Goal: Information Seeking & Learning: Learn about a topic

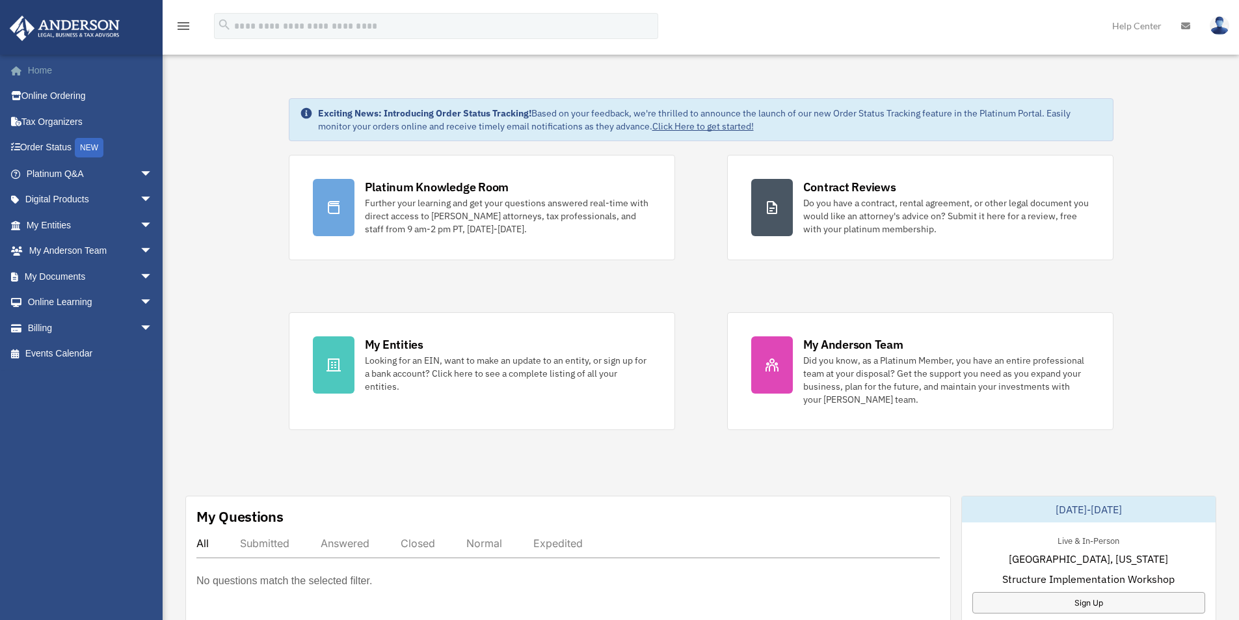
click at [36, 66] on link "Home" at bounding box center [90, 70] width 163 height 26
click at [82, 225] on link "My Entities arrow_drop_down" at bounding box center [90, 225] width 163 height 26
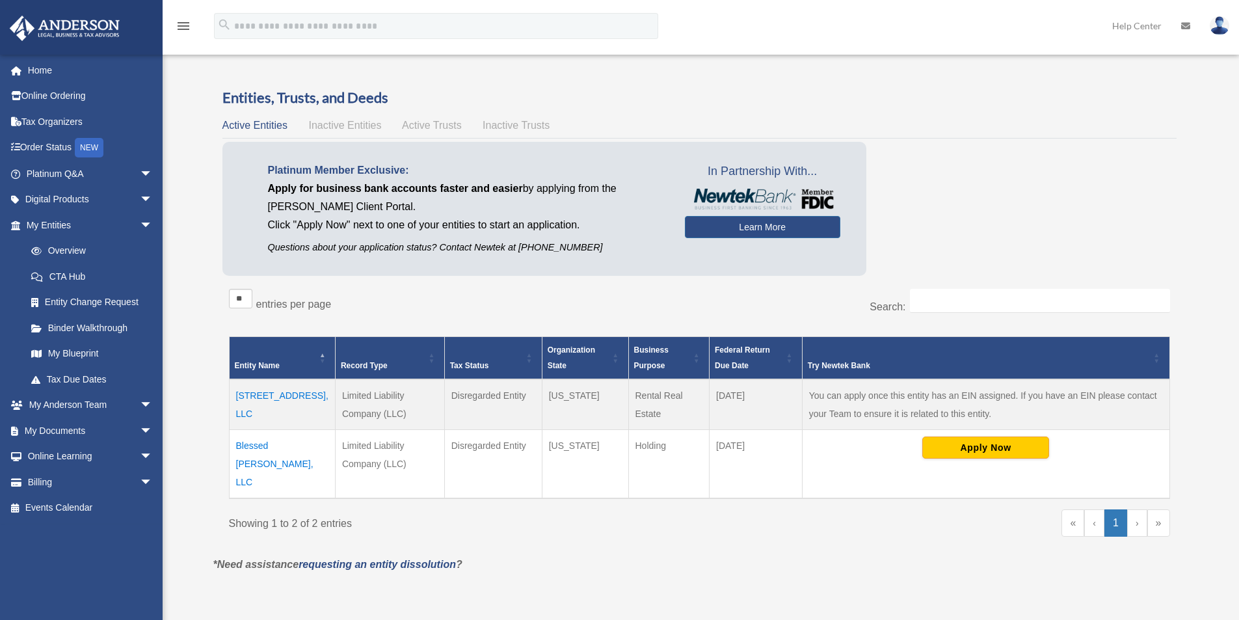
drag, startPoint x: 392, startPoint y: 414, endPoint x: 363, endPoint y: 414, distance: 29.3
click at [363, 414] on td "Limited Liability Company (LLC)" at bounding box center [389, 404] width 109 height 51
drag, startPoint x: 1004, startPoint y: 394, endPoint x: 1025, endPoint y: 410, distance: 26.0
click at [1025, 410] on td "You can apply once this entity has an EIN assigned. If you have an EIN please c…" at bounding box center [985, 404] width 367 height 51
click at [862, 530] on div "« ‹ 1 › »" at bounding box center [939, 529] width 461 height 40
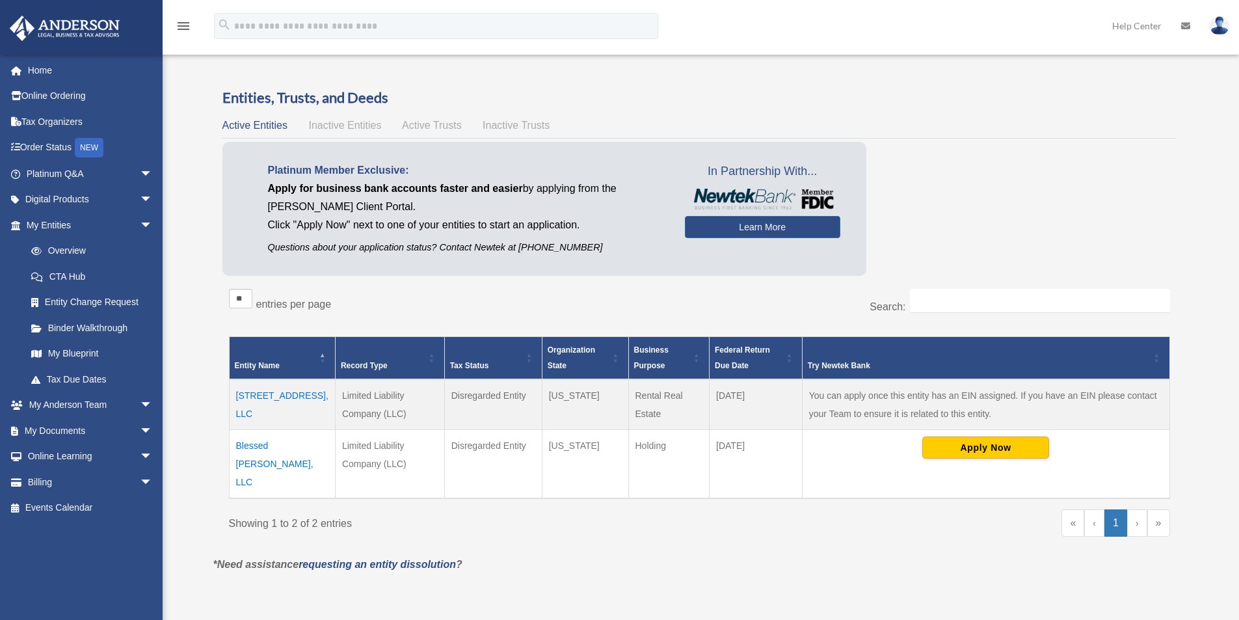
click at [258, 395] on td "[STREET_ADDRESS], LLC" at bounding box center [282, 404] width 106 height 51
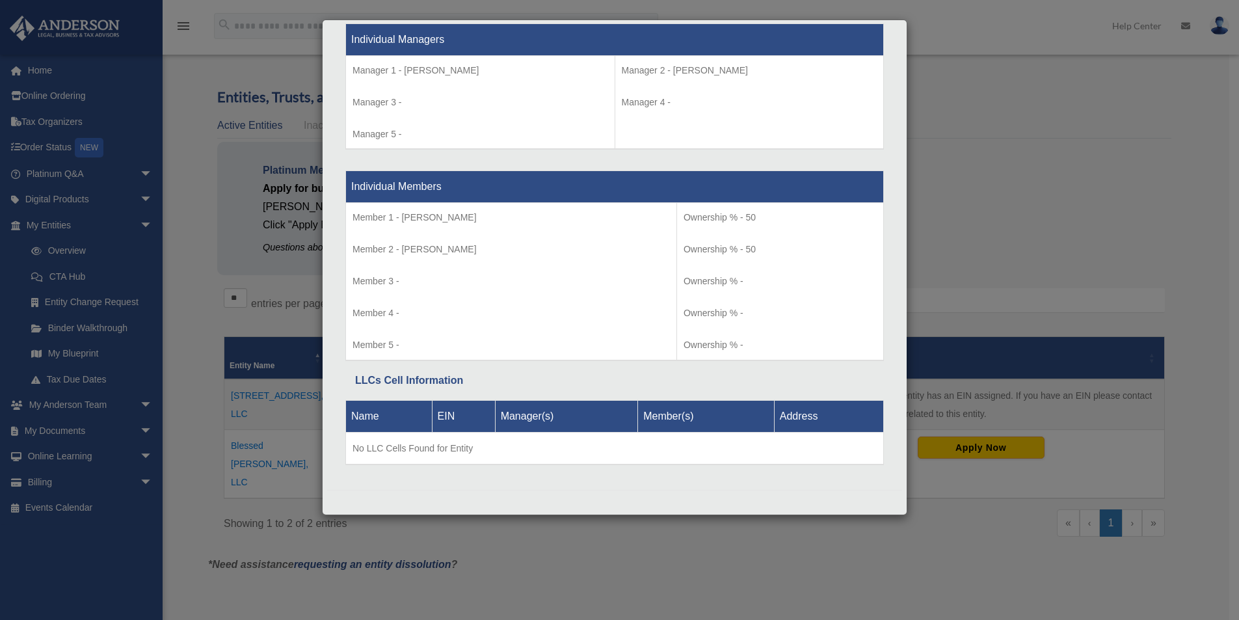
click at [637, 350] on p "Member 5 -" at bounding box center [510, 345] width 317 height 16
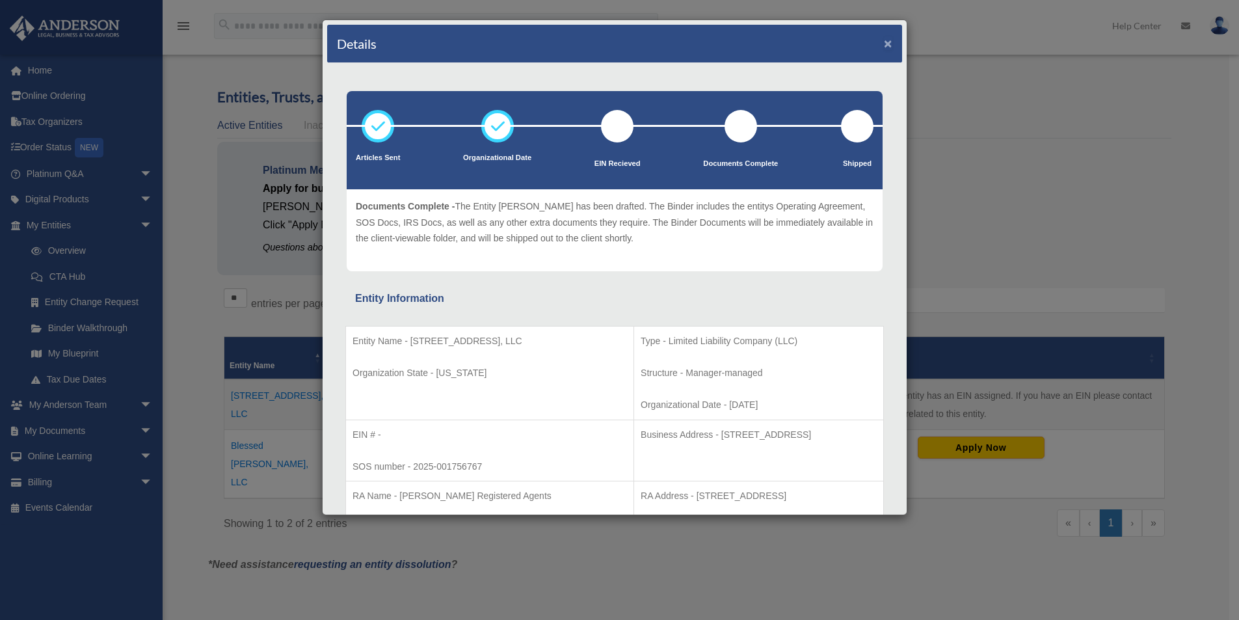
click at [884, 45] on button "×" at bounding box center [888, 43] width 8 height 14
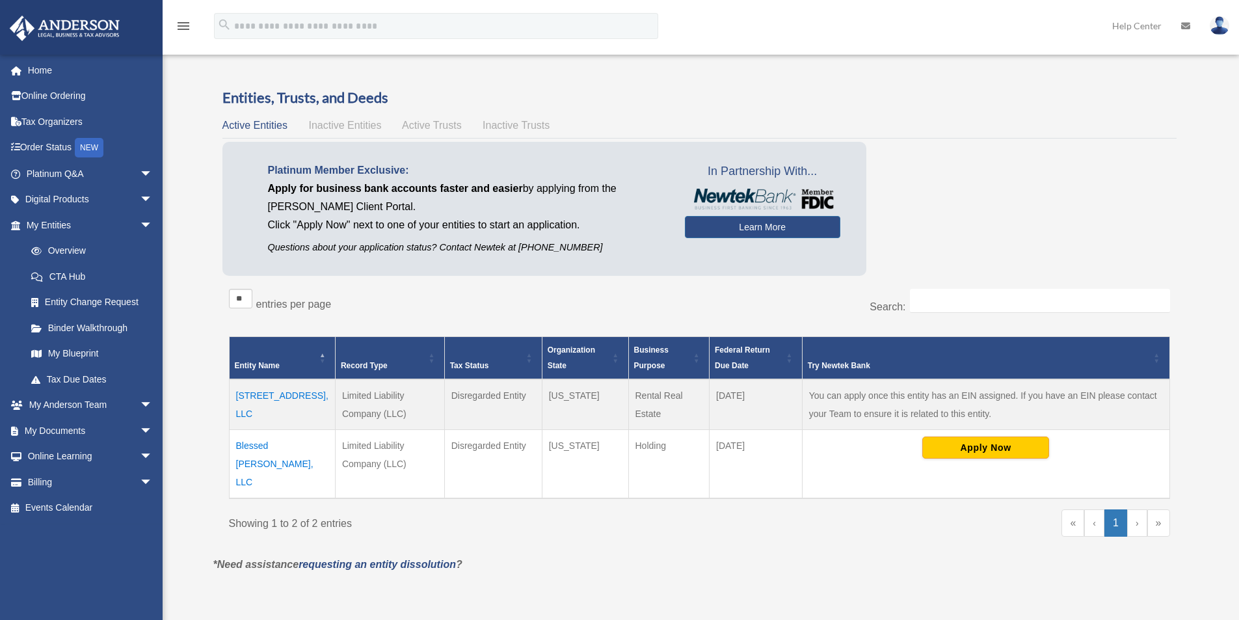
click at [359, 123] on span "Inactive Entities" at bounding box center [344, 125] width 73 height 11
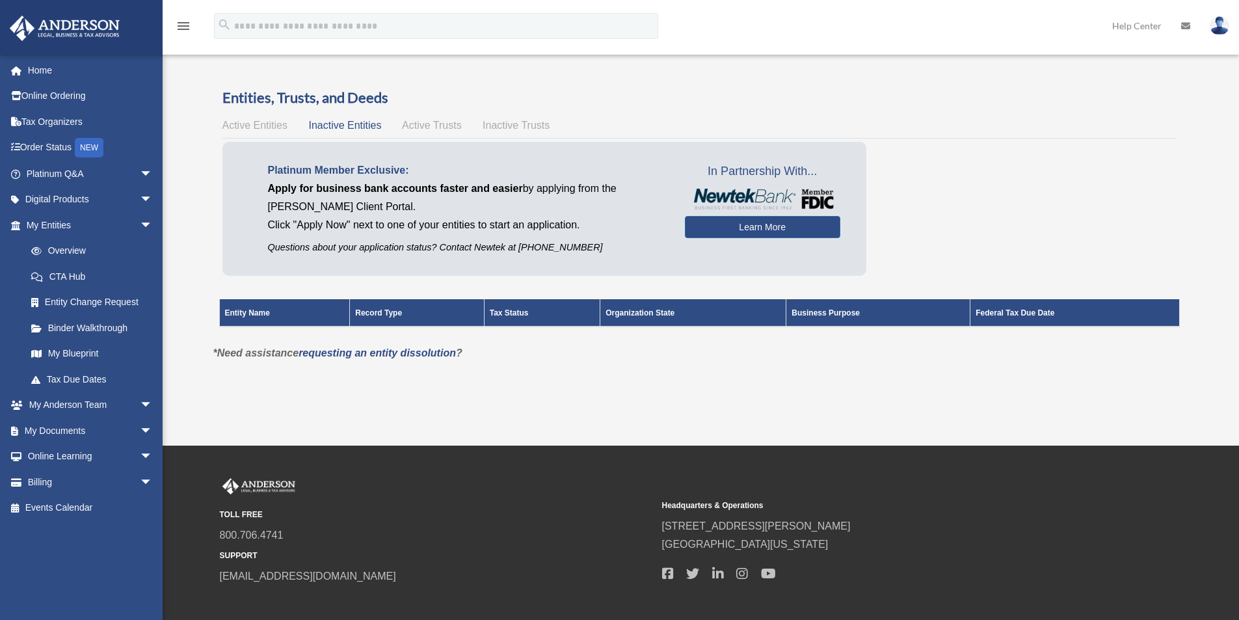
click at [256, 125] on span "Active Entities" at bounding box center [254, 125] width 65 height 11
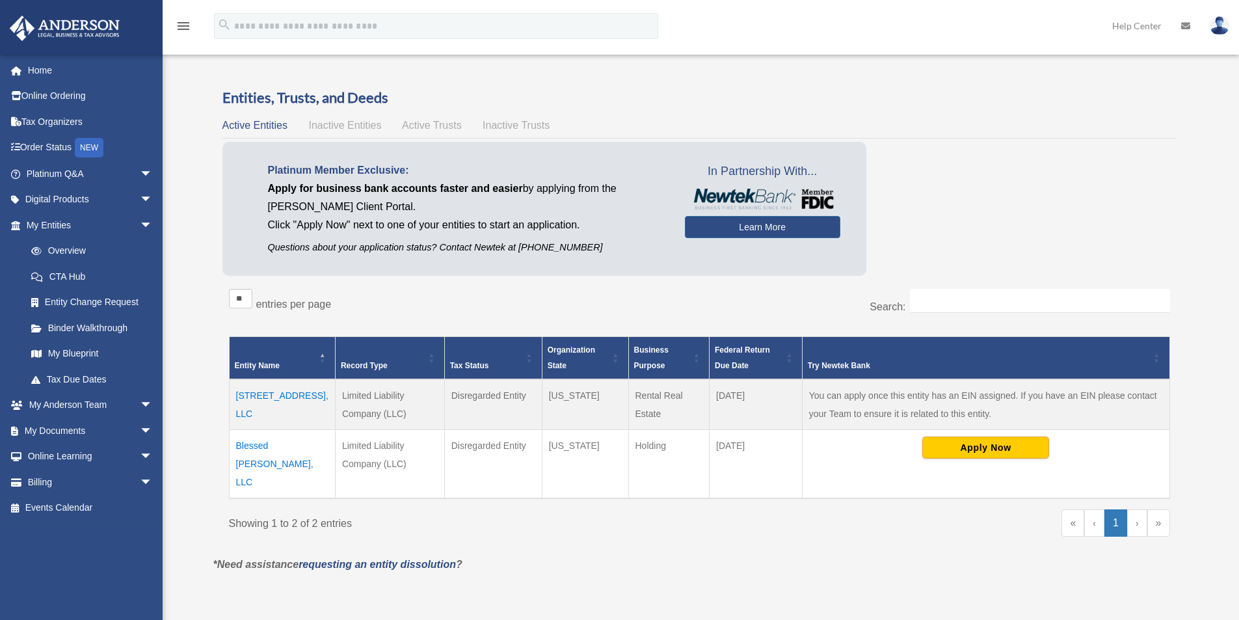
click at [446, 125] on span "Active Trusts" at bounding box center [432, 125] width 60 height 11
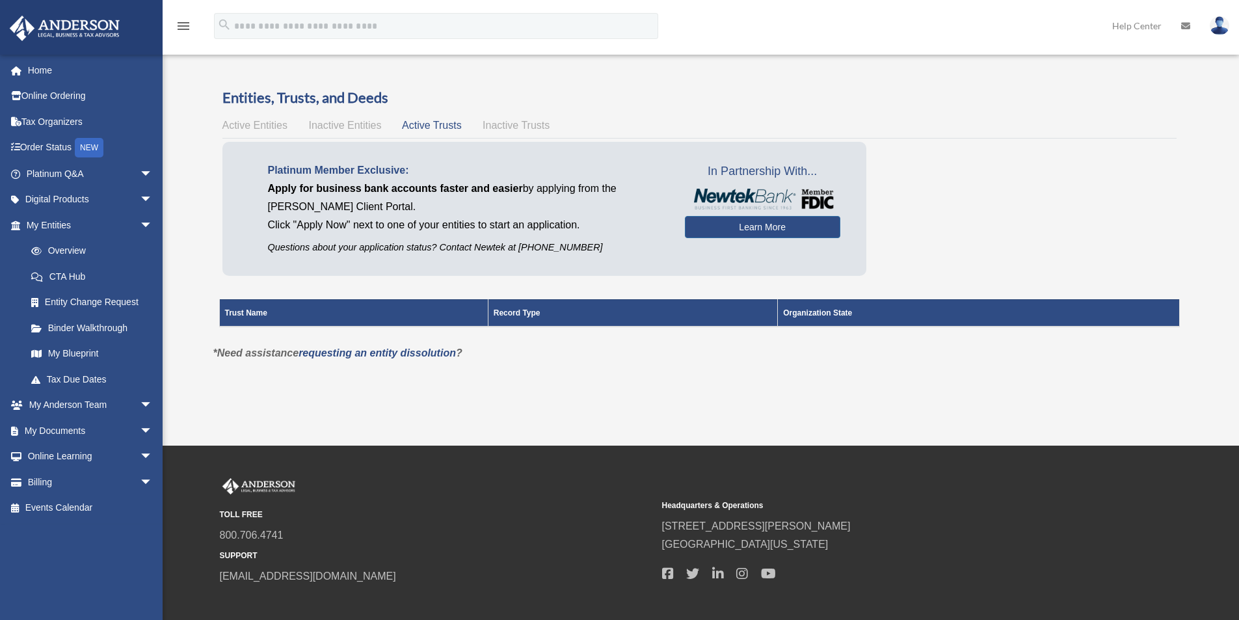
click at [531, 129] on span "Inactive Trusts" at bounding box center [515, 125] width 67 height 11
click at [262, 120] on span "Active Entities" at bounding box center [254, 125] width 65 height 11
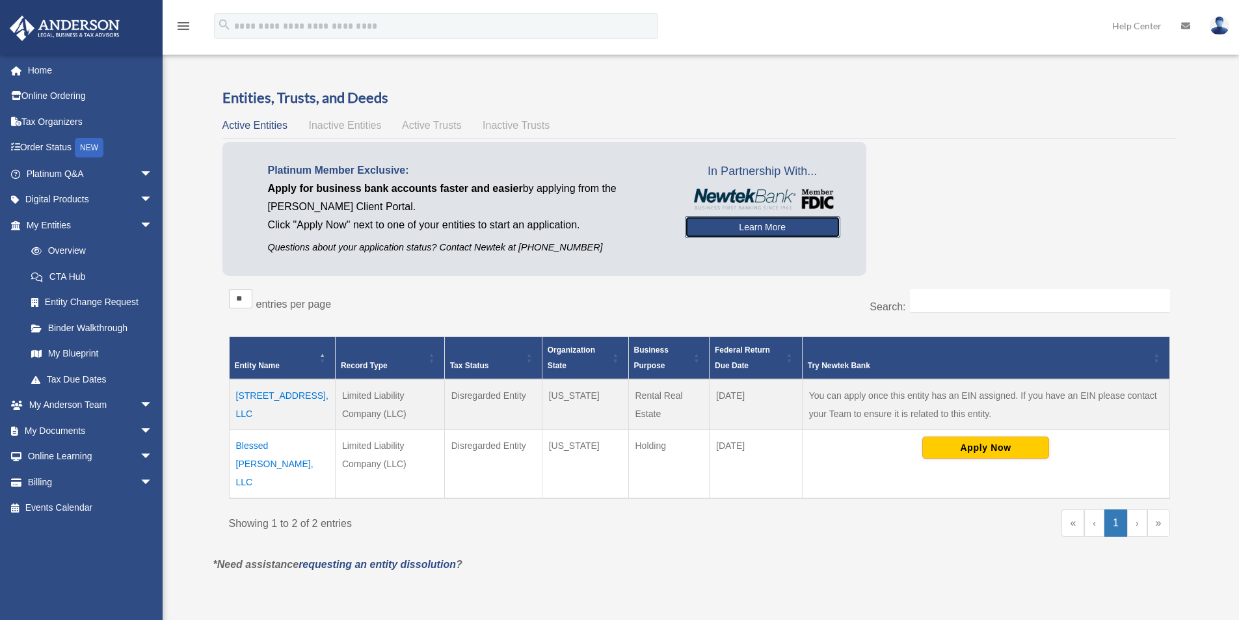
click at [772, 232] on link "Learn More" at bounding box center [762, 227] width 155 height 22
click at [62, 198] on link "Digital Products arrow_drop_down" at bounding box center [90, 200] width 163 height 26
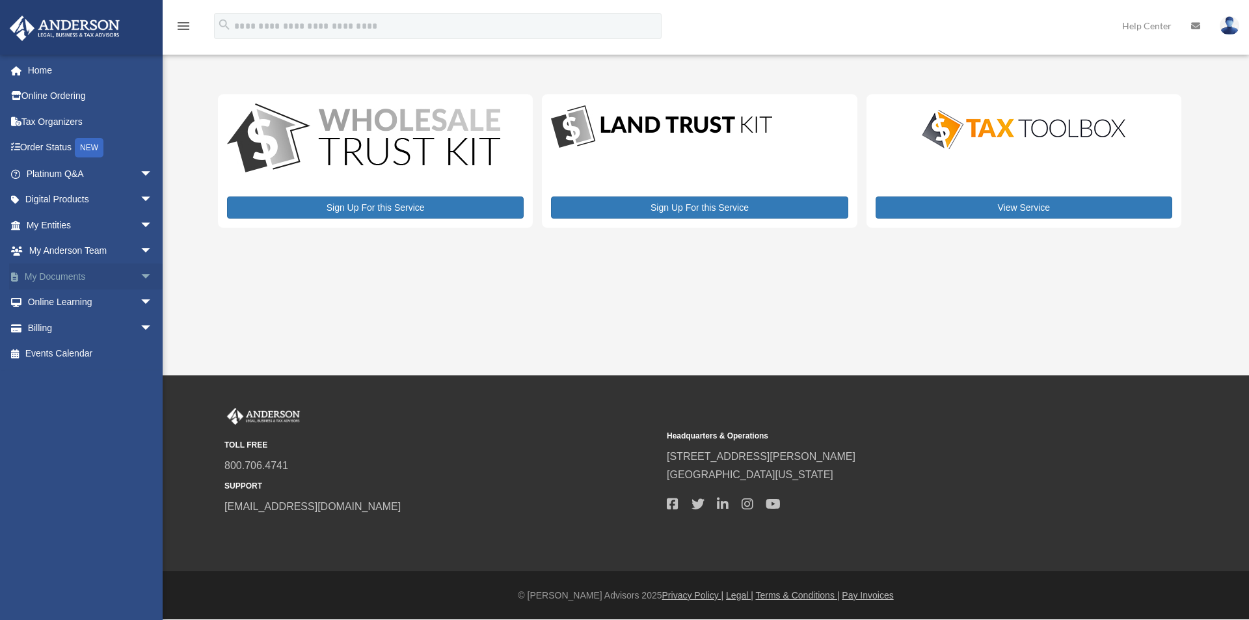
click at [83, 278] on link "My Documents arrow_drop_down" at bounding box center [90, 276] width 163 height 26
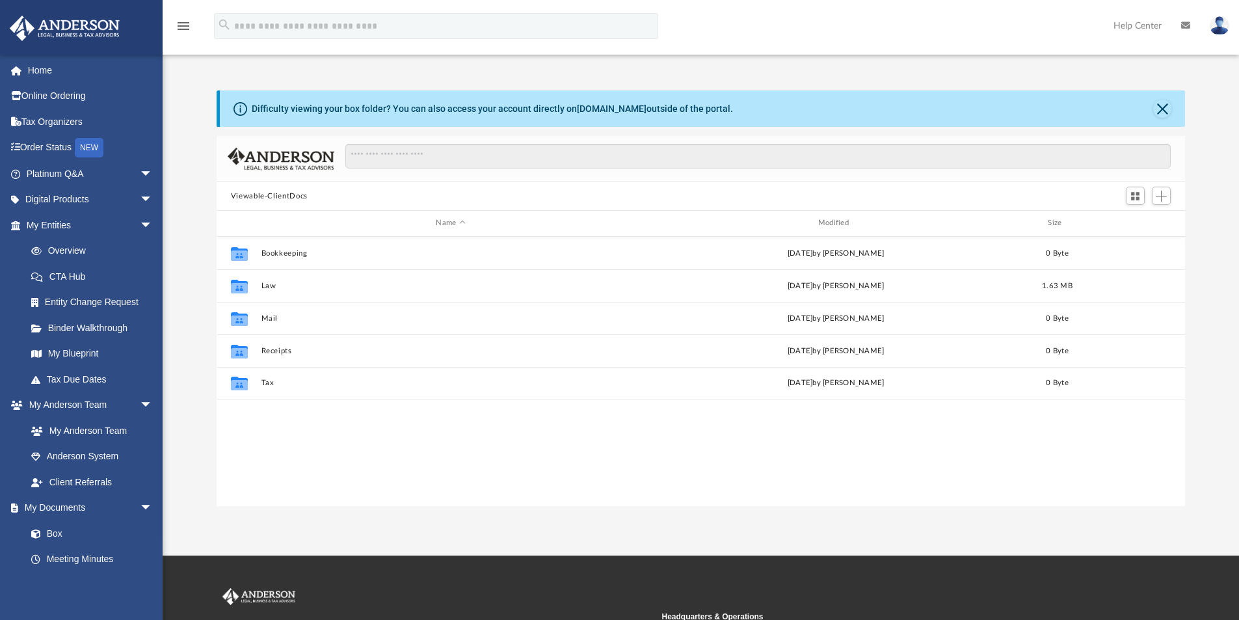
scroll to position [286, 958]
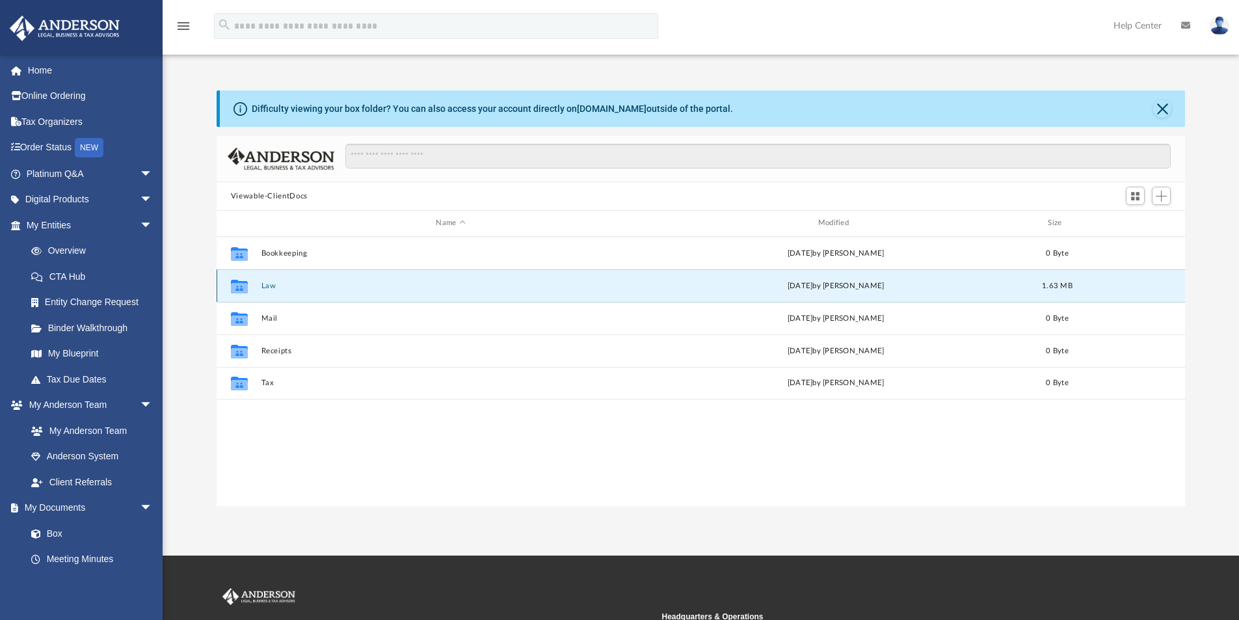
click at [261, 283] on button "Law" at bounding box center [450, 286] width 379 height 8
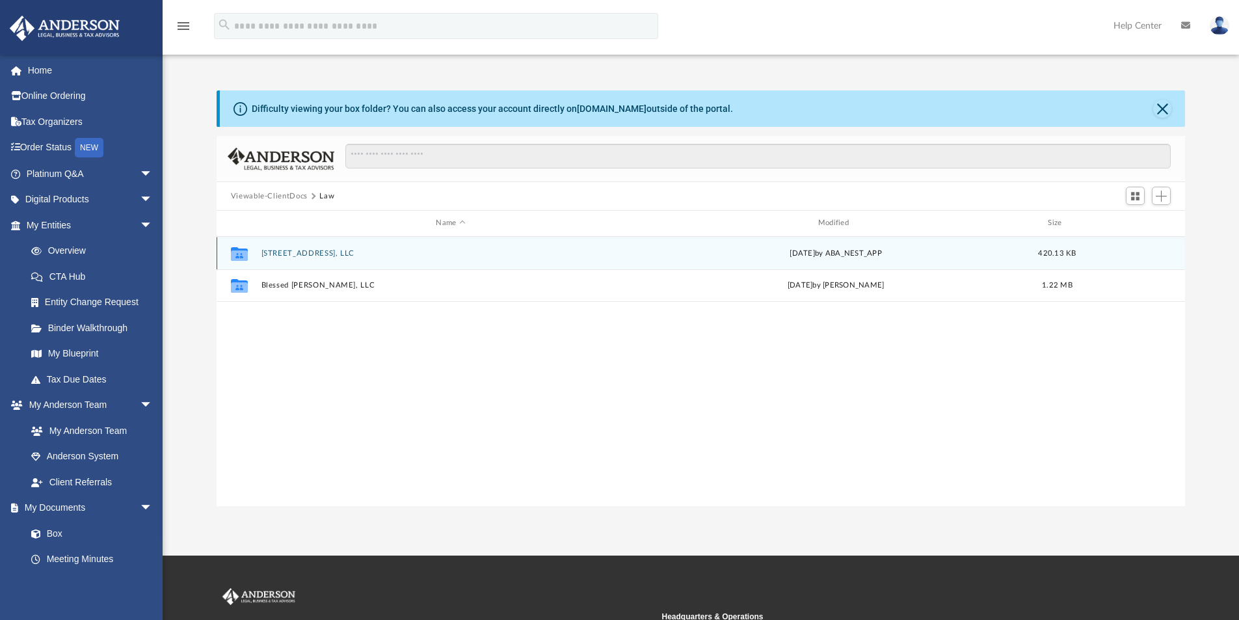
click at [318, 254] on button "6520 Debs Ave, LLC" at bounding box center [450, 253] width 379 height 8
click at [282, 246] on div "Collaborated Folder Initial Docs Fri Aug 29 2025 by ABA_NEST_APP 420.13 KB" at bounding box center [701, 253] width 969 height 33
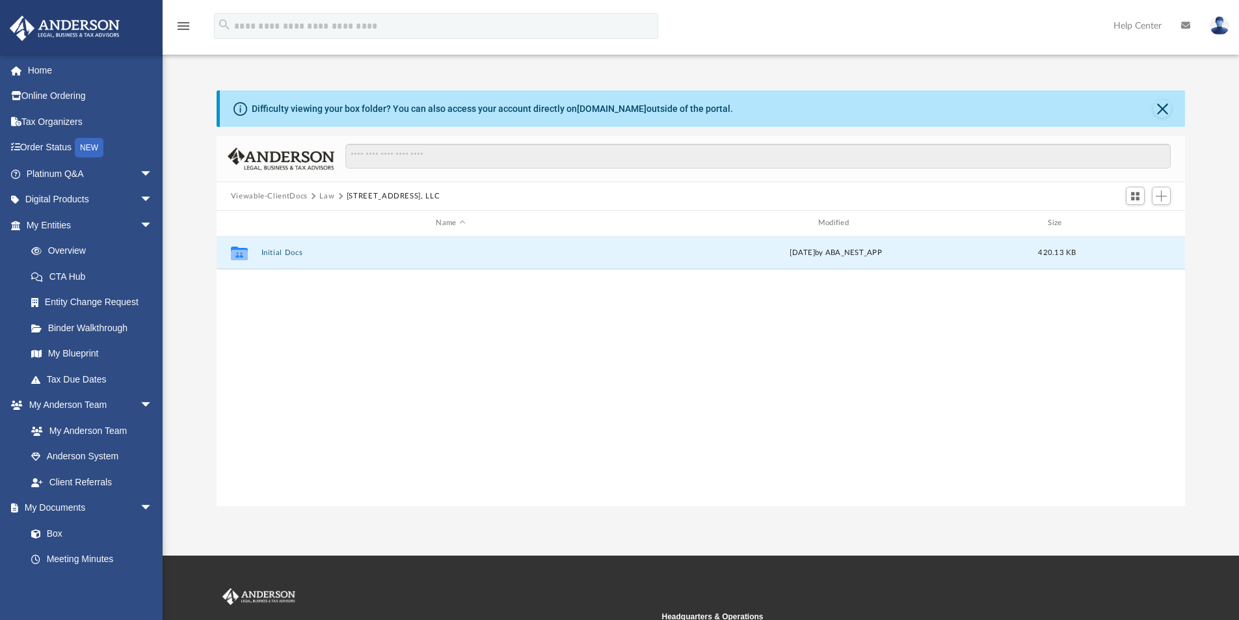
click at [300, 200] on button "Viewable-ClientDocs" at bounding box center [269, 197] width 77 height 12
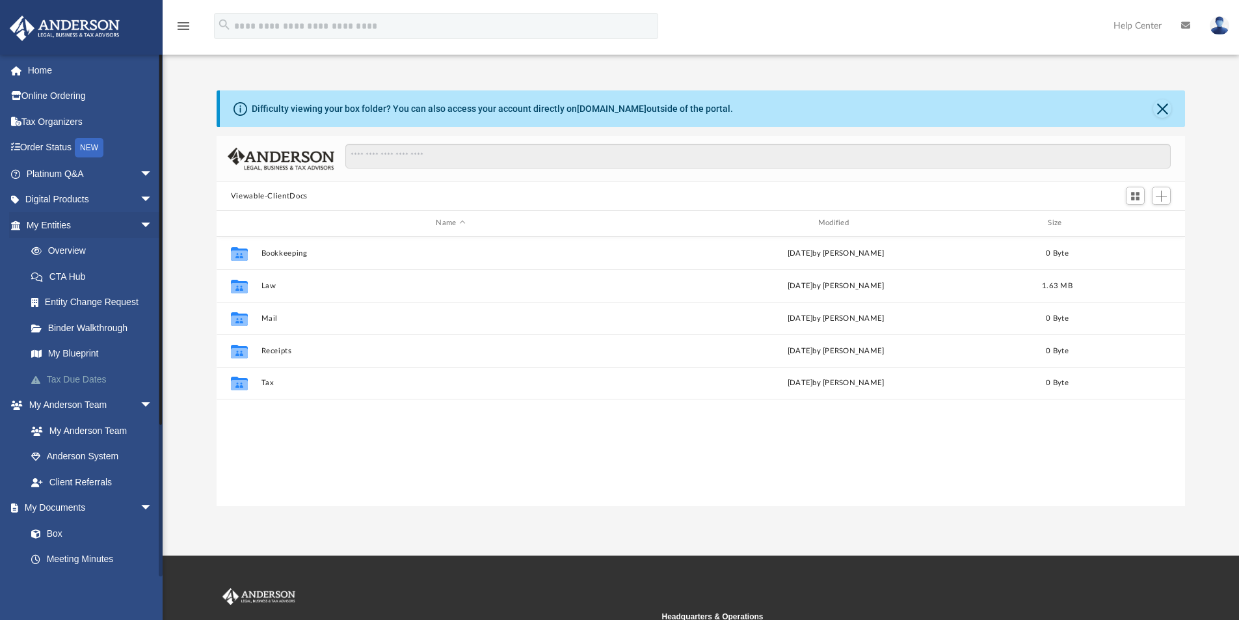
click at [66, 377] on link "Tax Due Dates" at bounding box center [95, 379] width 154 height 26
click at [105, 432] on link "My Anderson Team" at bounding box center [95, 430] width 154 height 26
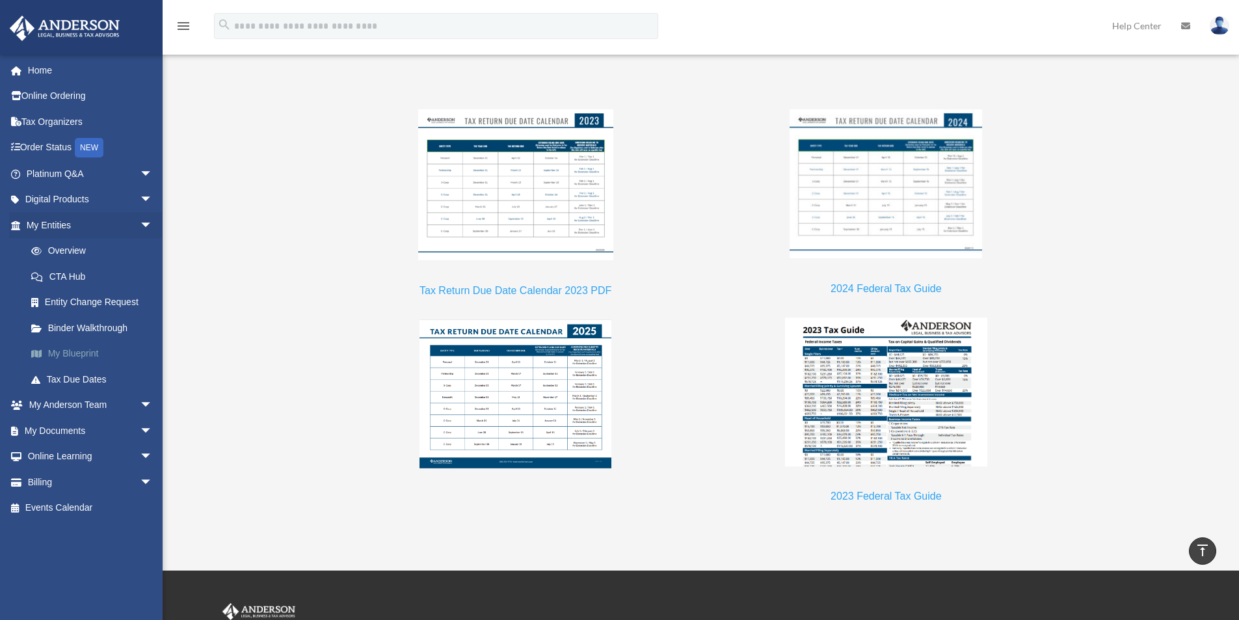
scroll to position [1170, 0]
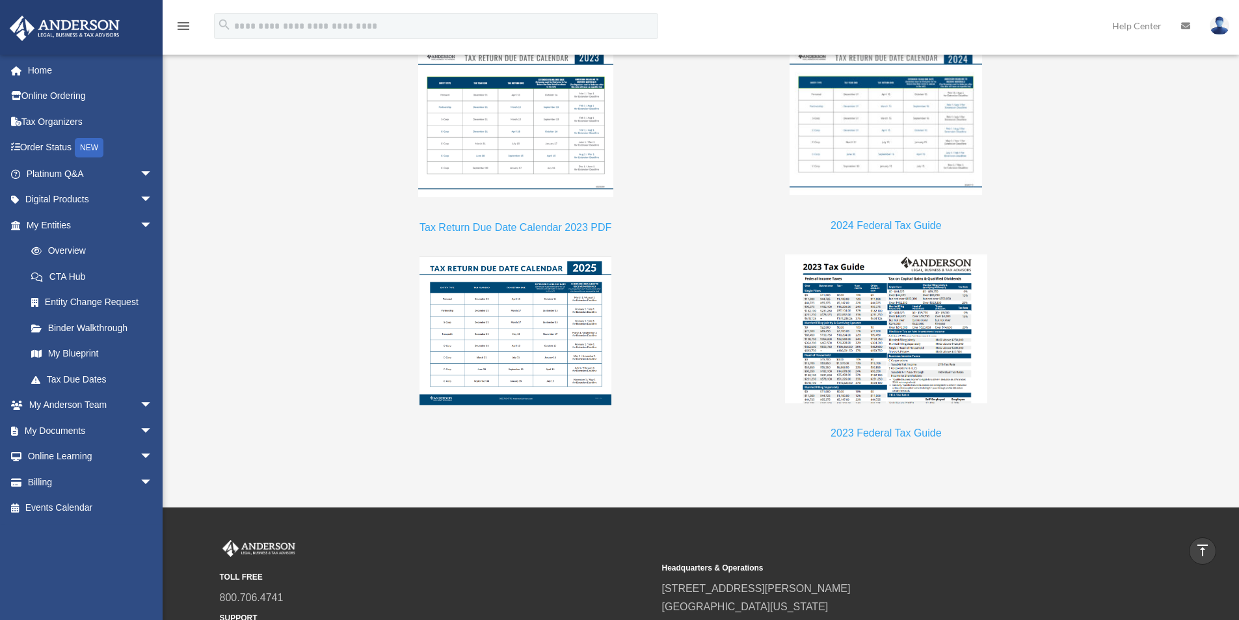
drag, startPoint x: 214, startPoint y: 458, endPoint x: 212, endPoint y: 469, distance: 11.2
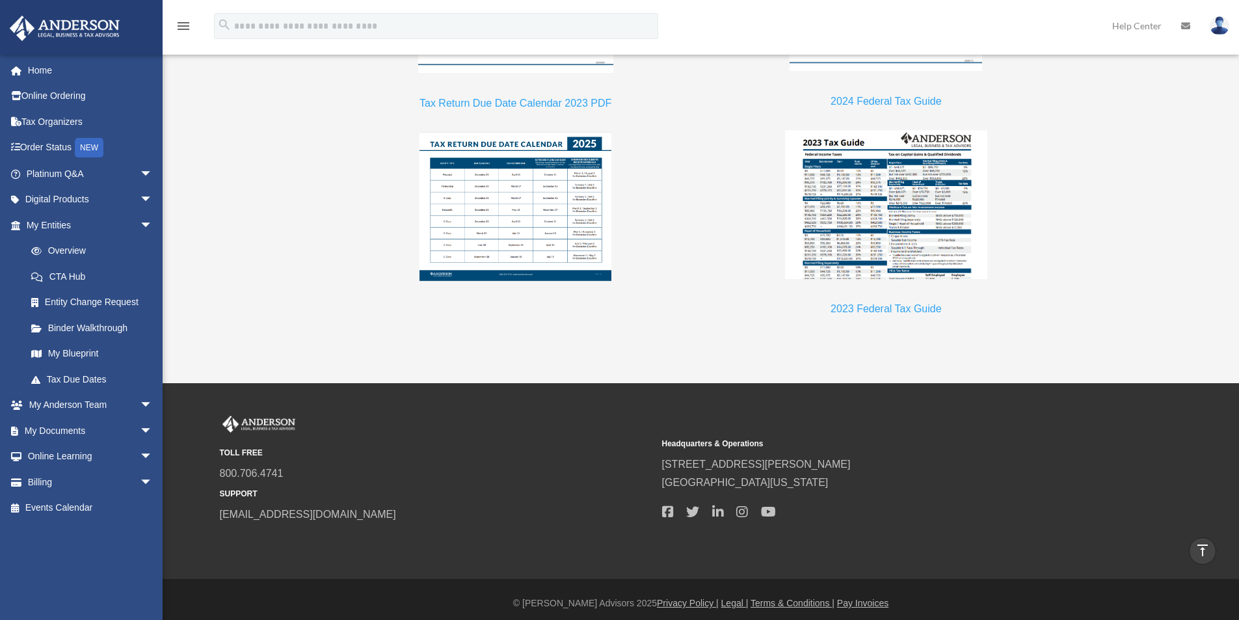
scroll to position [1301, 0]
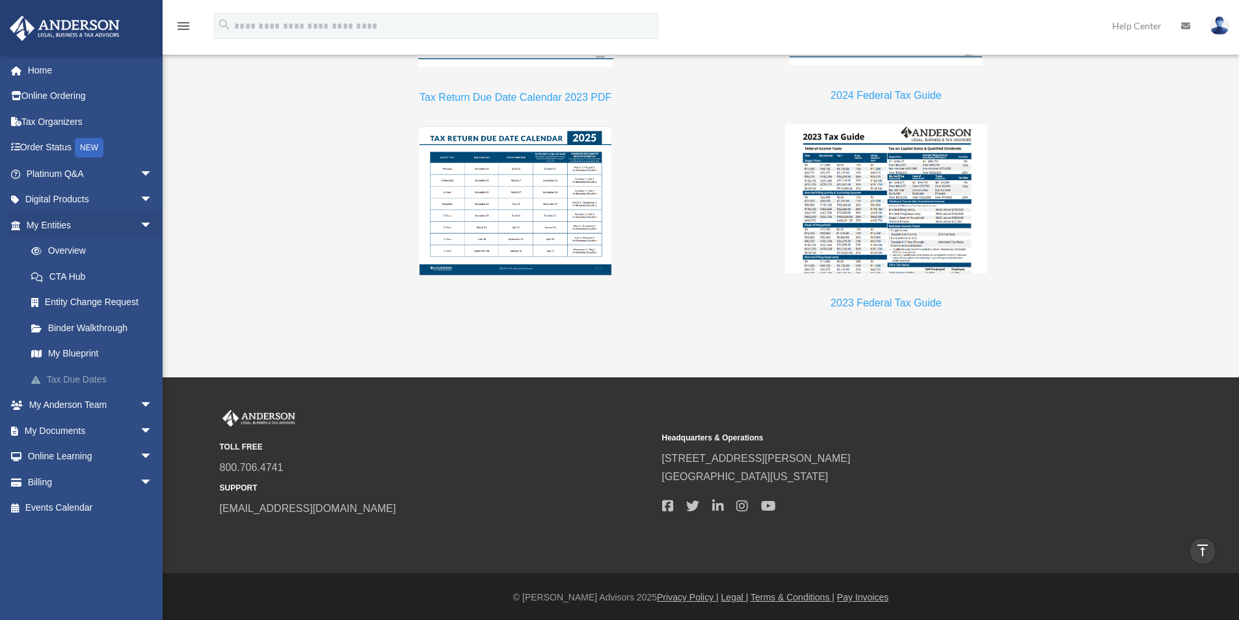
click at [100, 377] on link "Tax Due Dates" at bounding box center [95, 379] width 154 height 26
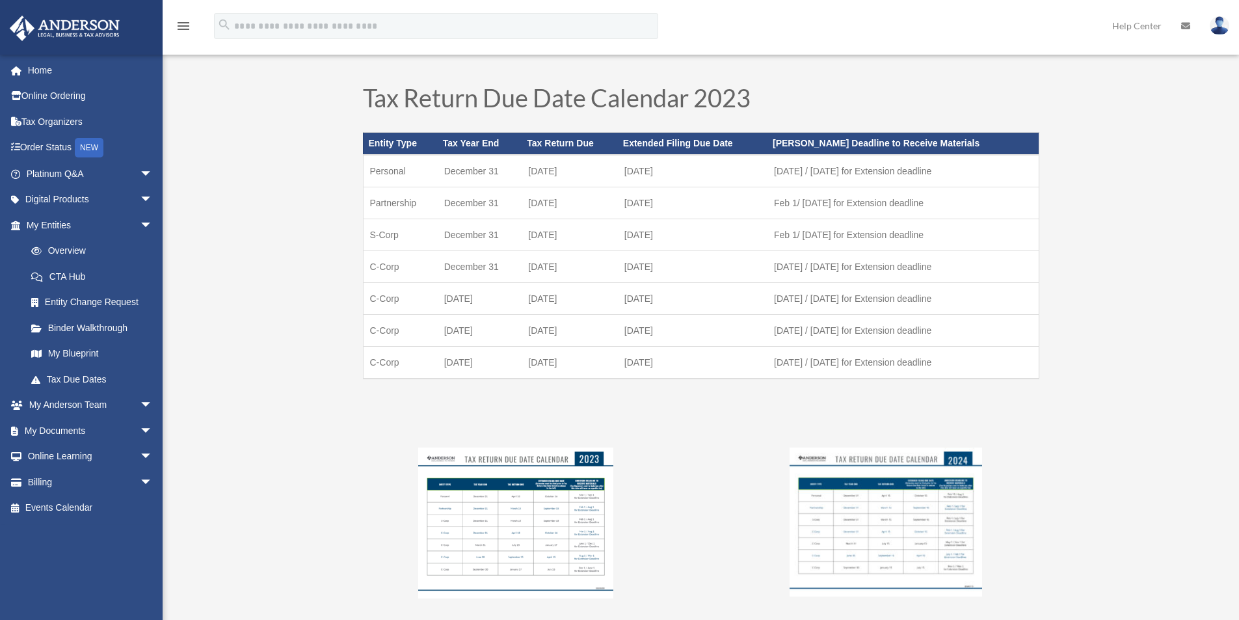
scroll to position [910, 0]
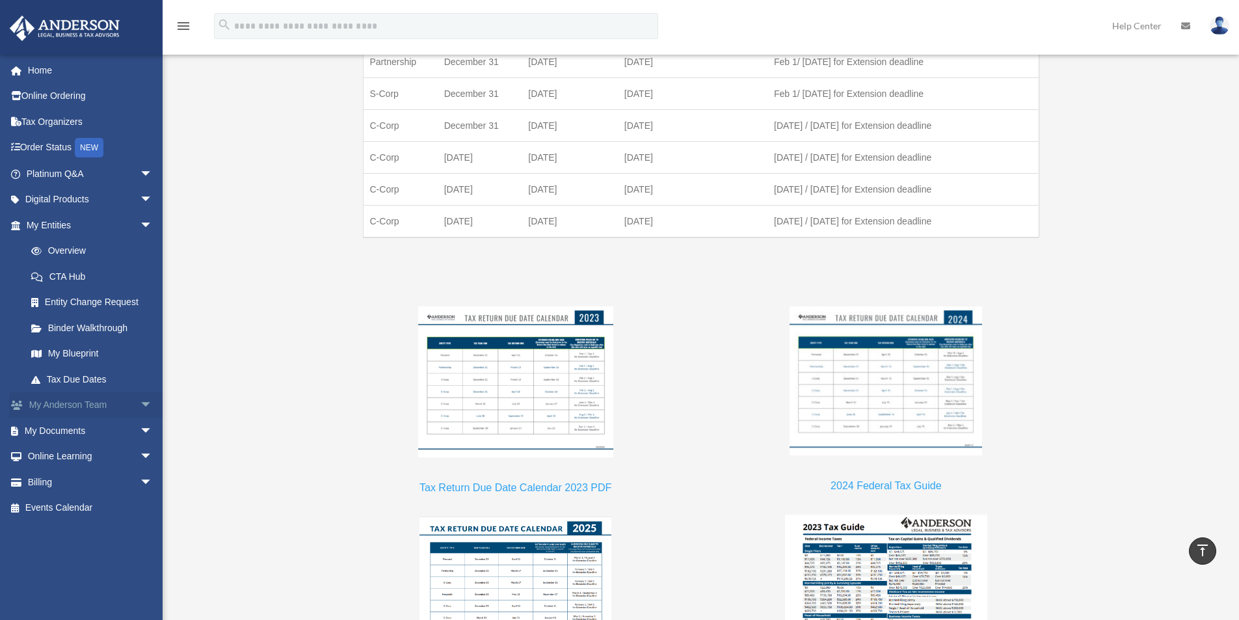
click at [89, 408] on link "My Anderson Team arrow_drop_down" at bounding box center [90, 405] width 163 height 26
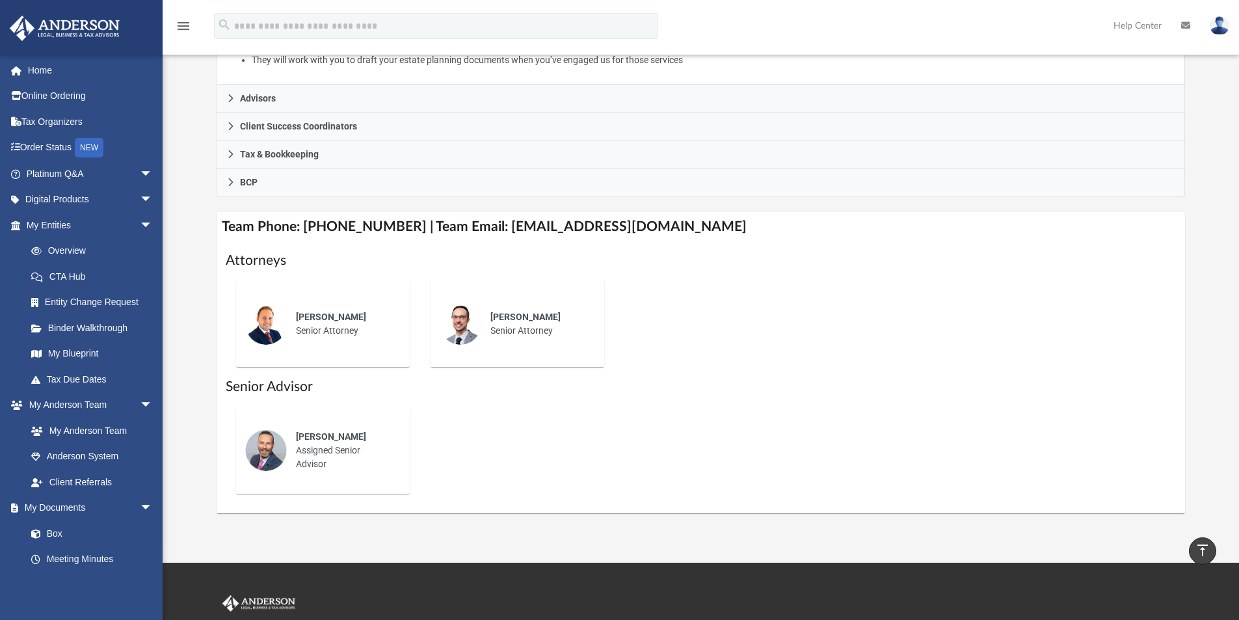
scroll to position [390, 0]
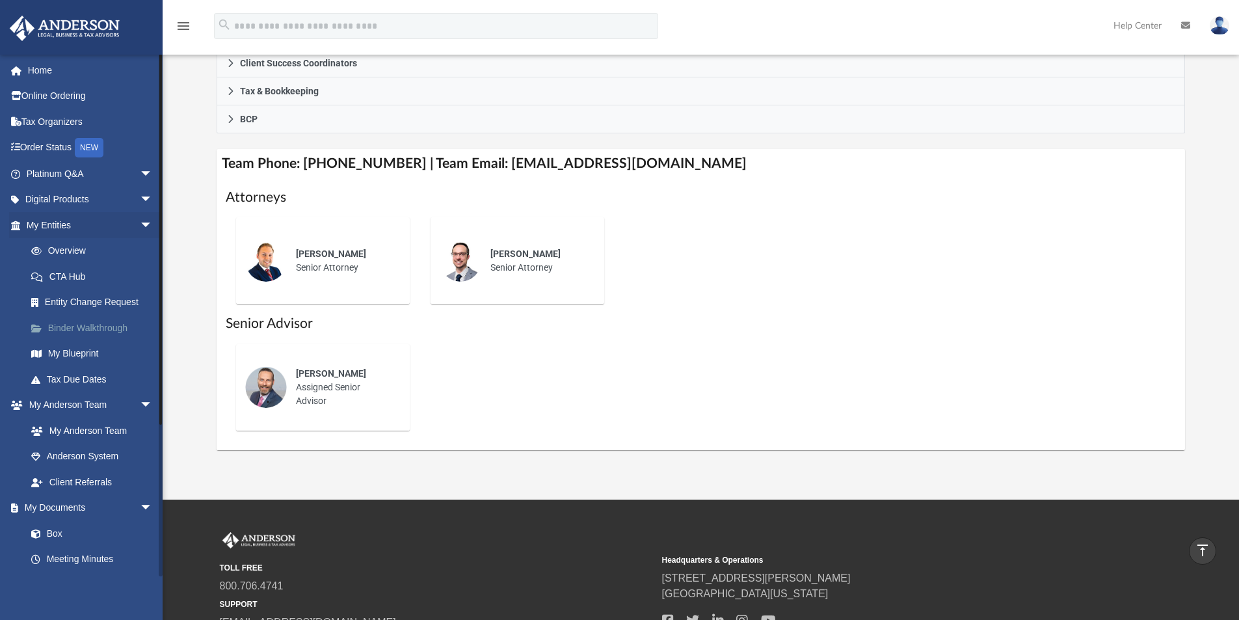
click at [101, 325] on link "Binder Walkthrough" at bounding box center [95, 328] width 154 height 26
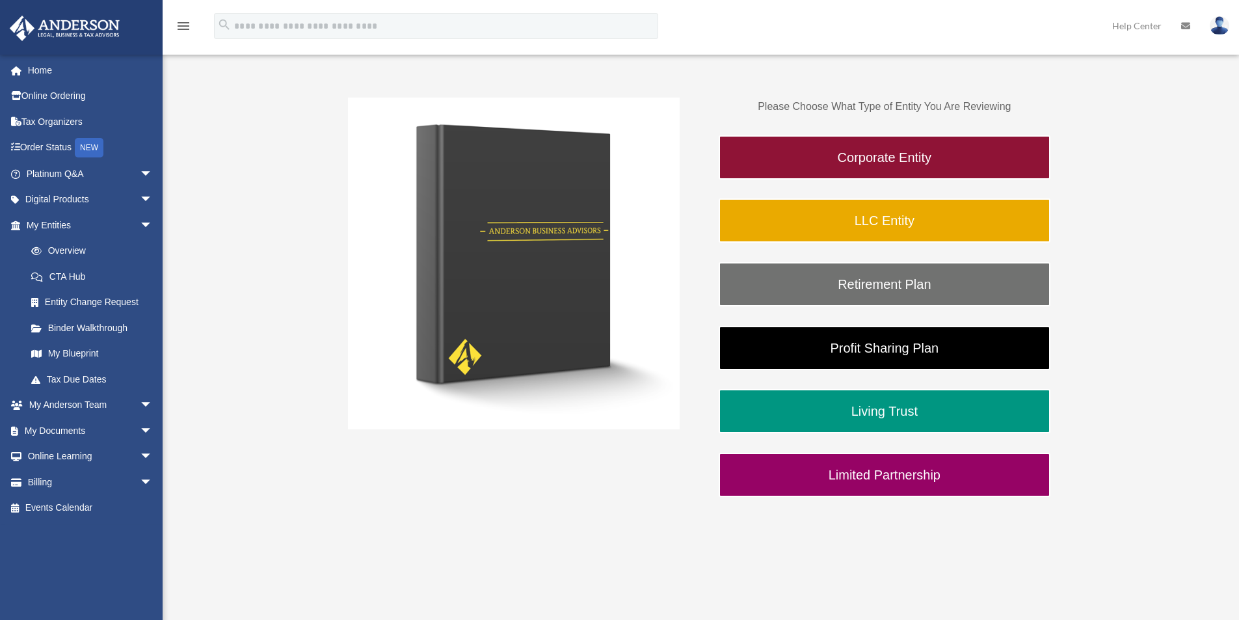
scroll to position [195, 0]
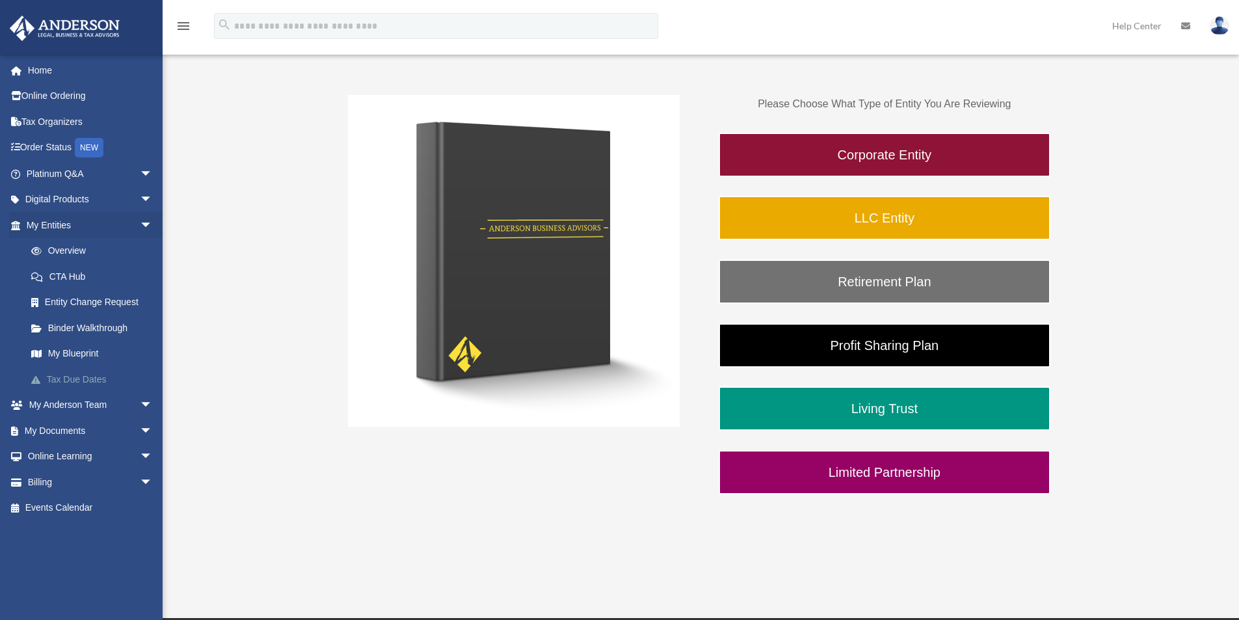
click at [81, 378] on link "Tax Due Dates" at bounding box center [95, 379] width 154 height 26
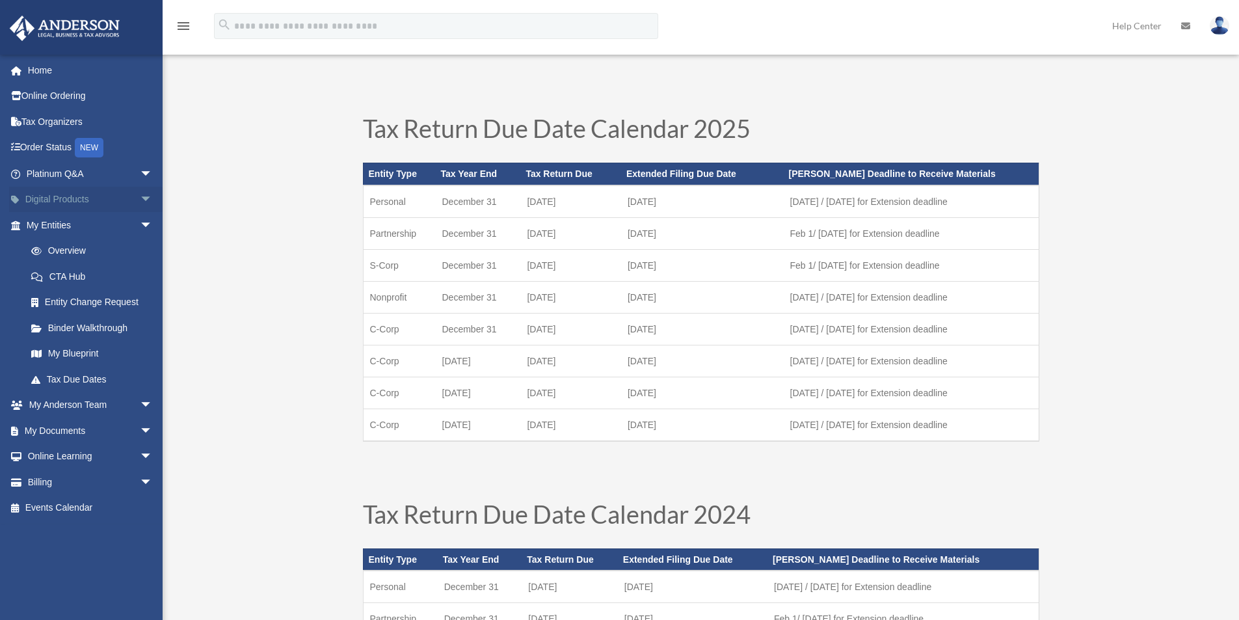
click at [58, 202] on link "Digital Products arrow_drop_down" at bounding box center [90, 200] width 163 height 26
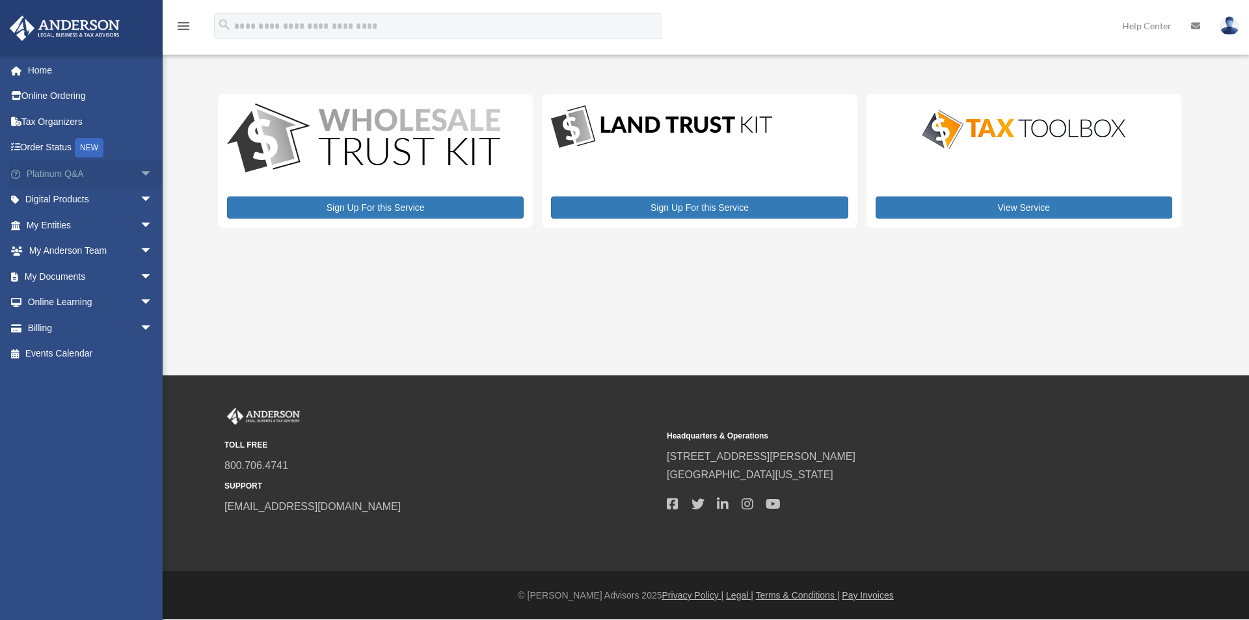
click at [60, 178] on link "Platinum Q&A arrow_drop_down" at bounding box center [90, 174] width 163 height 26
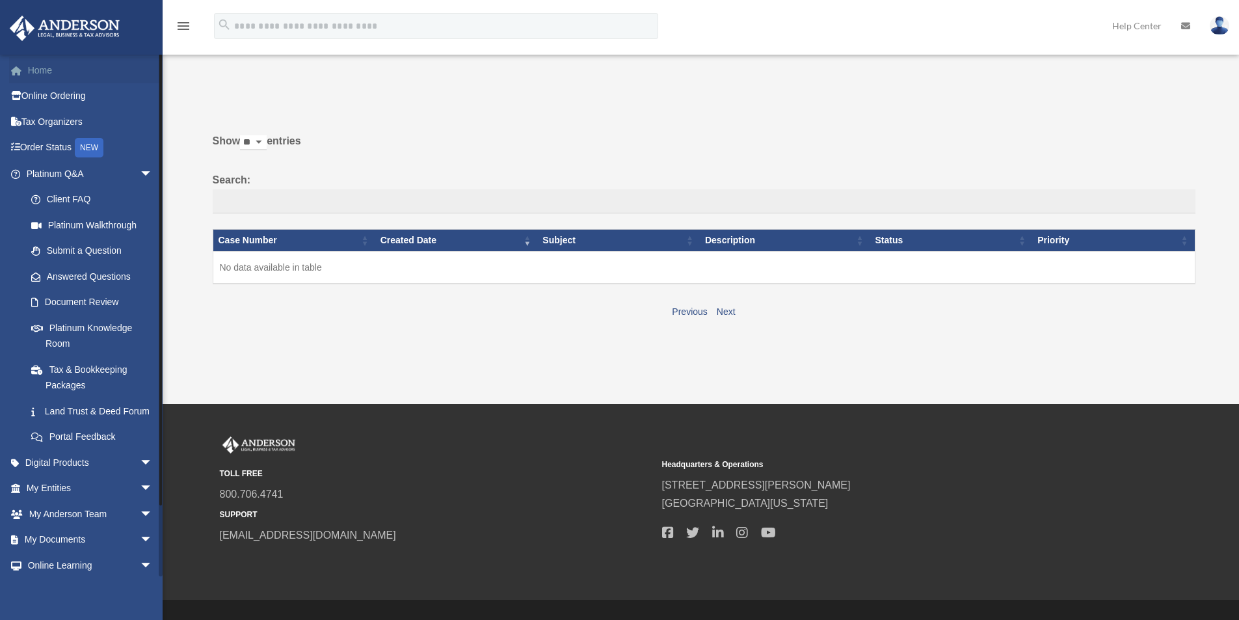
click at [43, 69] on link "Home" at bounding box center [90, 70] width 163 height 26
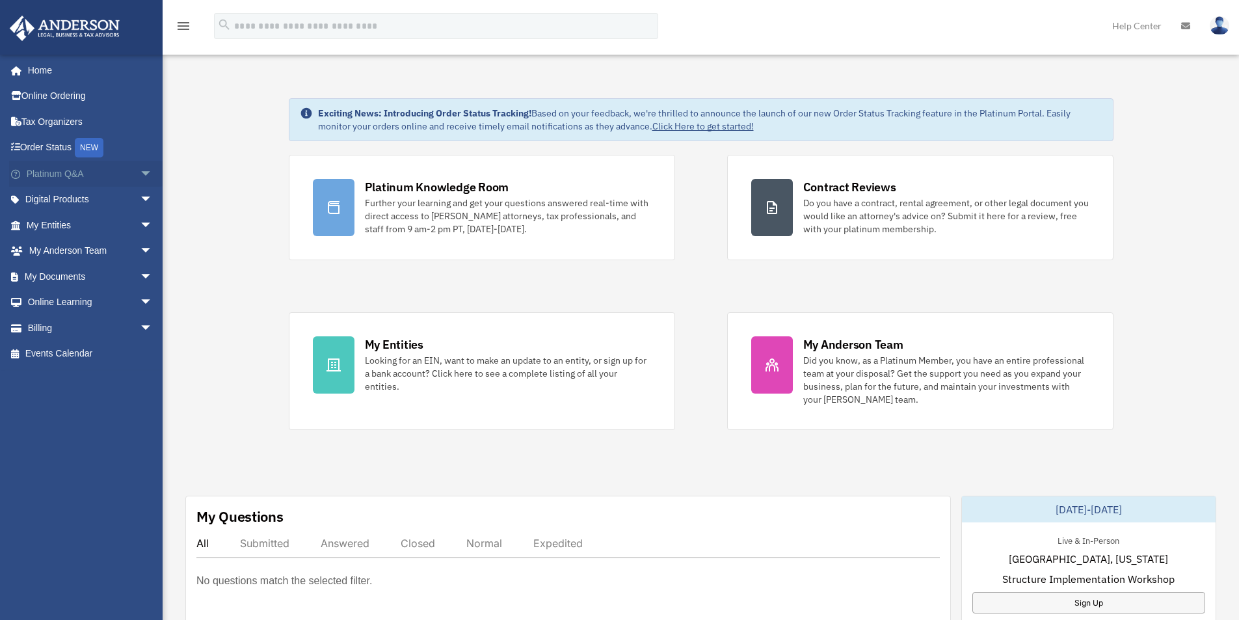
click at [92, 175] on link "Platinum Q&A arrow_drop_down" at bounding box center [90, 174] width 163 height 26
click at [93, 225] on link "My Entities arrow_drop_down" at bounding box center [90, 225] width 163 height 26
click at [96, 271] on link "My Documents arrow_drop_down" at bounding box center [90, 276] width 163 height 26
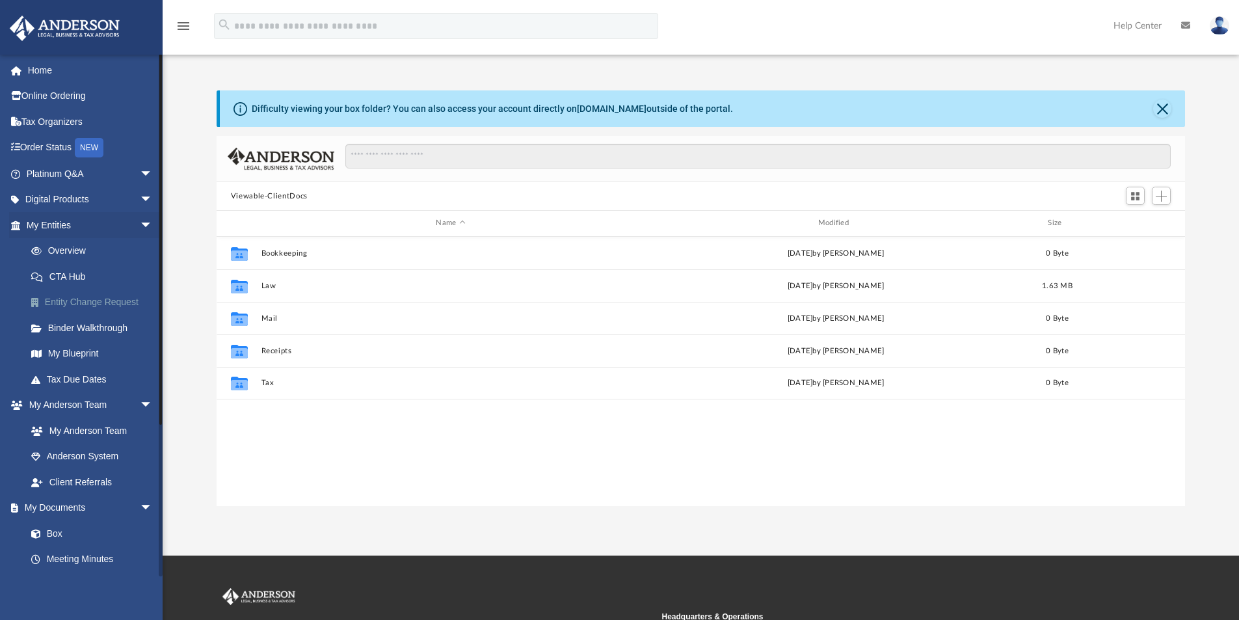
scroll to position [286, 958]
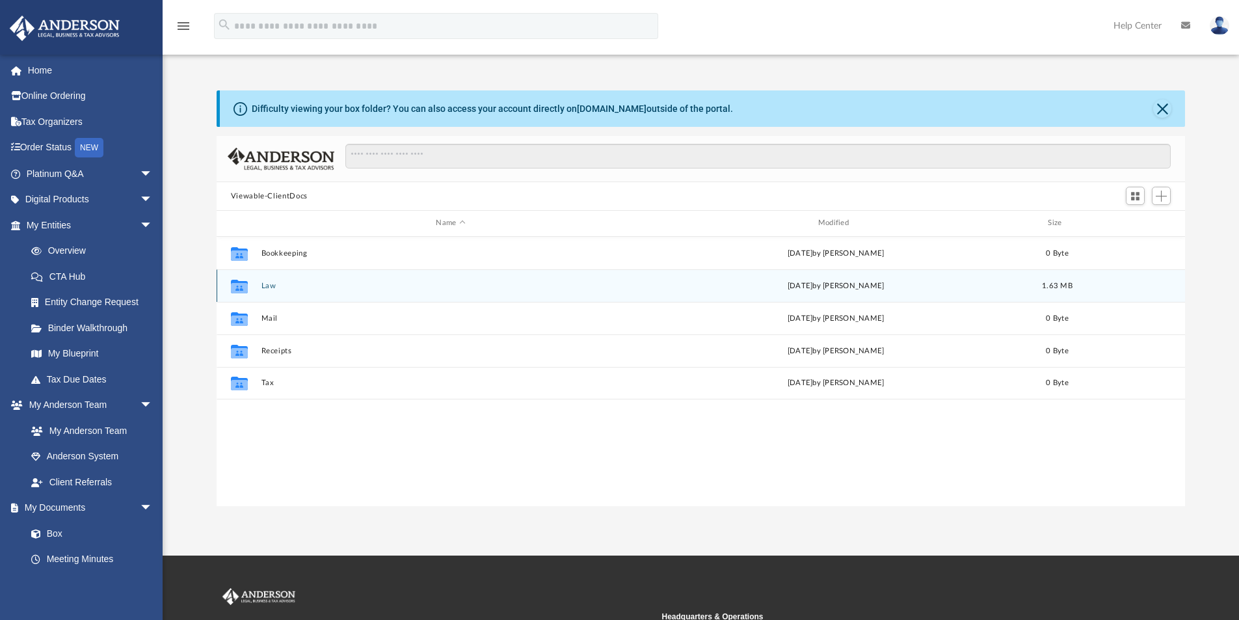
click at [257, 287] on div "Collaborated Folder Law Fri Aug 29 2025 by Morgan Winkler 1.63 MB" at bounding box center [701, 285] width 969 height 33
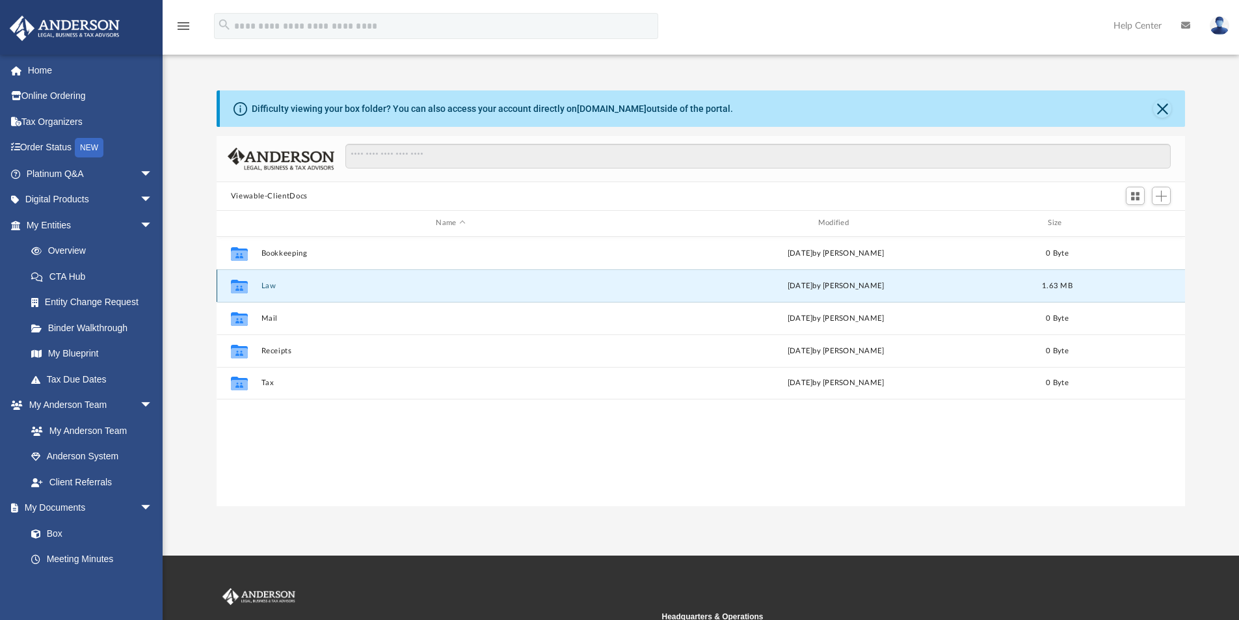
click at [270, 284] on button "Law" at bounding box center [450, 286] width 379 height 8
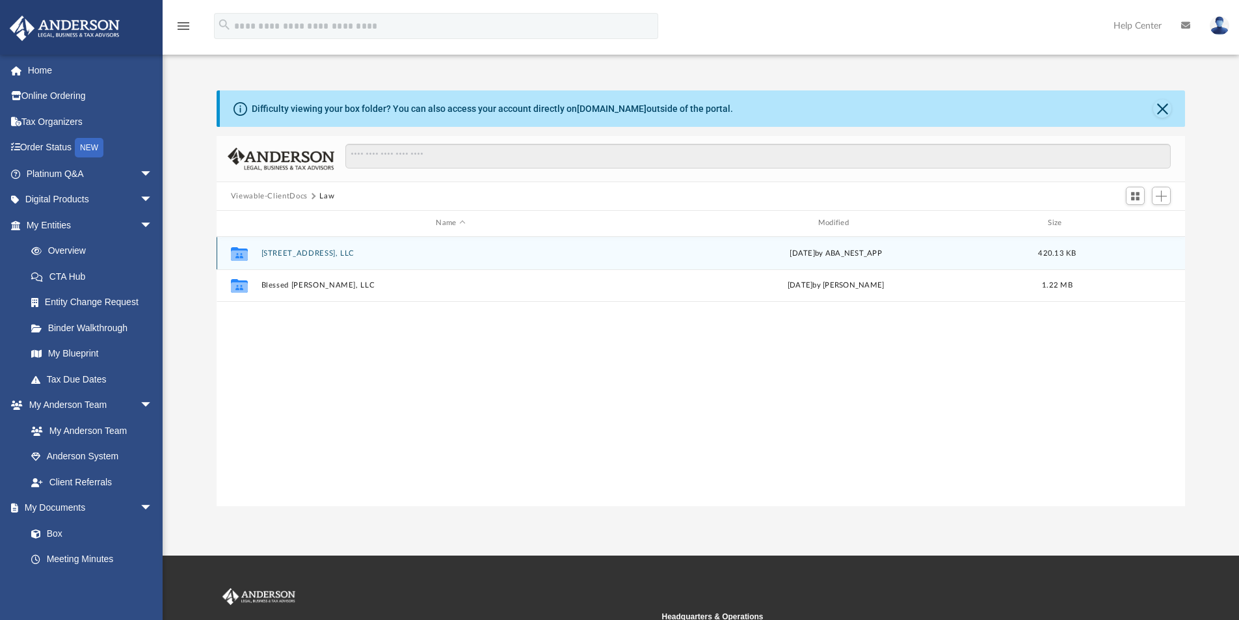
click at [313, 254] on button "6520 Debs Ave, LLC" at bounding box center [450, 253] width 379 height 8
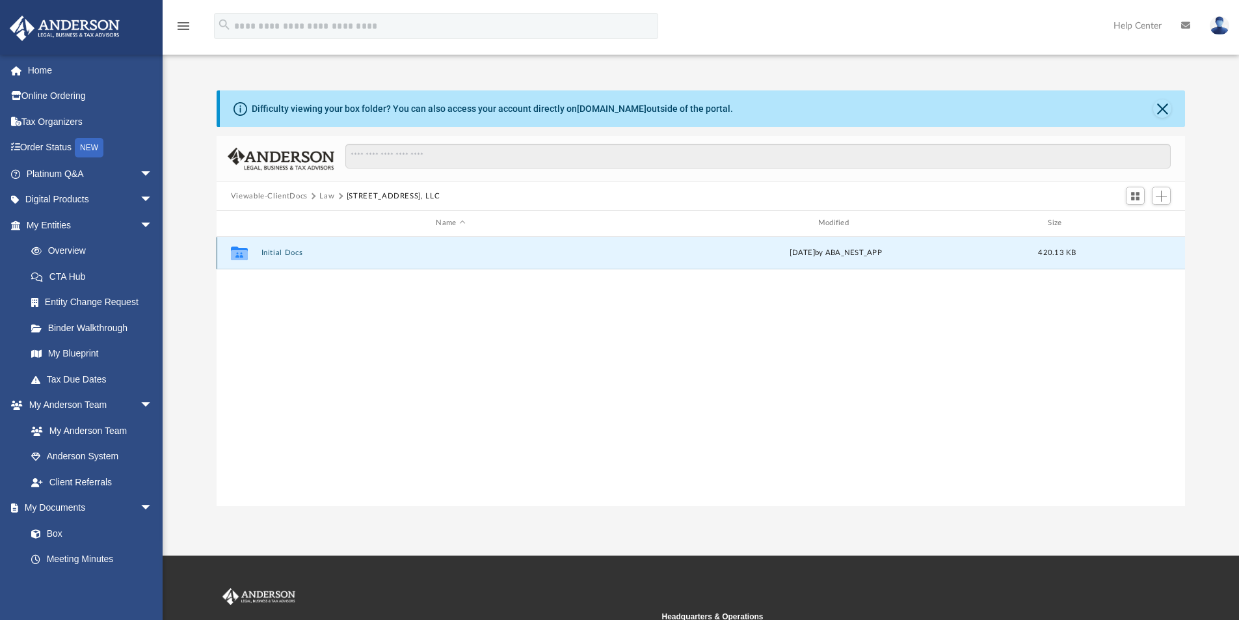
click at [297, 254] on button "Initial Docs" at bounding box center [450, 252] width 379 height 8
click at [279, 253] on button "6520 Debs Ave, LLC - Filed Articles.pdf" at bounding box center [450, 252] width 379 height 8
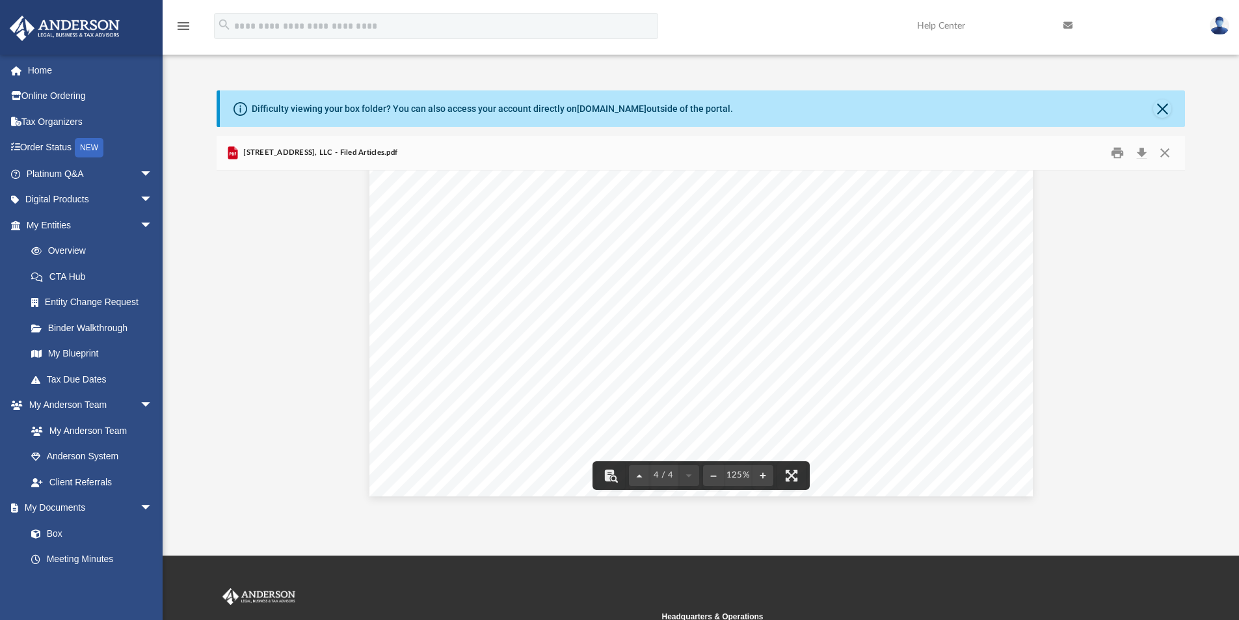
scroll to position [168, 0]
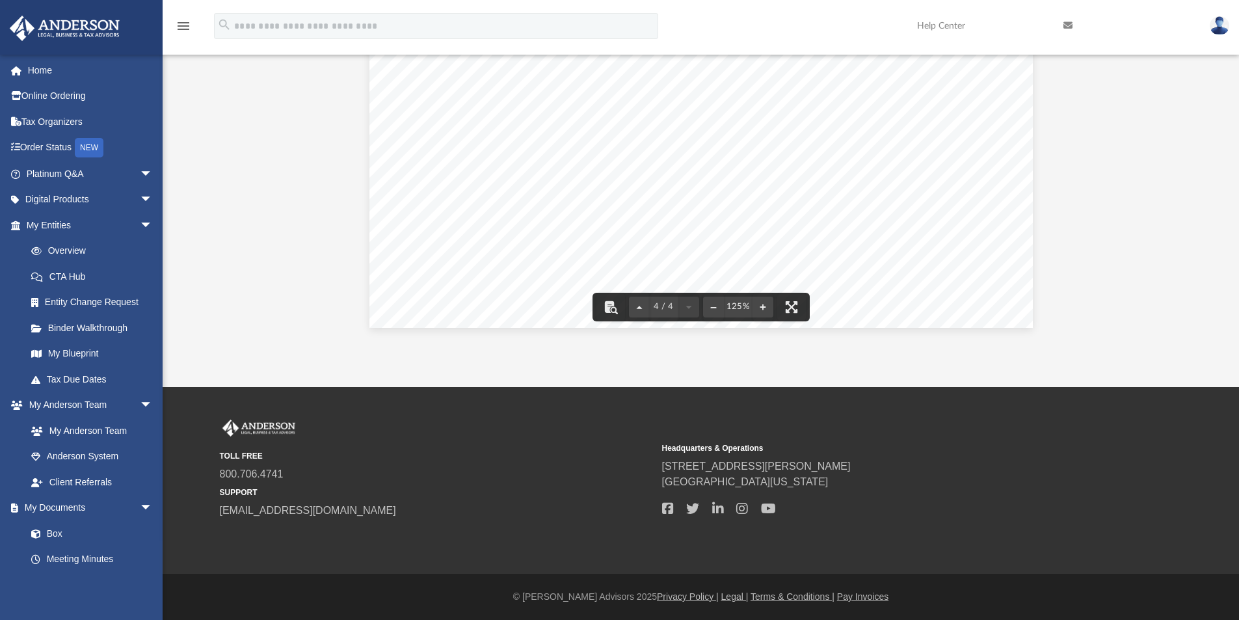
click at [187, 26] on icon "menu" at bounding box center [184, 26] width 16 height 16
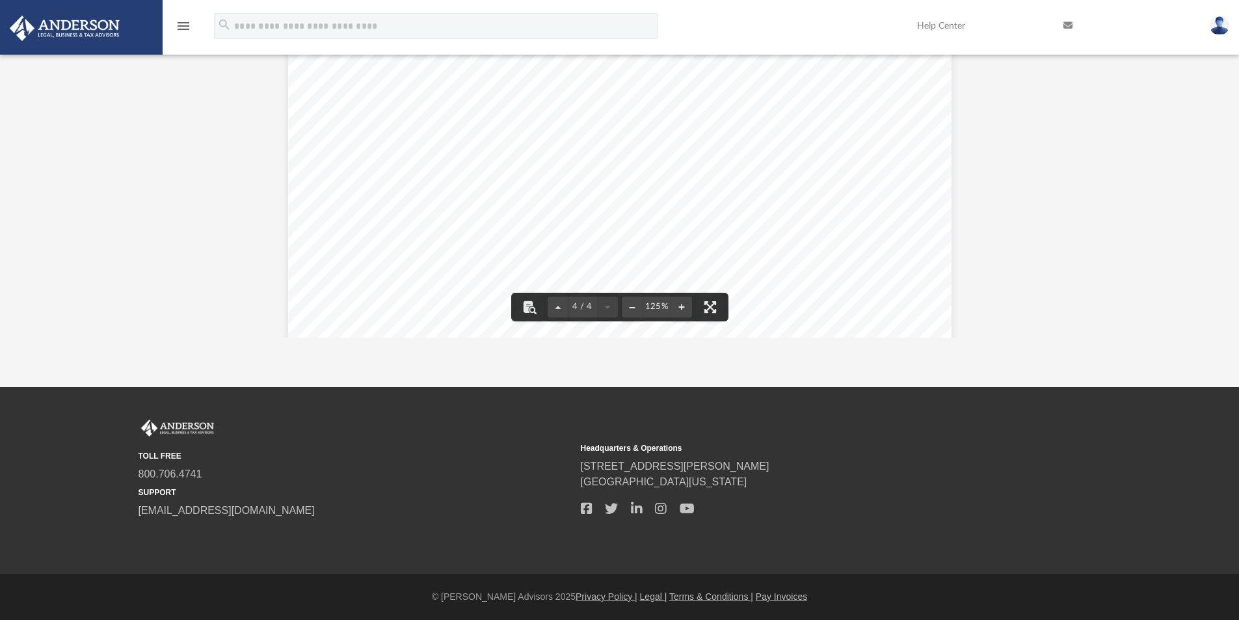
scroll to position [286, 1105]
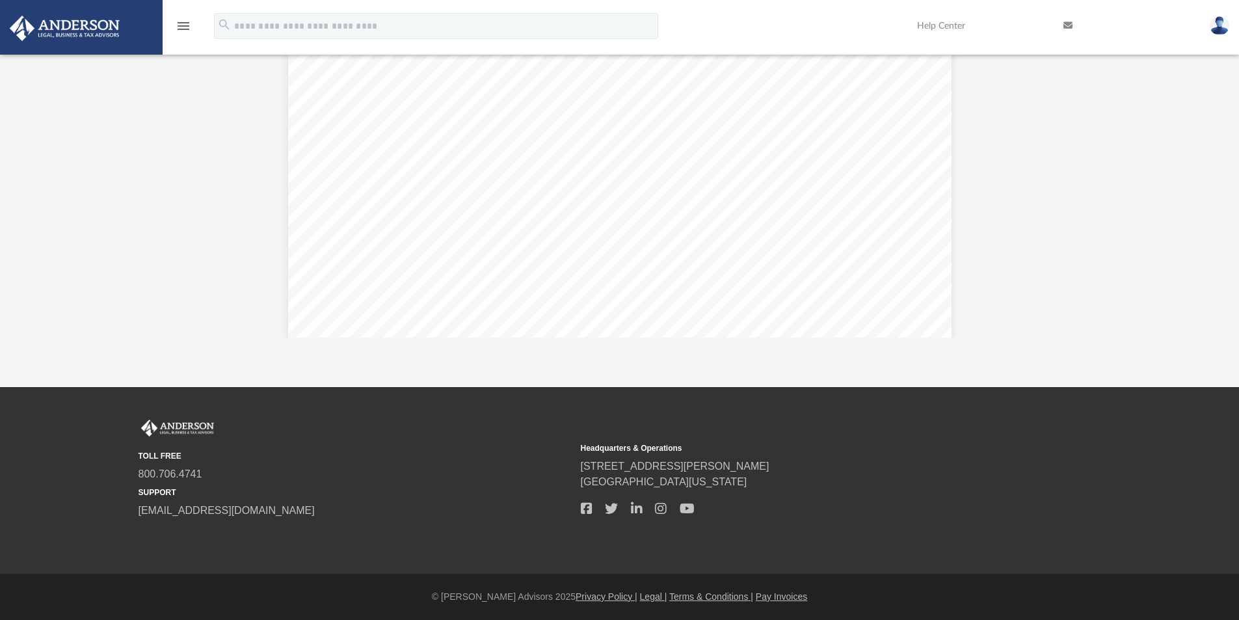
click at [180, 27] on icon "menu" at bounding box center [184, 26] width 16 height 16
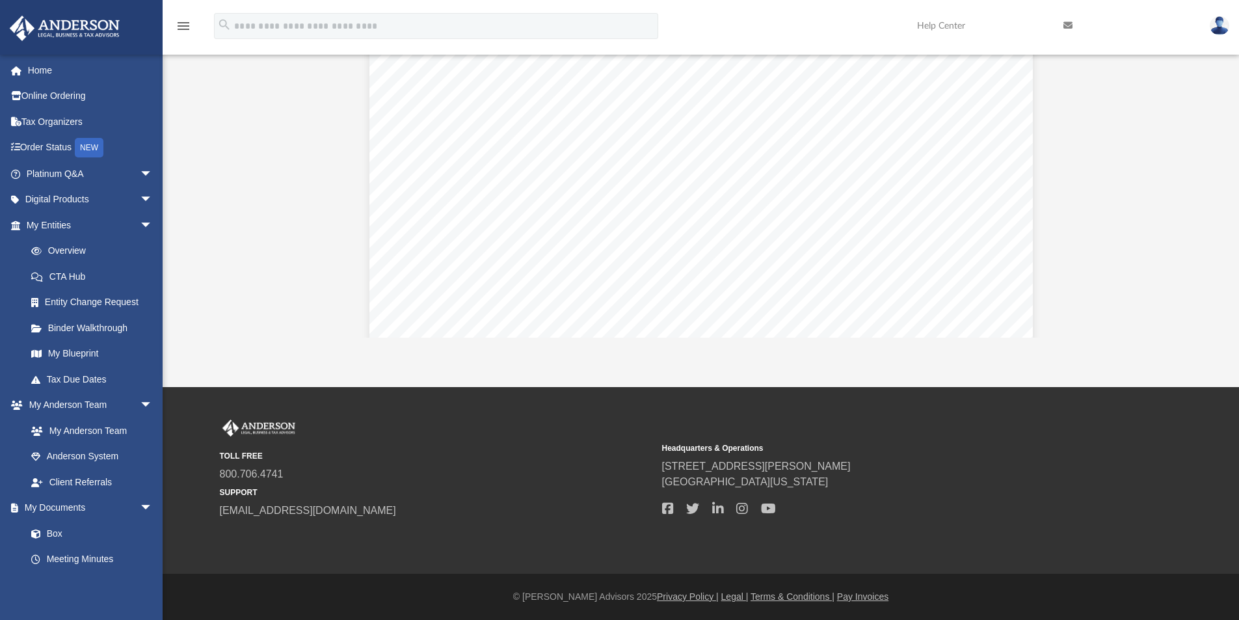
scroll to position [286, 958]
click at [180, 27] on icon "menu" at bounding box center [184, 26] width 16 height 16
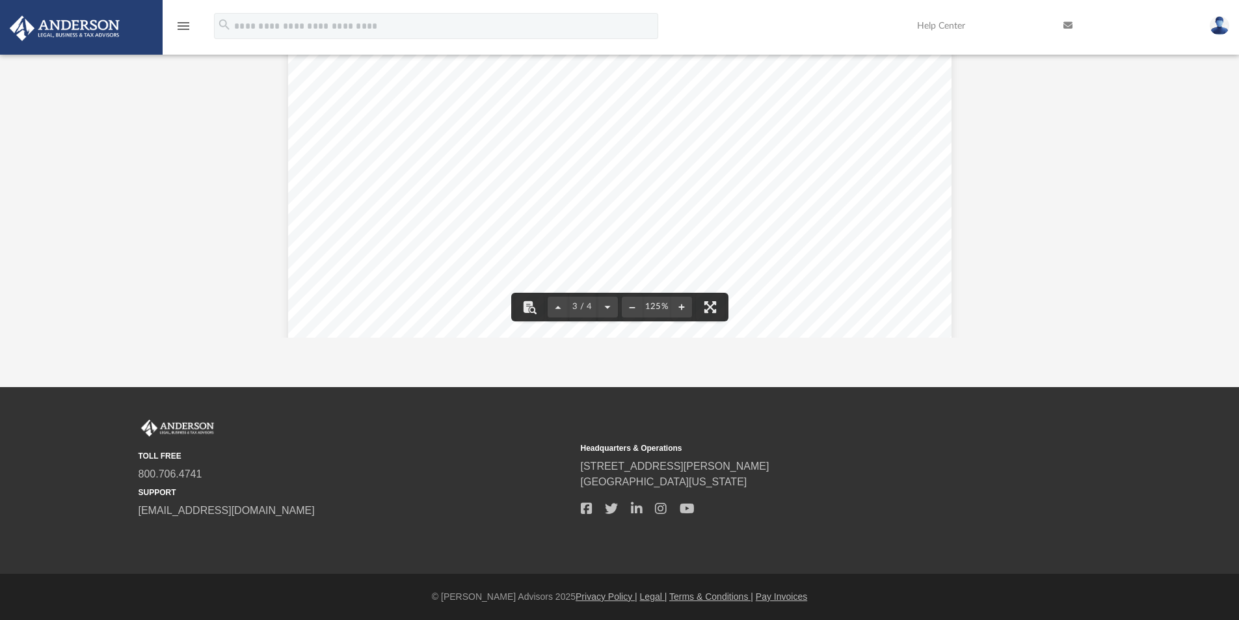
scroll to position [1593, 0]
click at [185, 30] on icon "menu" at bounding box center [184, 26] width 16 height 16
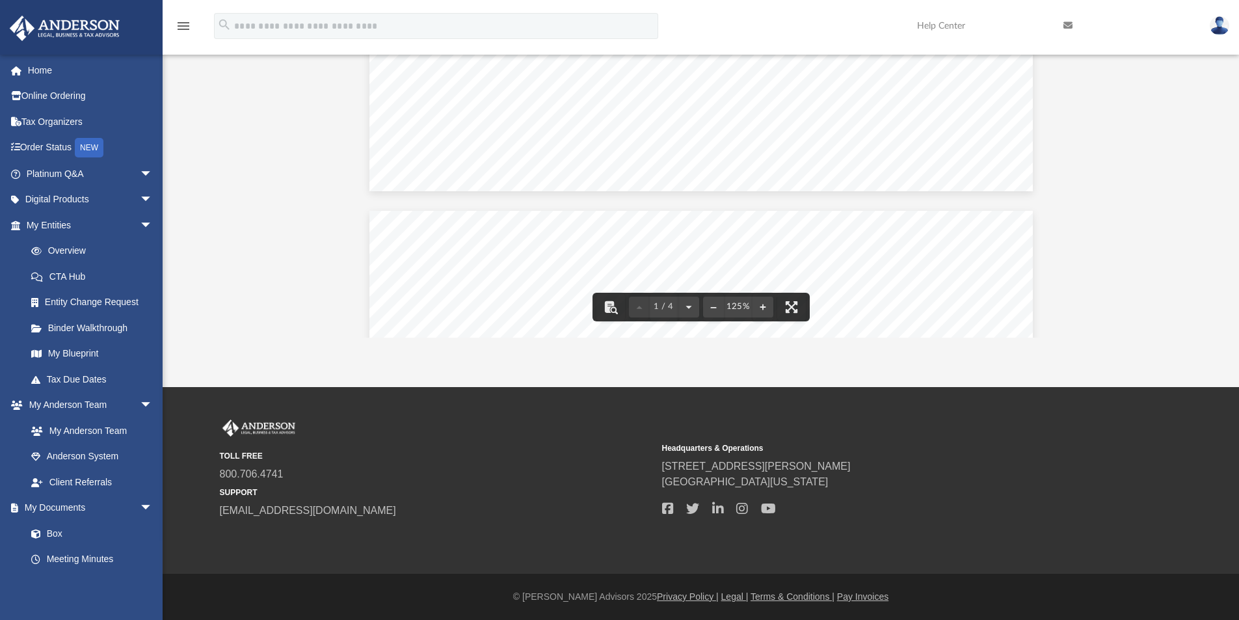
scroll to position [585, 0]
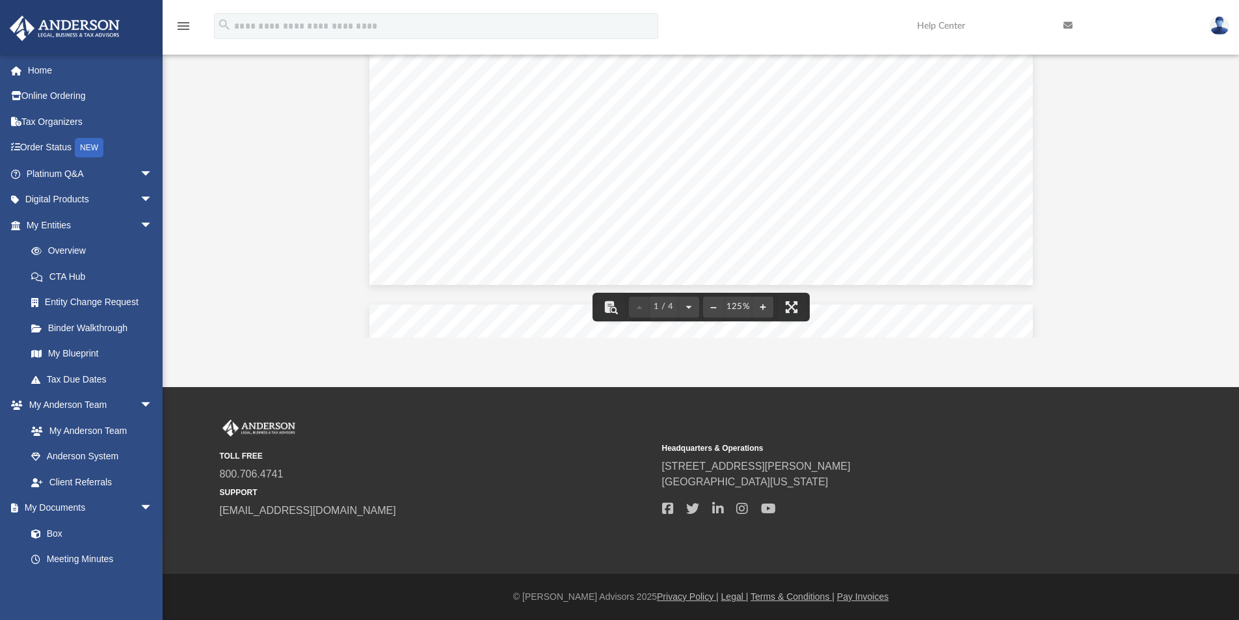
click at [183, 27] on icon "menu" at bounding box center [184, 26] width 16 height 16
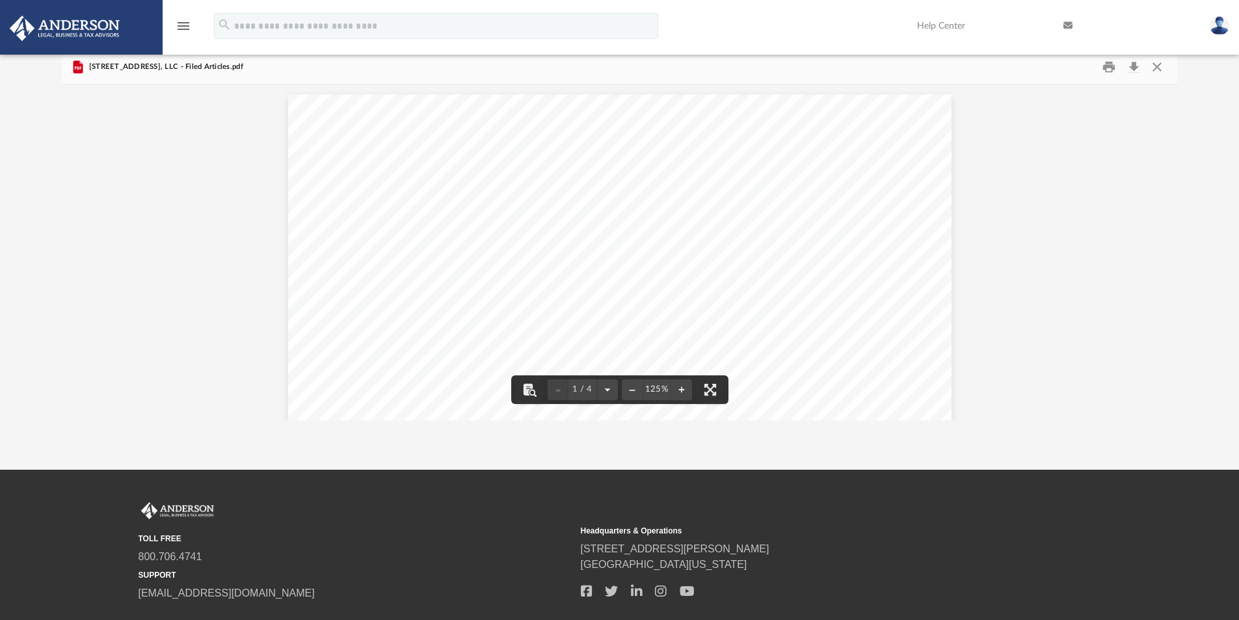
scroll to position [38, 0]
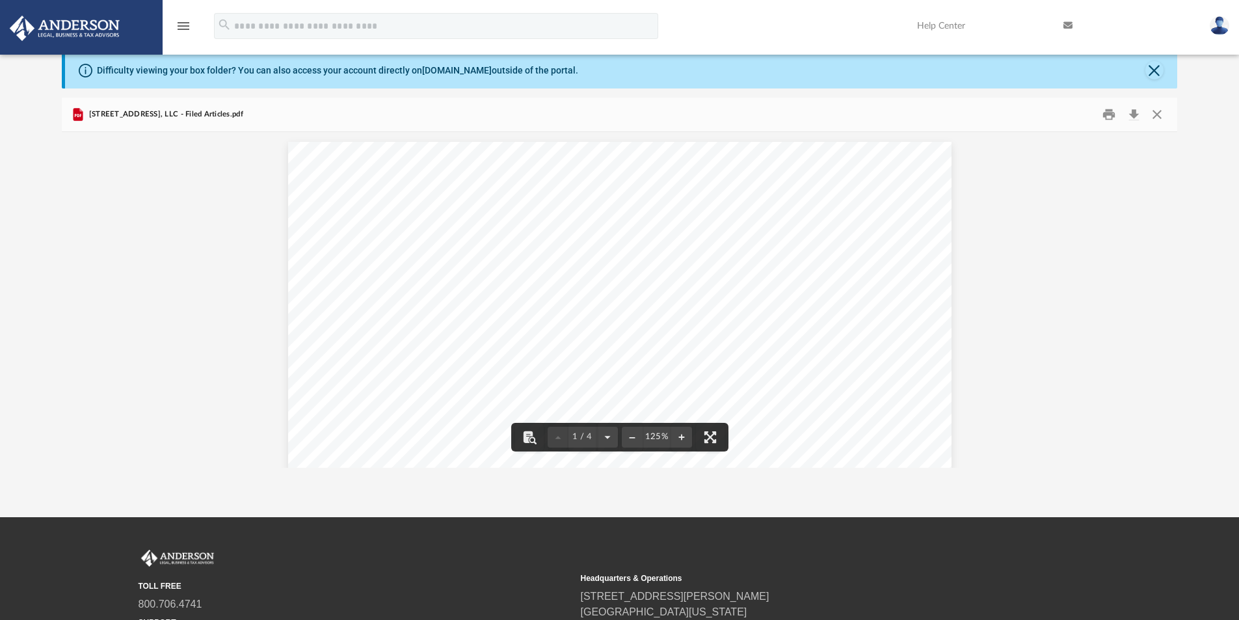
drag, startPoint x: 676, startPoint y: 207, endPoint x: 767, endPoint y: 206, distance: 91.0
click at [755, 206] on span "FILED: Aug 29 2025 1:56PM" at bounding box center [697, 203] width 116 height 11
click at [806, 209] on div "Wyoming Secretary of State Herschler Bldg East, Ste.100 & 101 Cheyenne, WY 8200…" at bounding box center [619, 571] width 663 height 858
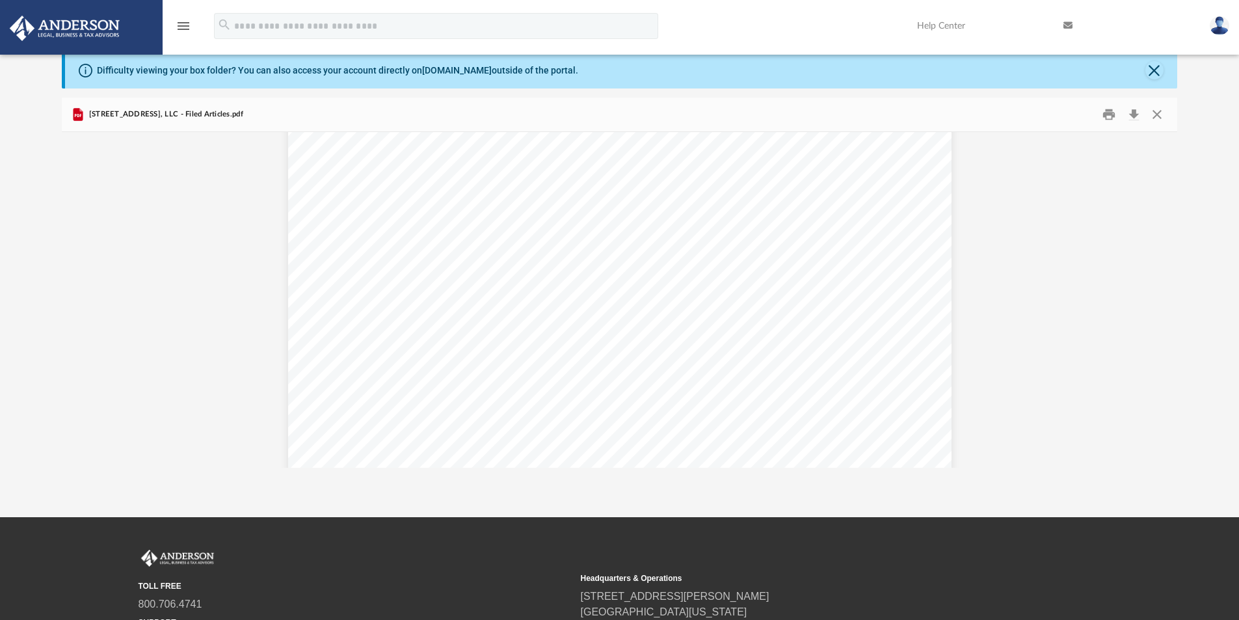
scroll to position [0, 0]
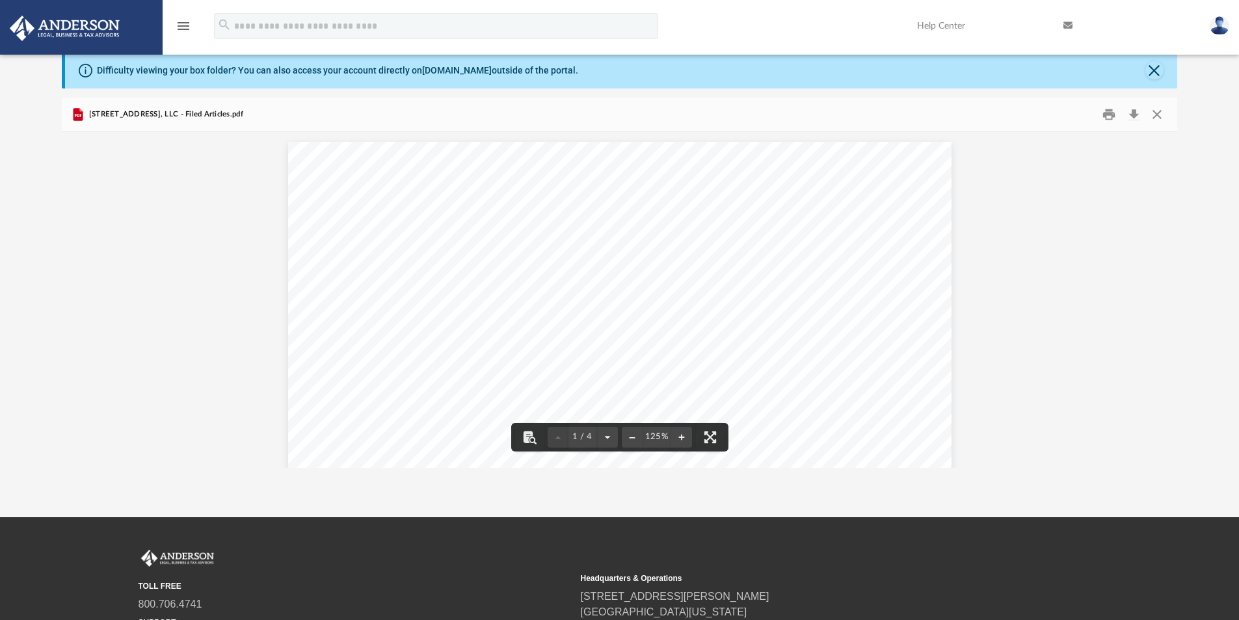
drag, startPoint x: 690, startPoint y: 304, endPoint x: 521, endPoint y: 279, distance: 170.9
click at [568, 293] on div "Wyoming Secretary of State Herschler Bldg East, Ste.100 & 101 Cheyenne, WY 8200…" at bounding box center [619, 571] width 663 height 858
drag, startPoint x: 518, startPoint y: 272, endPoint x: 669, endPoint y: 298, distance: 153.0
click at [669, 298] on div "Wyoming Secretary of State Herschler Bldg East, Ste.100 & 101 Cheyenne, WY 8200…" at bounding box center [619, 571] width 663 height 858
click at [729, 307] on div "Wyoming Secretary of State Herschler Bldg East, Ste.100 & 101 Cheyenne, WY 8200…" at bounding box center [619, 571] width 663 height 858
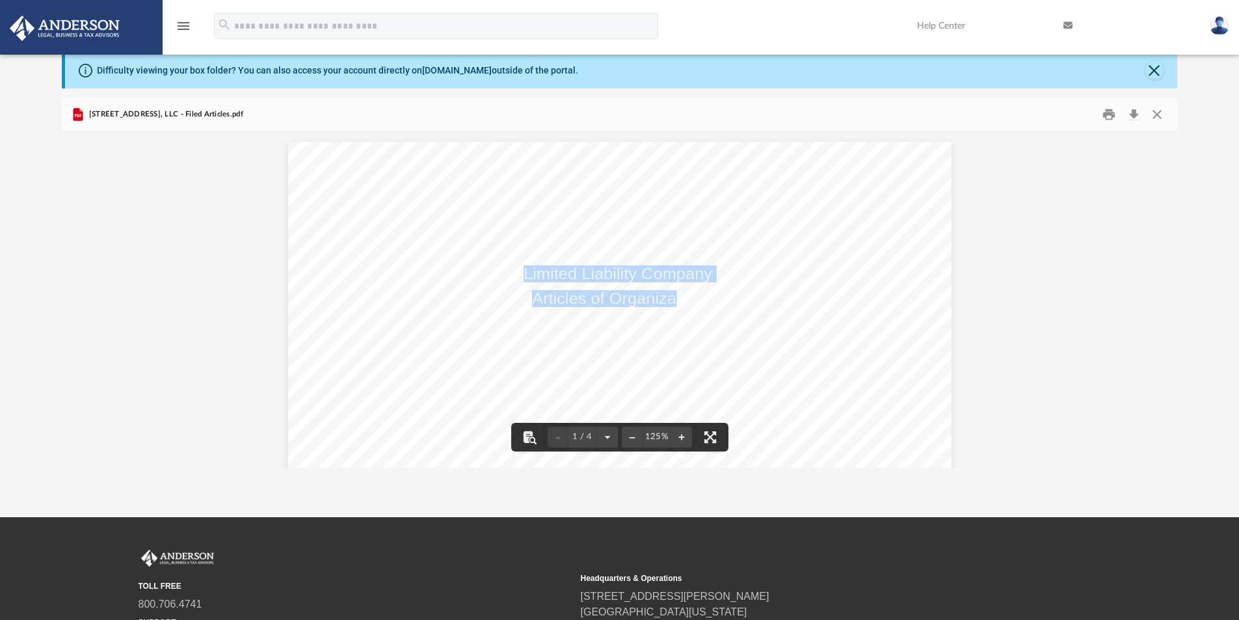
click at [714, 303] on div "Wyoming Secretary of State Herschler Bldg East, Ste.100 & 101 Cheyenne, WY 8200…" at bounding box center [619, 571] width 663 height 858
click at [461, 291] on div "Wyoming Secretary of State Herschler Bldg East, Ste.100 & 101 Cheyenne, WY 8200…" at bounding box center [619, 571] width 663 height 858
click at [486, 278] on div "Wyoming Secretary of State Herschler Bldg East, Ste.100 & 101 Cheyenne, WY 8200…" at bounding box center [619, 571] width 663 height 858
click at [835, 276] on div "Wyoming Secretary of State Herschler Bldg East, Ste.100 & 101 Cheyenne, WY 8200…" at bounding box center [619, 571] width 663 height 858
click at [601, 274] on span "Limited Liability Company" at bounding box center [617, 274] width 189 height 15
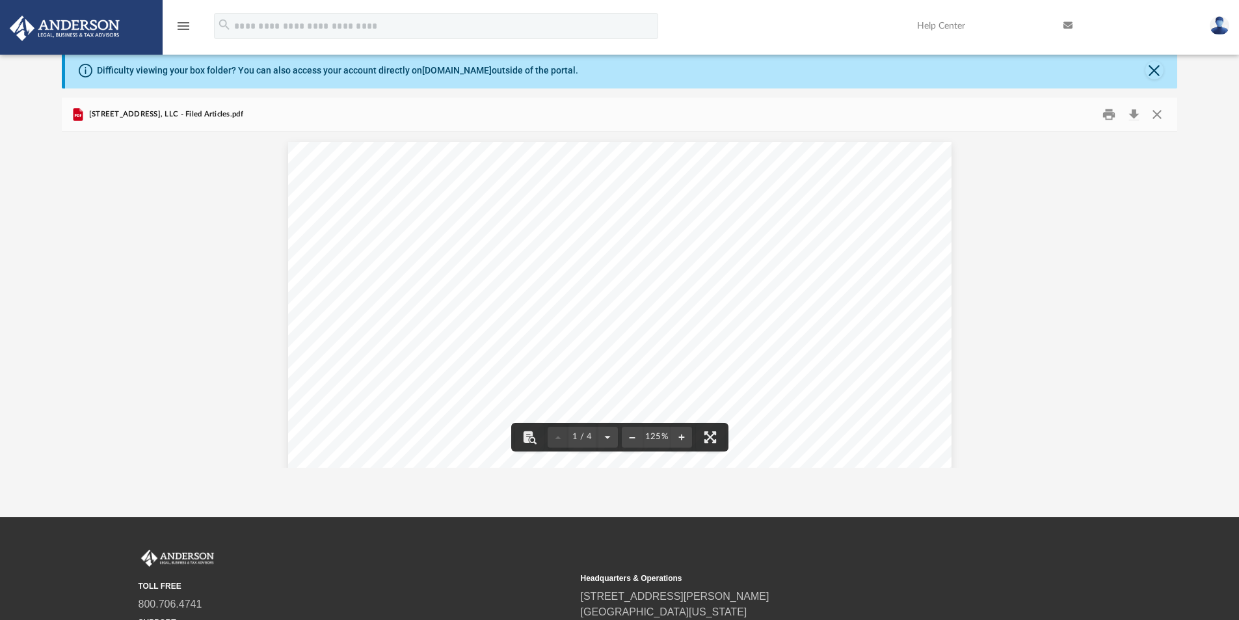
click at [627, 301] on span "Articles of Organization" at bounding box center [617, 298] width 171 height 15
drag, startPoint x: 517, startPoint y: 273, endPoint x: 652, endPoint y: 300, distance: 137.3
click at [639, 298] on div "Wyoming Secretary of State Herschler Bldg East, Ste.100 & 101 Cheyenne, WY 8200…" at bounding box center [619, 571] width 663 height 858
click at [628, 434] on button "File preview" at bounding box center [632, 437] width 21 height 29
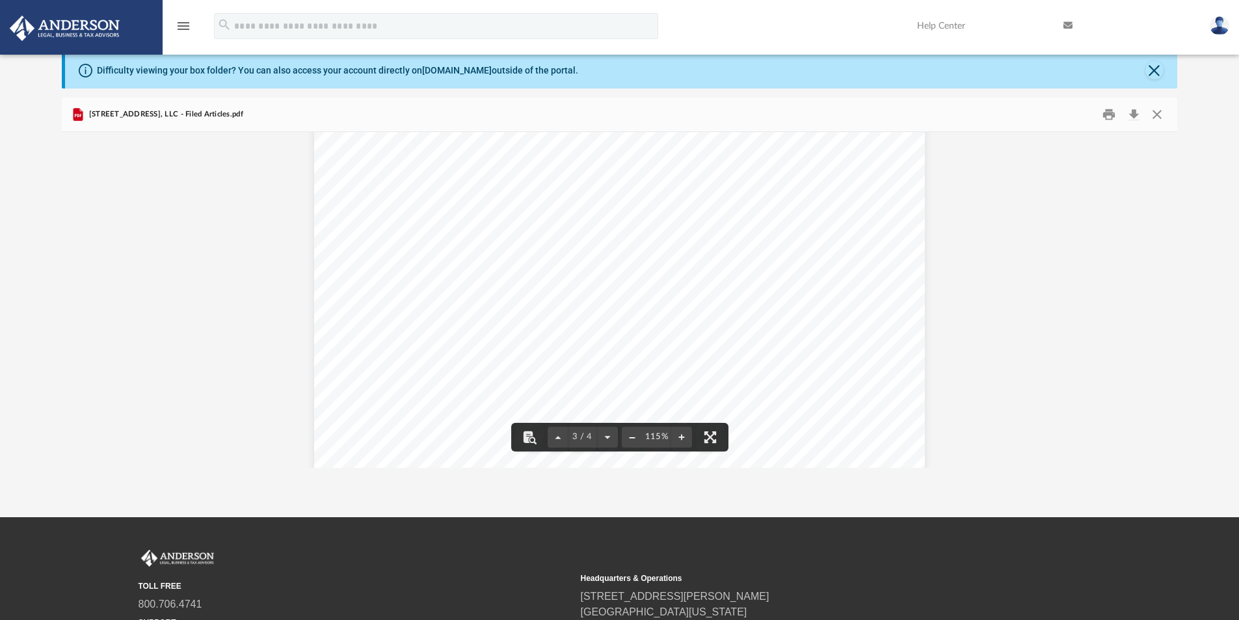
click at [628, 434] on button "File preview" at bounding box center [632, 437] width 21 height 29
click at [629, 434] on button "File preview" at bounding box center [632, 437] width 21 height 29
click at [680, 433] on button "File preview" at bounding box center [681, 437] width 21 height 29
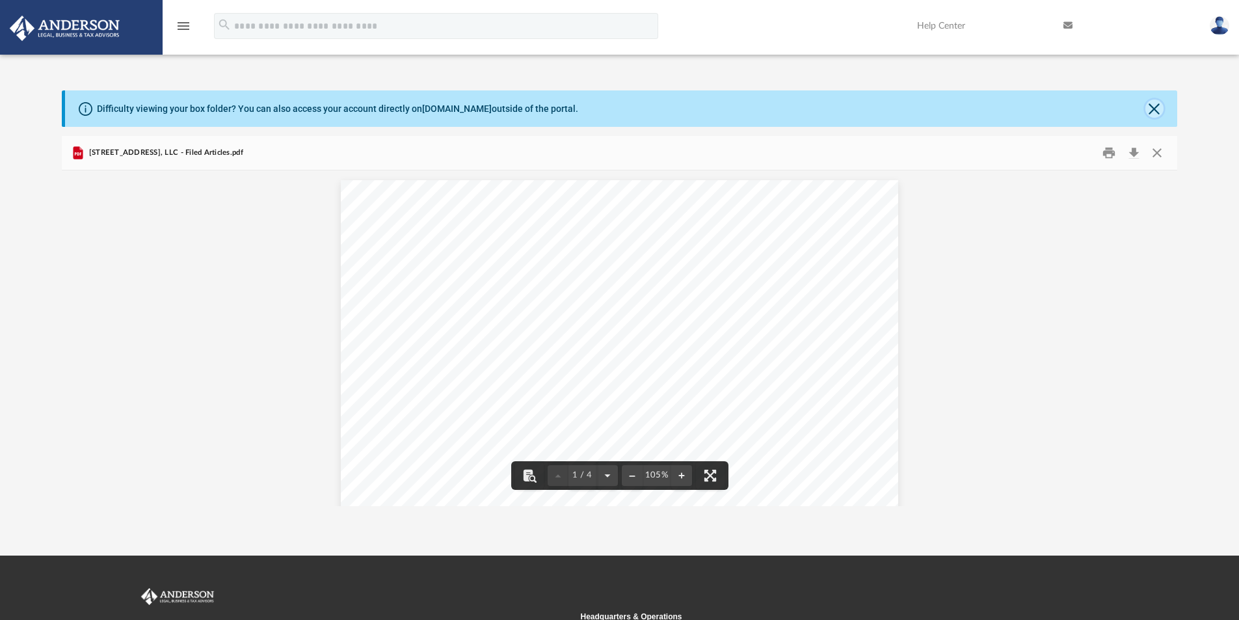
click at [1153, 104] on button "Close" at bounding box center [1154, 108] width 18 height 18
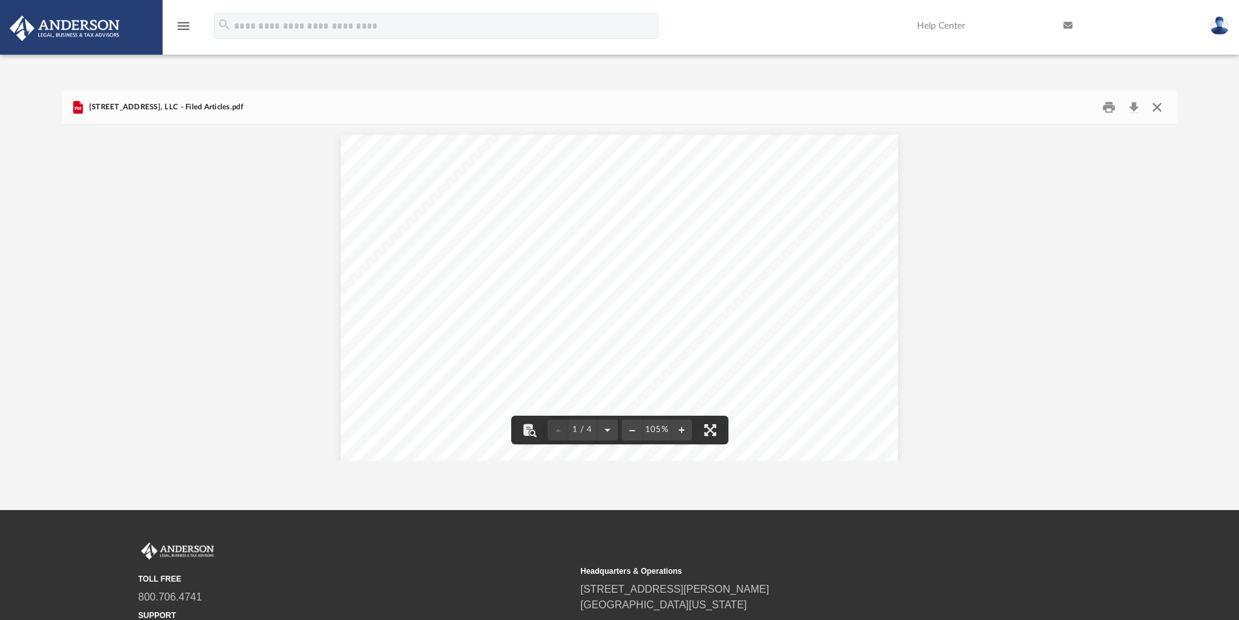
click at [1153, 107] on button "Close" at bounding box center [1155, 108] width 23 height 20
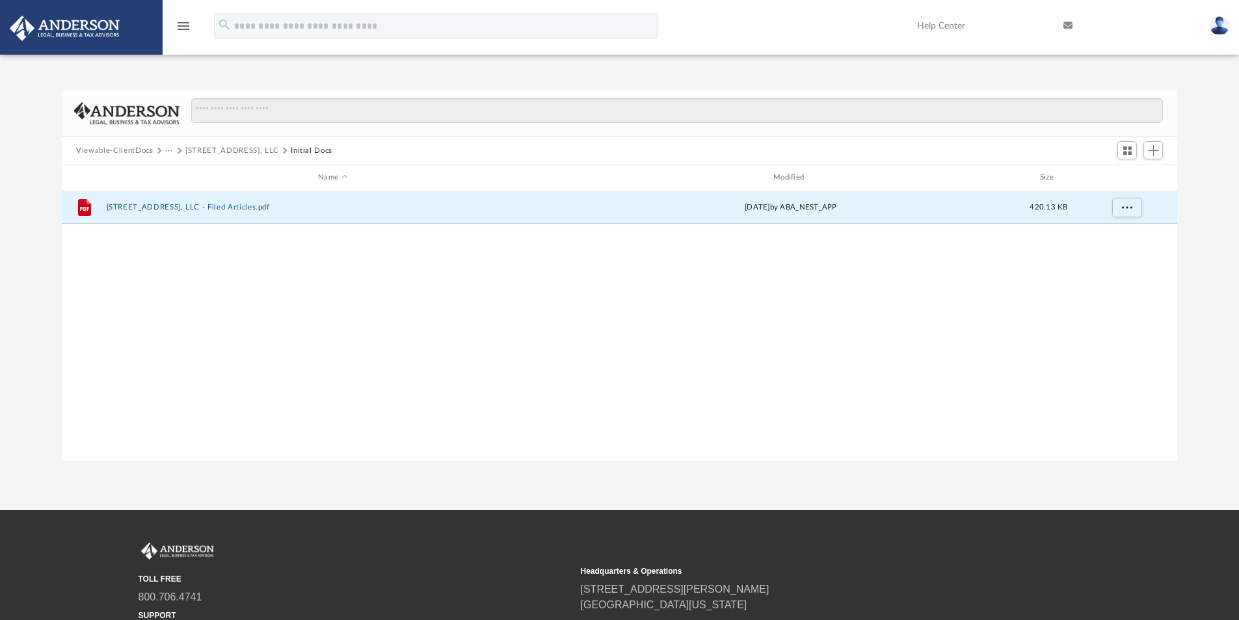
click at [168, 148] on button "···" at bounding box center [169, 151] width 8 height 12
click at [222, 148] on button "6520 Debs Ave, LLC" at bounding box center [232, 151] width 94 height 12
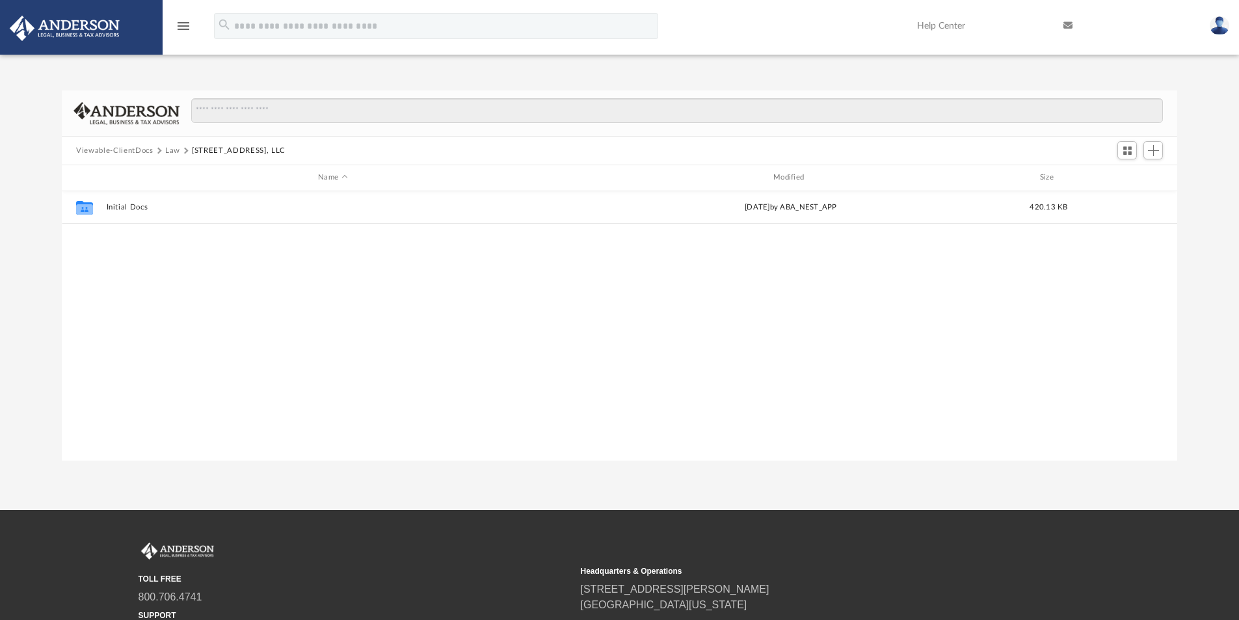
click at [175, 152] on button "Law" at bounding box center [172, 151] width 15 height 12
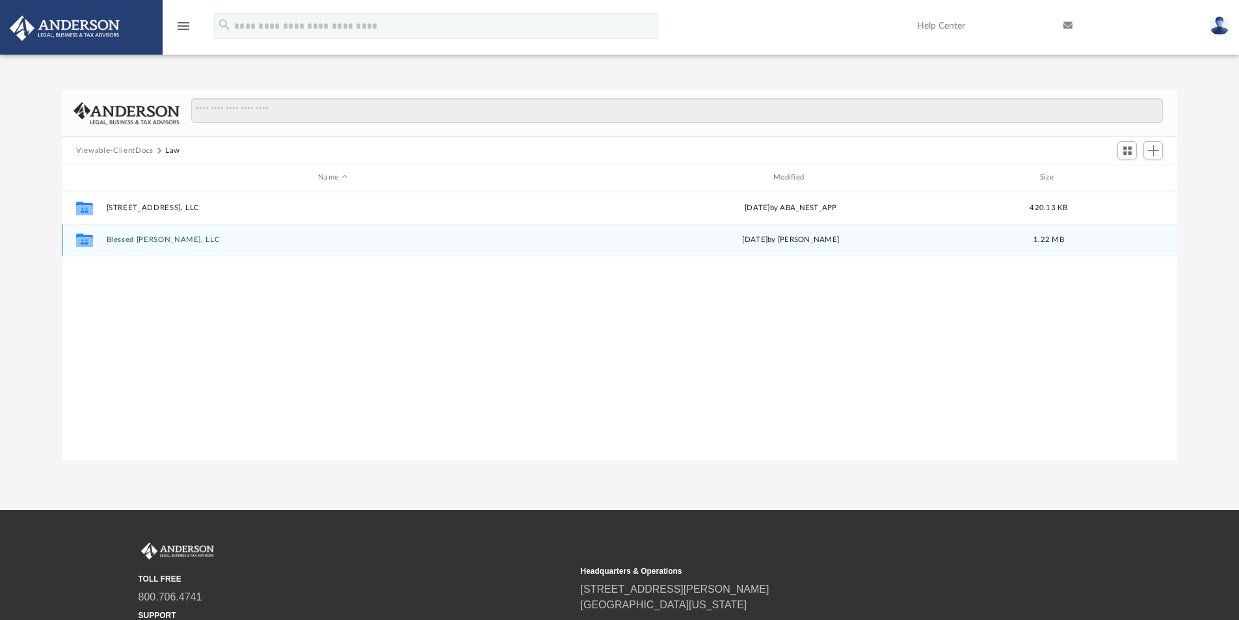
click at [150, 239] on button "Blessed Dino Doll, LLC" at bounding box center [333, 239] width 453 height 8
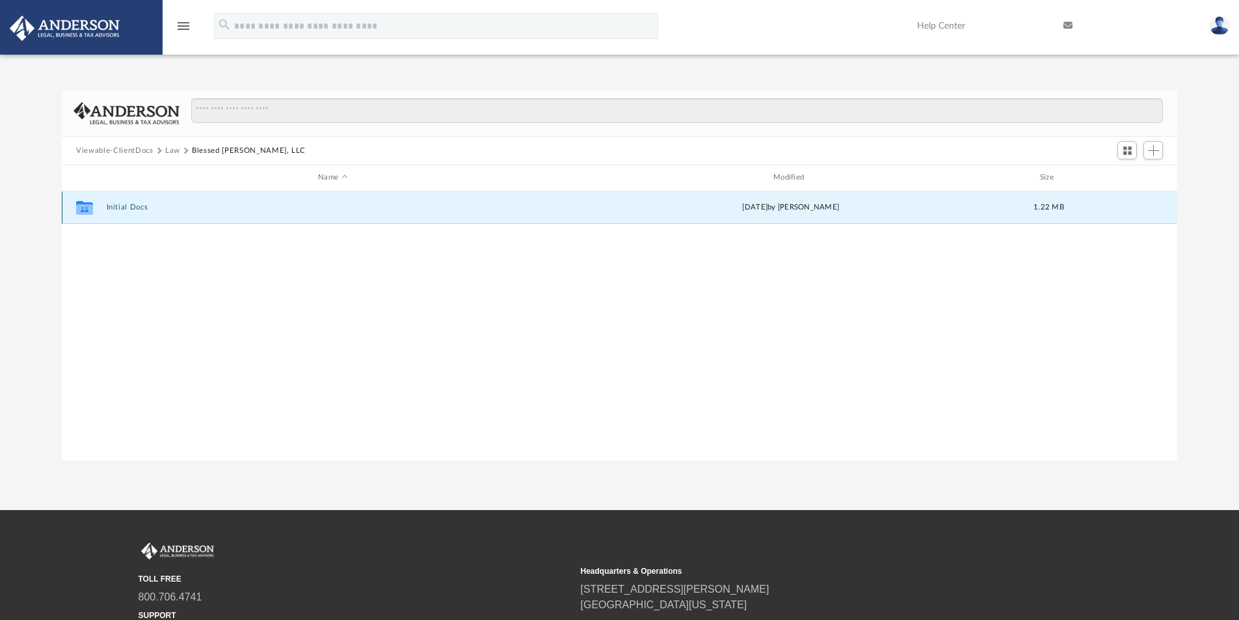
click at [129, 205] on button "Initial Docs" at bounding box center [333, 207] width 453 height 8
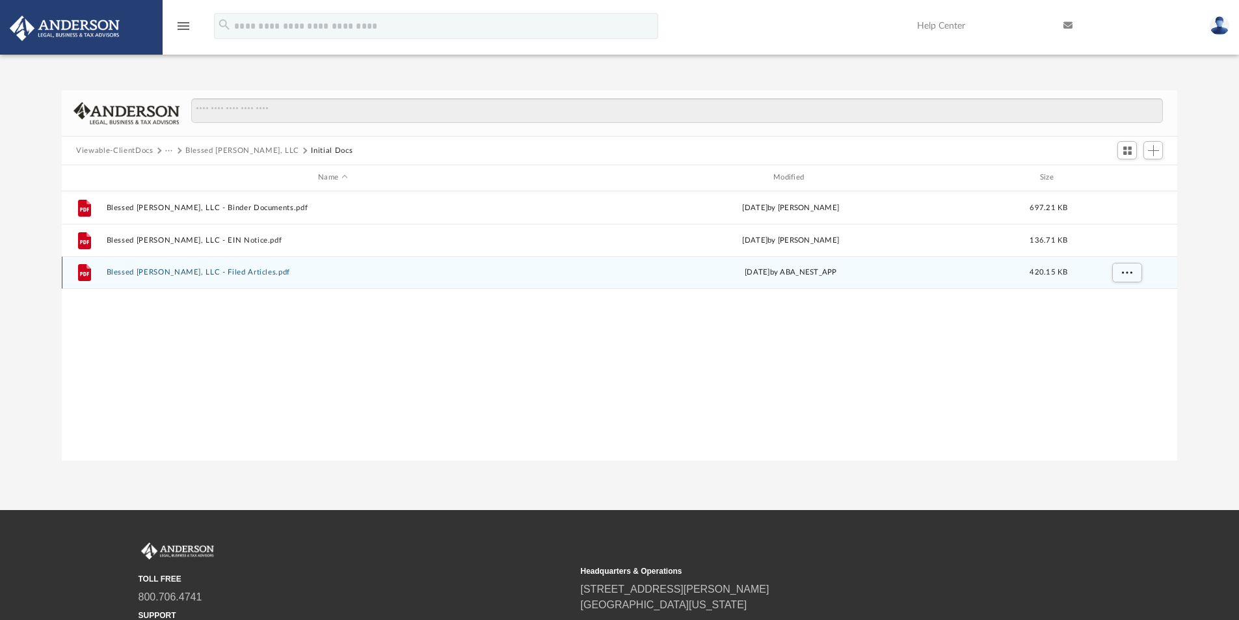
click at [226, 269] on button "Blessed Dino Doll, LLC - Filed Articles.pdf" at bounding box center [333, 272] width 453 height 8
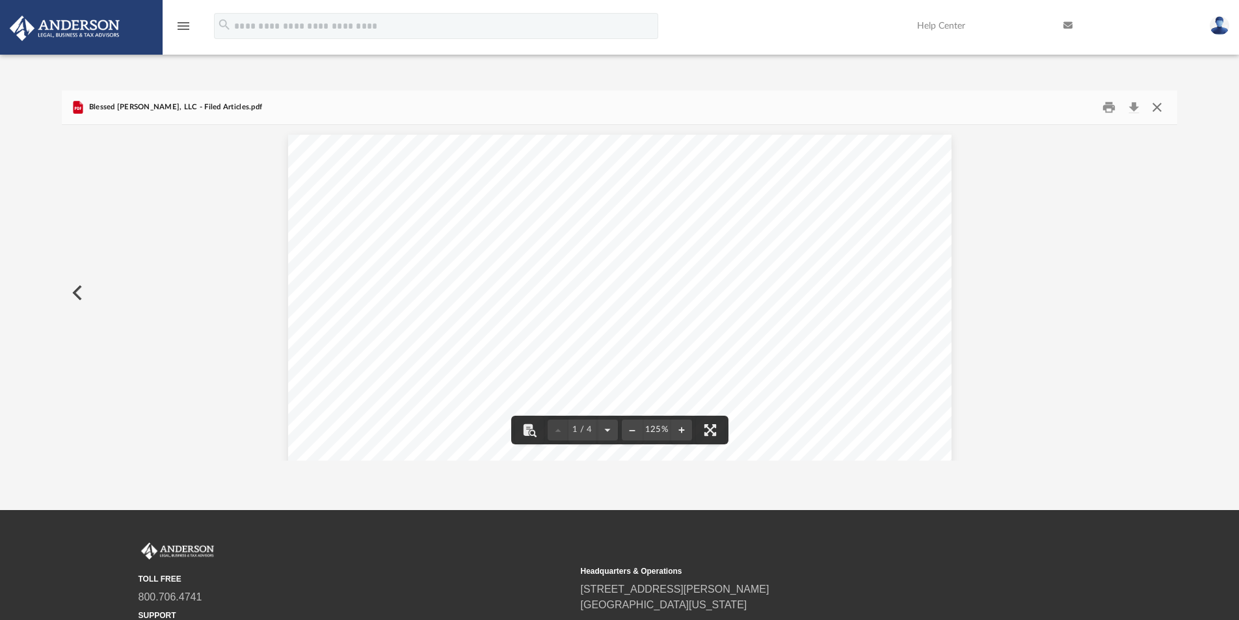
click at [1161, 102] on button "Close" at bounding box center [1155, 108] width 23 height 20
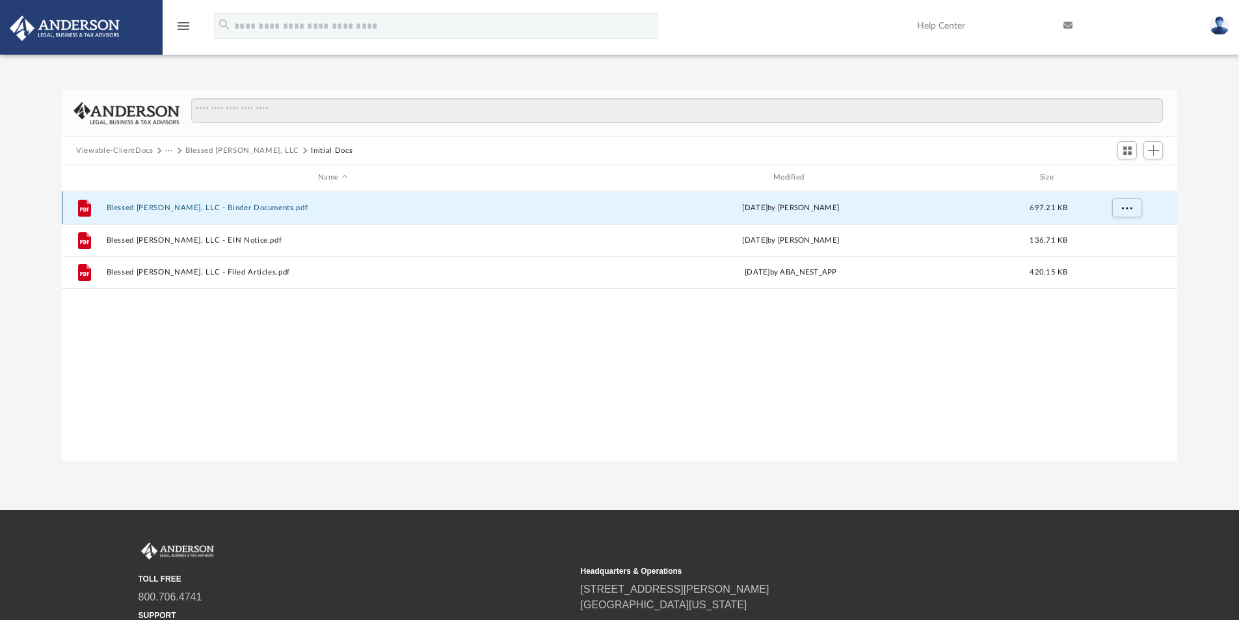
click at [222, 208] on button "Blessed Dino Doll, LLC - Binder Documents.pdf" at bounding box center [333, 208] width 453 height 8
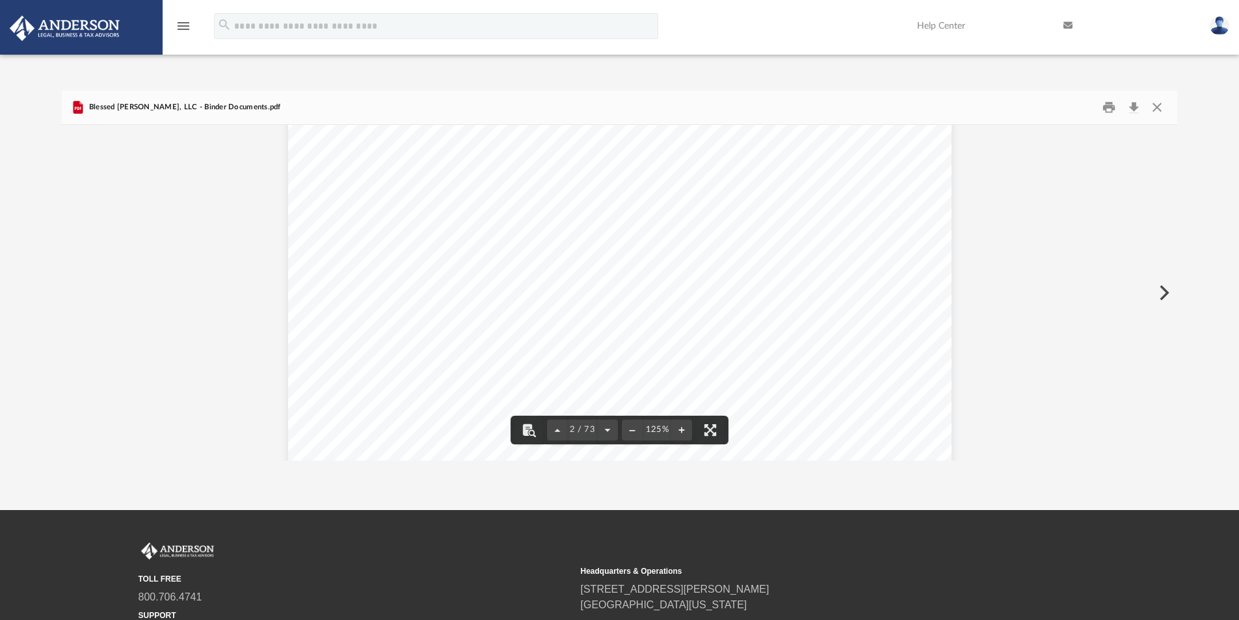
scroll to position [1236, 0]
drag, startPoint x: 458, startPoint y: 226, endPoint x: 395, endPoint y: 220, distance: 63.4
click at [395, 220] on div "Overview of Blessed Dino Doll, LLC Entity Formation Information State of Organi…" at bounding box center [619, 206] width 663 height 858
drag, startPoint x: 629, startPoint y: 194, endPoint x: 405, endPoint y: 202, distance: 224.5
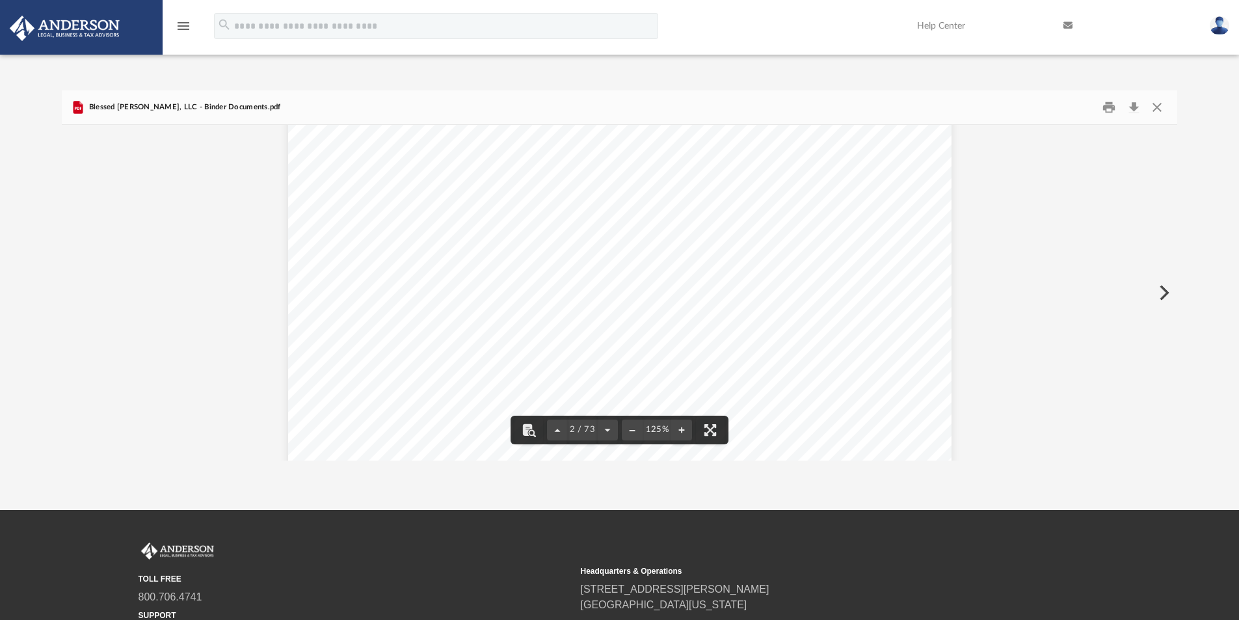
click at [455, 195] on div "Overview of Blessed Dino Doll, LLC Entity Formation Information State of Organi…" at bounding box center [619, 271] width 663 height 858
drag, startPoint x: 375, startPoint y: 198, endPoint x: 570, endPoint y: 314, distance: 227.2
click at [503, 271] on div "Overview of Blessed Dino Doll, LLC Entity Formation Information State of Organi…" at bounding box center [619, 271] width 663 height 858
click at [590, 224] on span "December 31" at bounding box center [596, 224] width 70 height 13
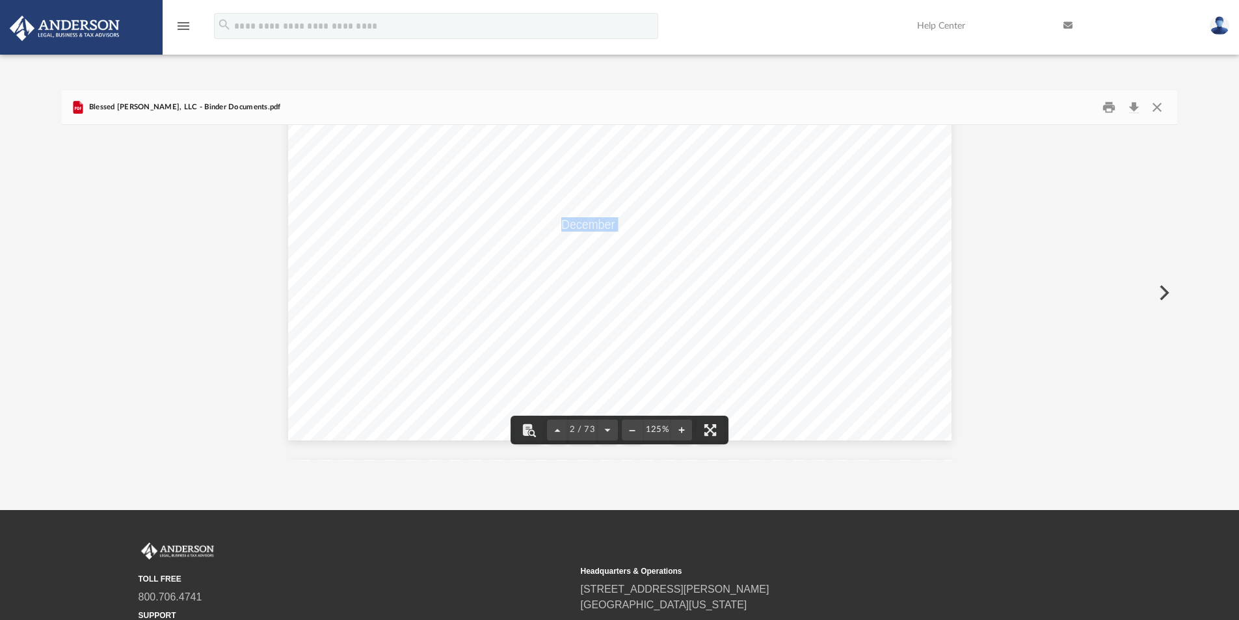
click at [590, 224] on span "December 31" at bounding box center [596, 224] width 70 height 13
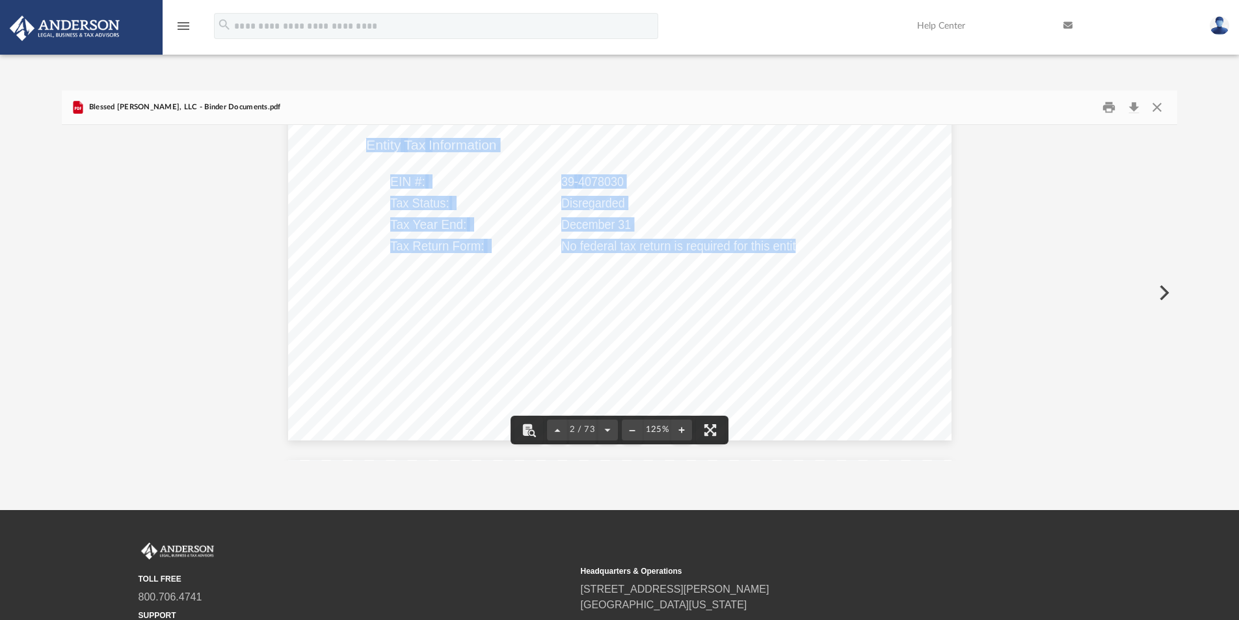
drag, startPoint x: 791, startPoint y: 248, endPoint x: 548, endPoint y: 244, distance: 243.2
click at [548, 244] on div "Overview of Blessed Dino Doll, LLC Entity Formation Information State of Organi…" at bounding box center [619, 11] width 663 height 858
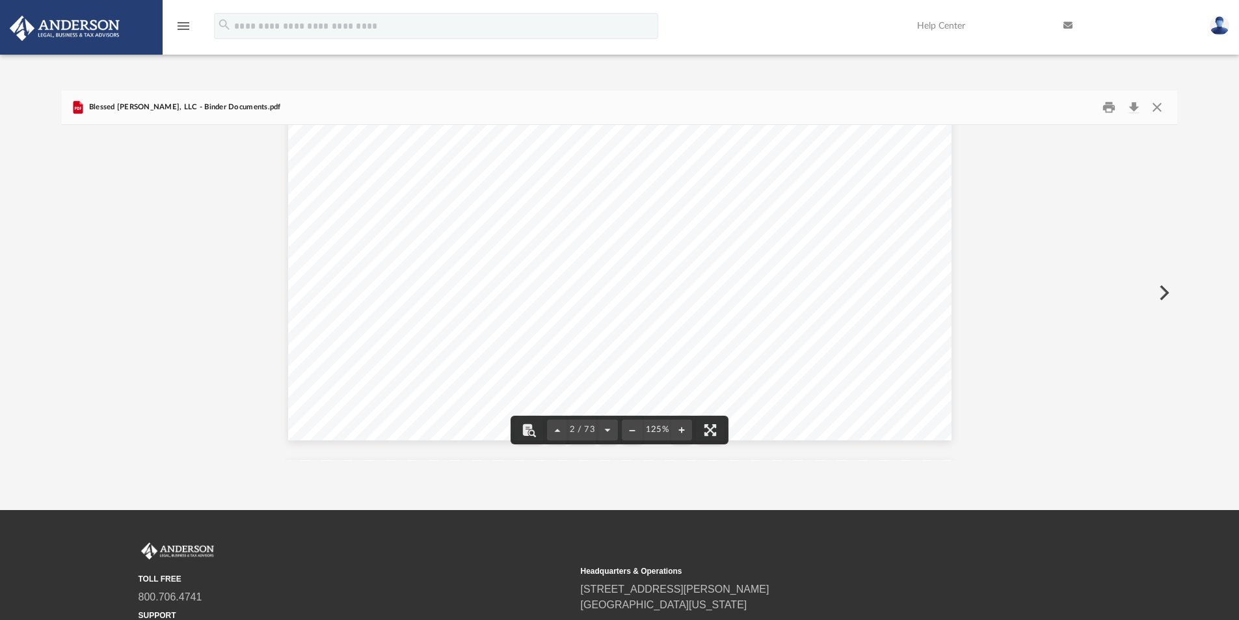
click at [591, 285] on span "If any of the above information is incorrect or you would like to modify, STOP …" at bounding box center [599, 288] width 466 height 13
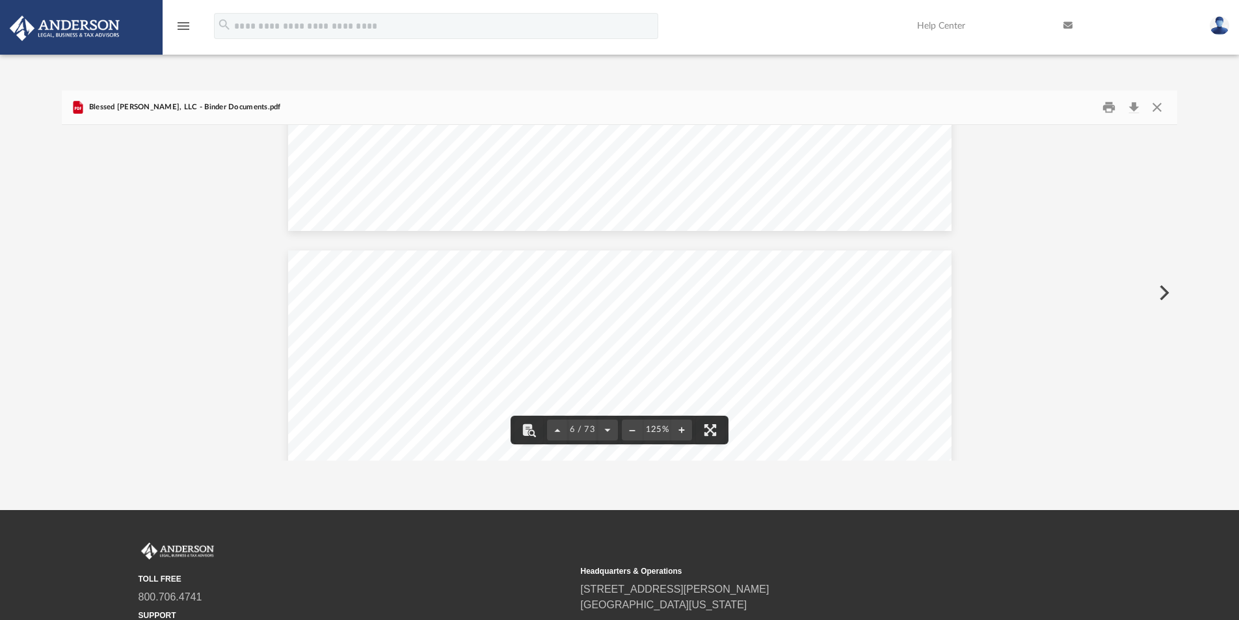
scroll to position [4292, 0]
drag, startPoint x: 1156, startPoint y: 107, endPoint x: 1113, endPoint y: 115, distance: 43.0
click at [1151, 109] on button "Close" at bounding box center [1155, 108] width 23 height 20
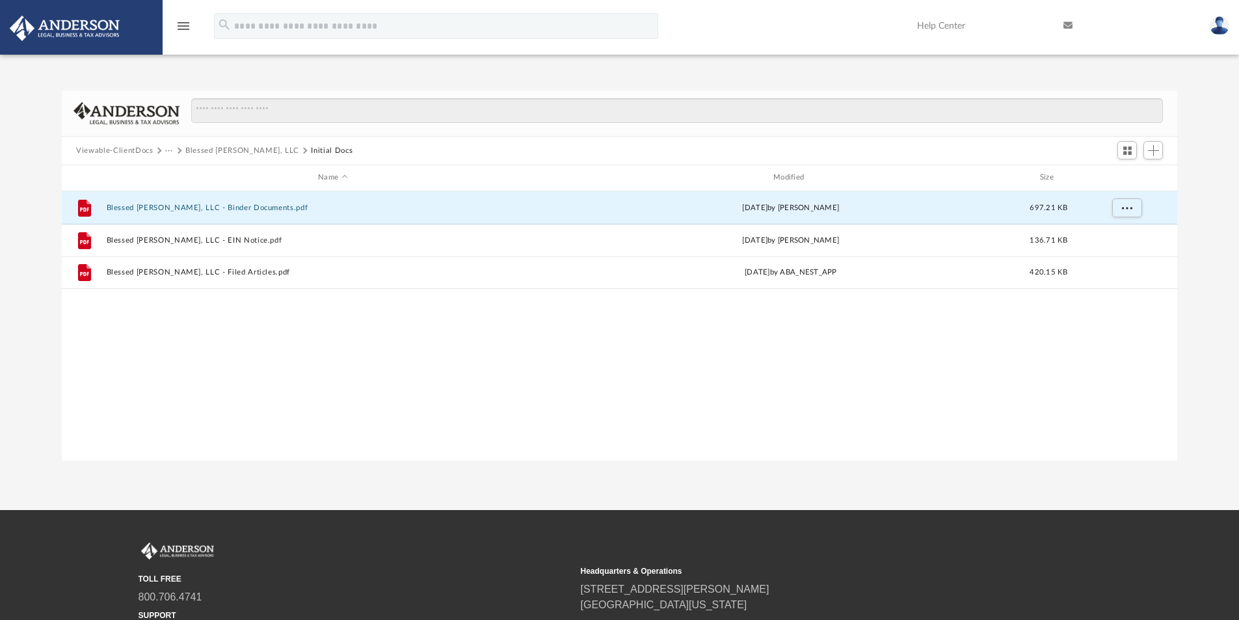
click at [218, 151] on button "Blessed Dino Doll, LLC" at bounding box center [242, 151] width 114 height 12
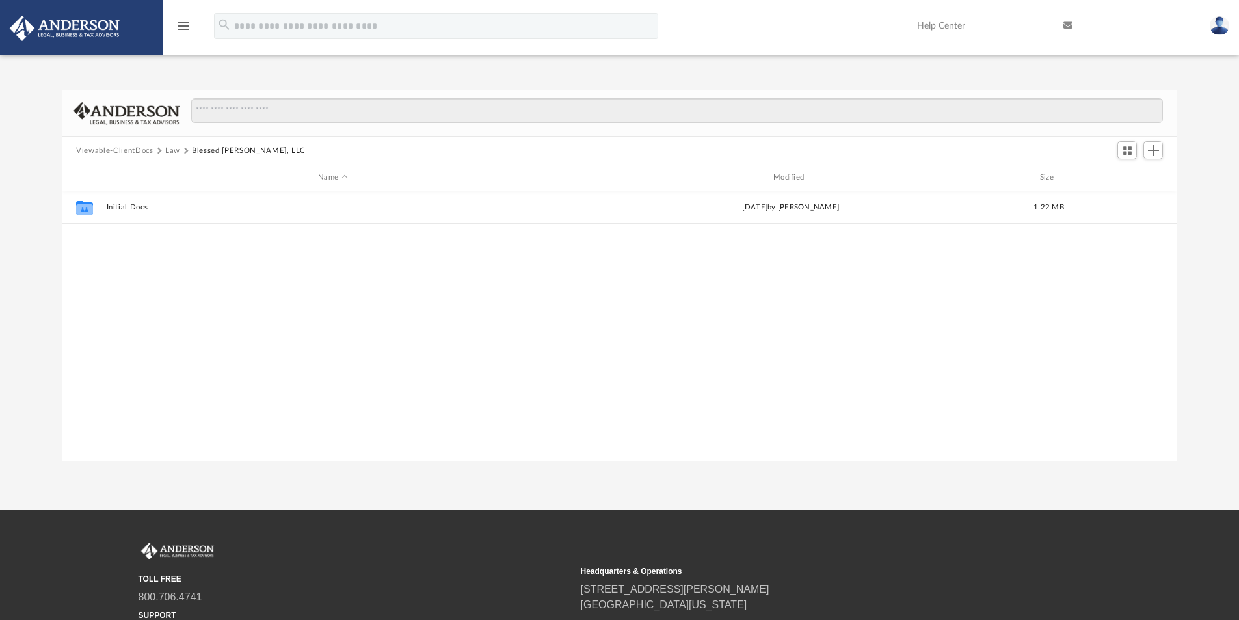
click at [173, 152] on button "Law" at bounding box center [172, 151] width 15 height 12
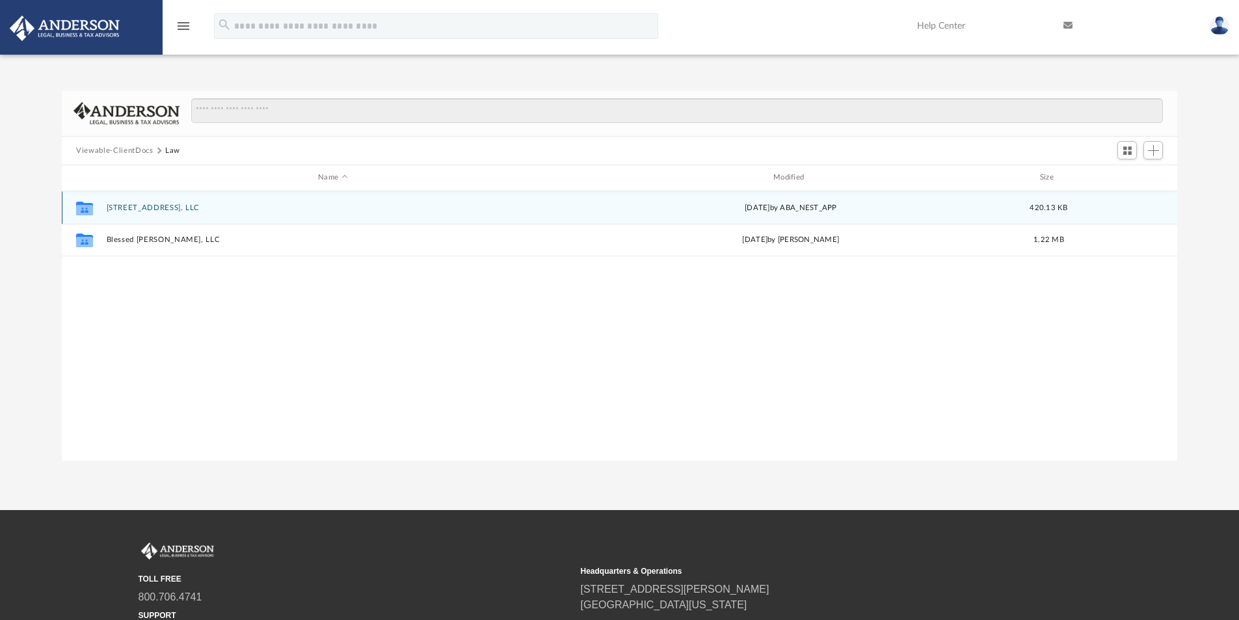
click at [128, 208] on button "6520 Debs Ave, LLC" at bounding box center [333, 208] width 453 height 8
click at [131, 207] on button "Initial Docs" at bounding box center [333, 207] width 453 height 8
click at [189, 205] on button "6520 Debs Ave, LLC - Filed Articles.pdf" at bounding box center [333, 207] width 453 height 8
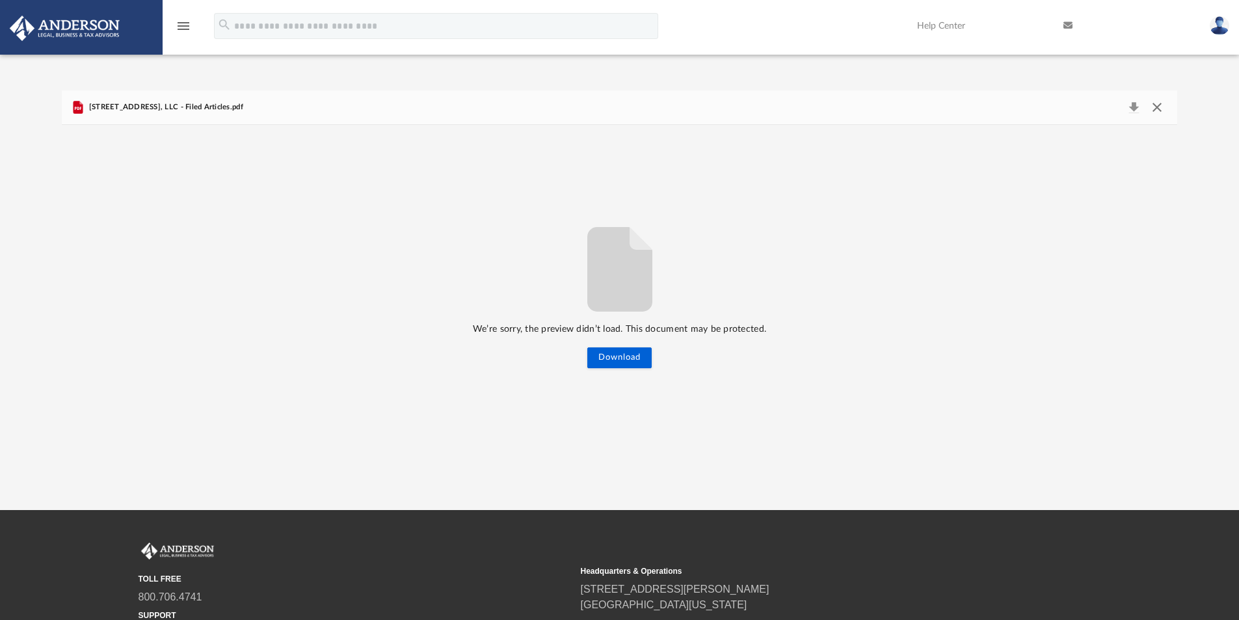
click at [1155, 103] on button "Close" at bounding box center [1155, 107] width 23 height 18
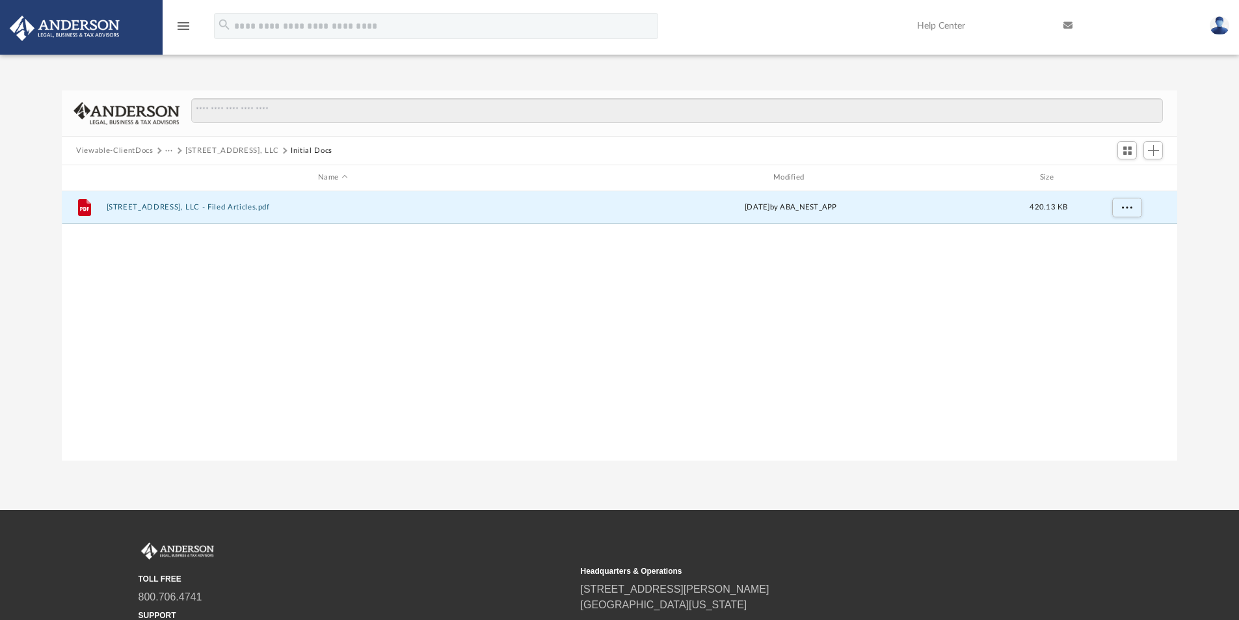
click at [166, 149] on button "···" at bounding box center [169, 151] width 8 height 12
click at [233, 151] on button "6520 Debs Ave, LLC" at bounding box center [232, 151] width 94 height 12
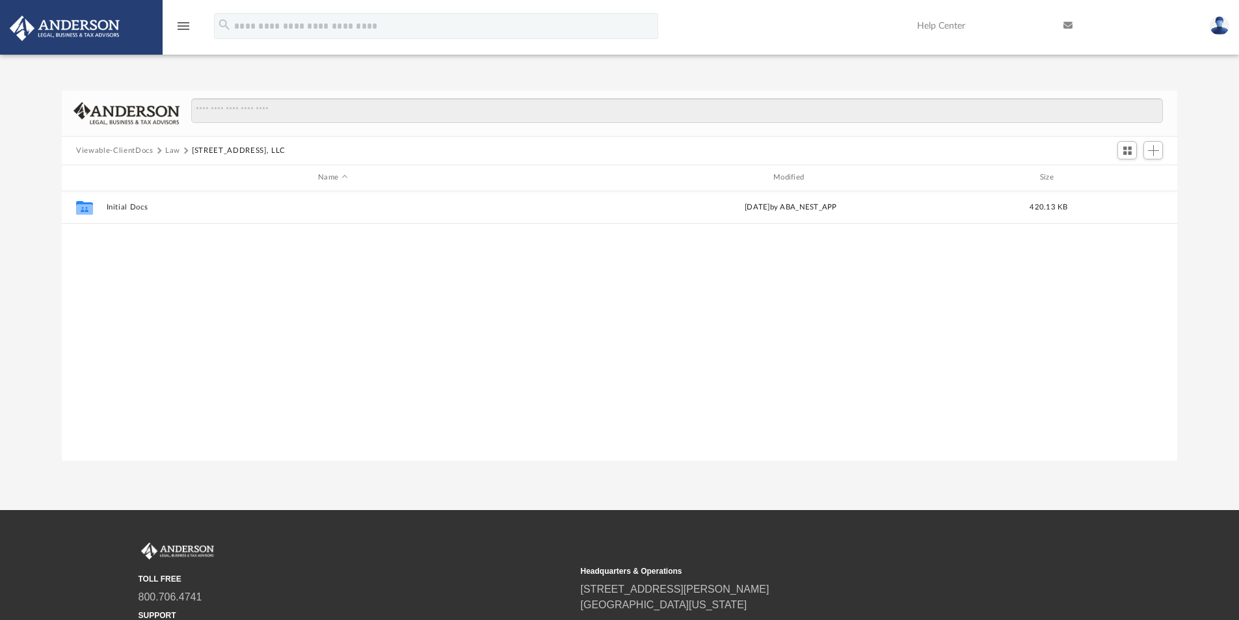
click at [176, 150] on button "Law" at bounding box center [172, 151] width 15 height 12
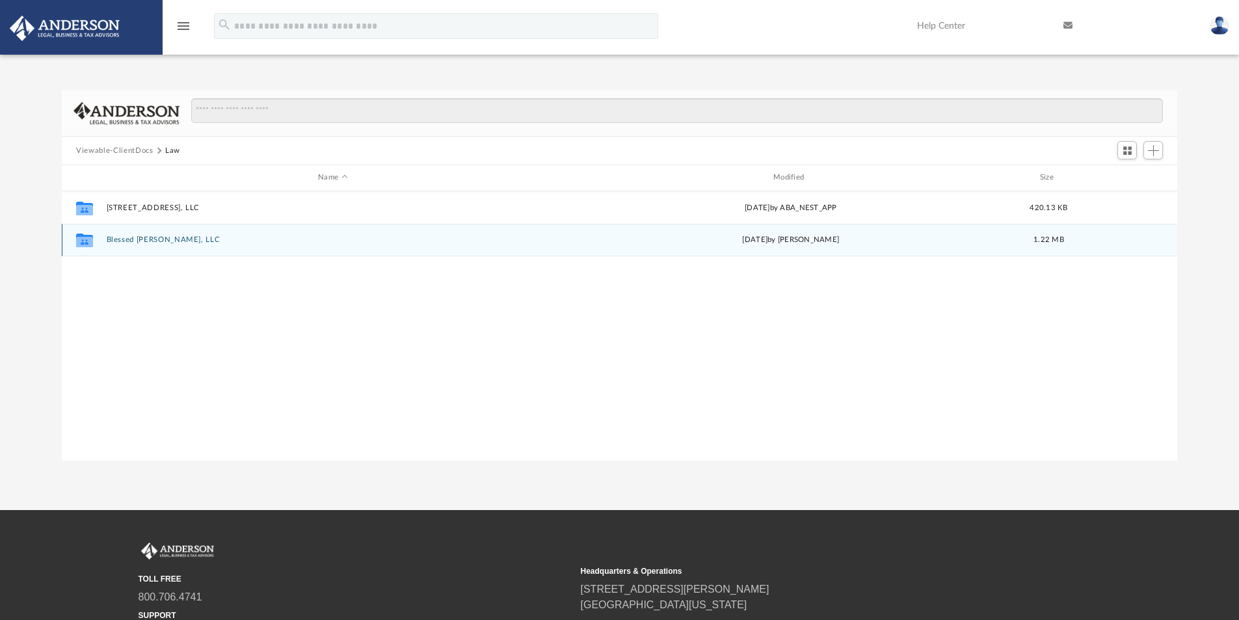
click at [165, 238] on button "Blessed Dino Doll, LLC" at bounding box center [333, 239] width 453 height 8
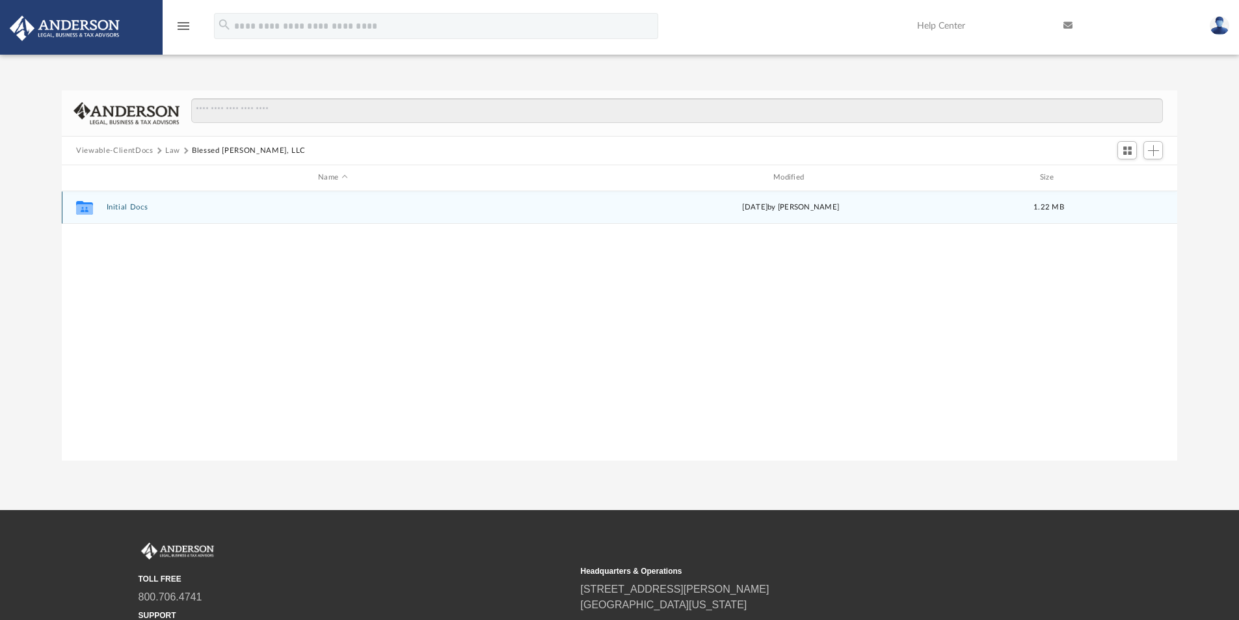
click at [135, 205] on button "Initial Docs" at bounding box center [333, 207] width 453 height 8
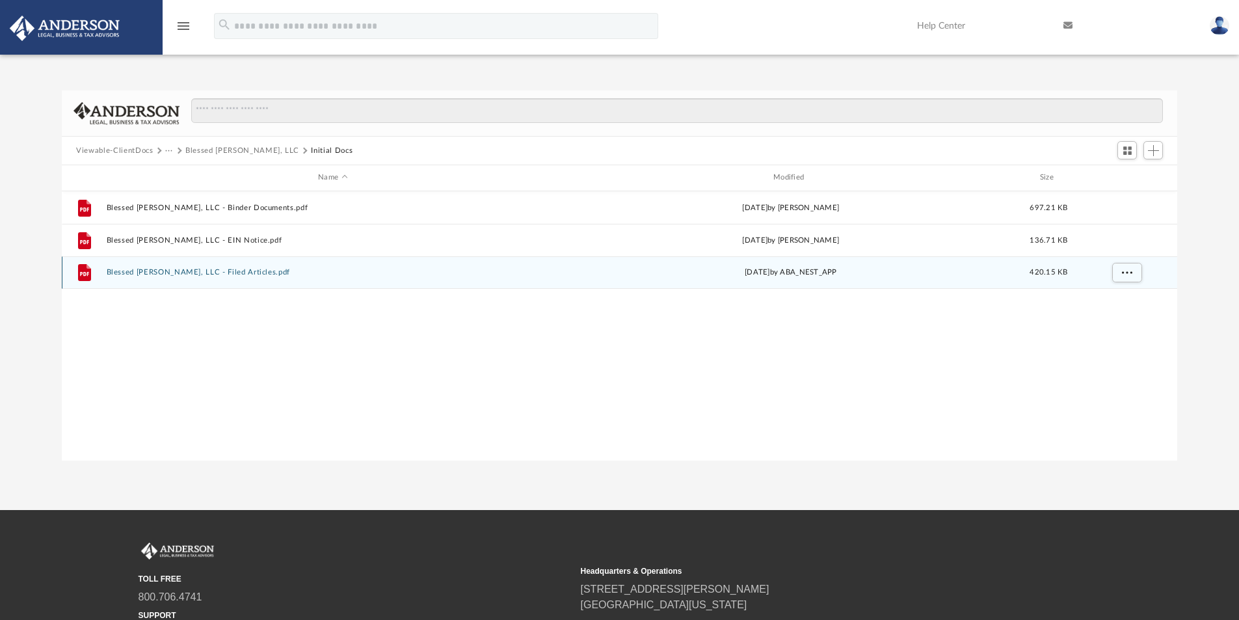
click at [224, 272] on button "Blessed Dino Doll, LLC - Filed Articles.pdf" at bounding box center [333, 272] width 453 height 8
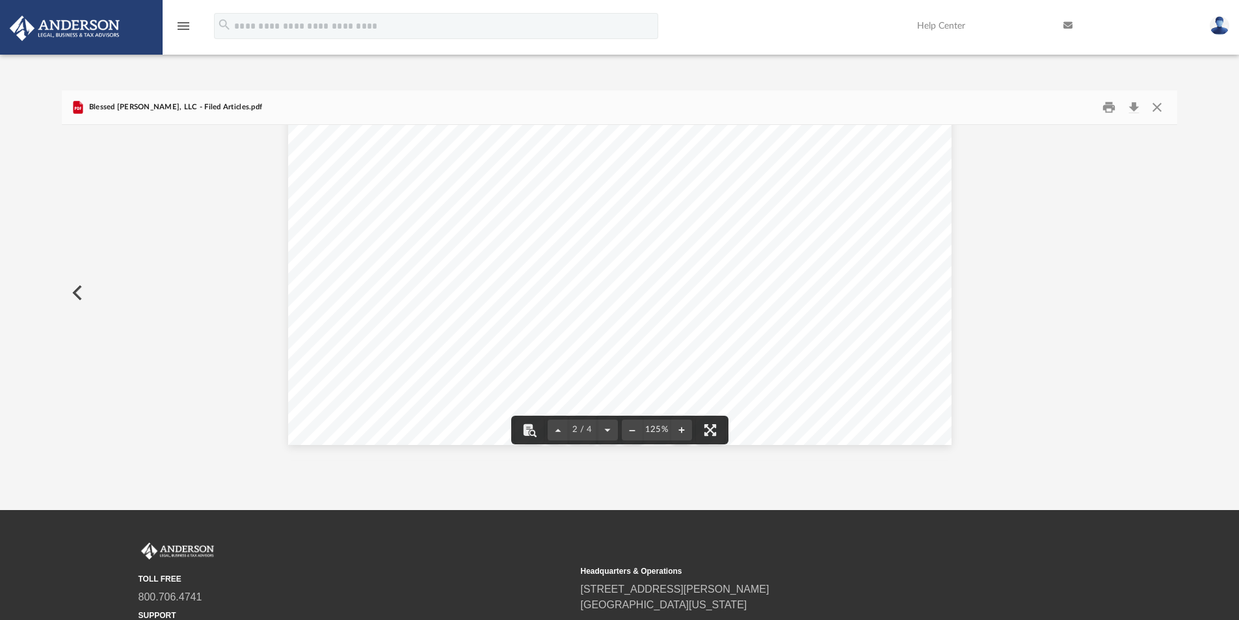
scroll to position [1496, 0]
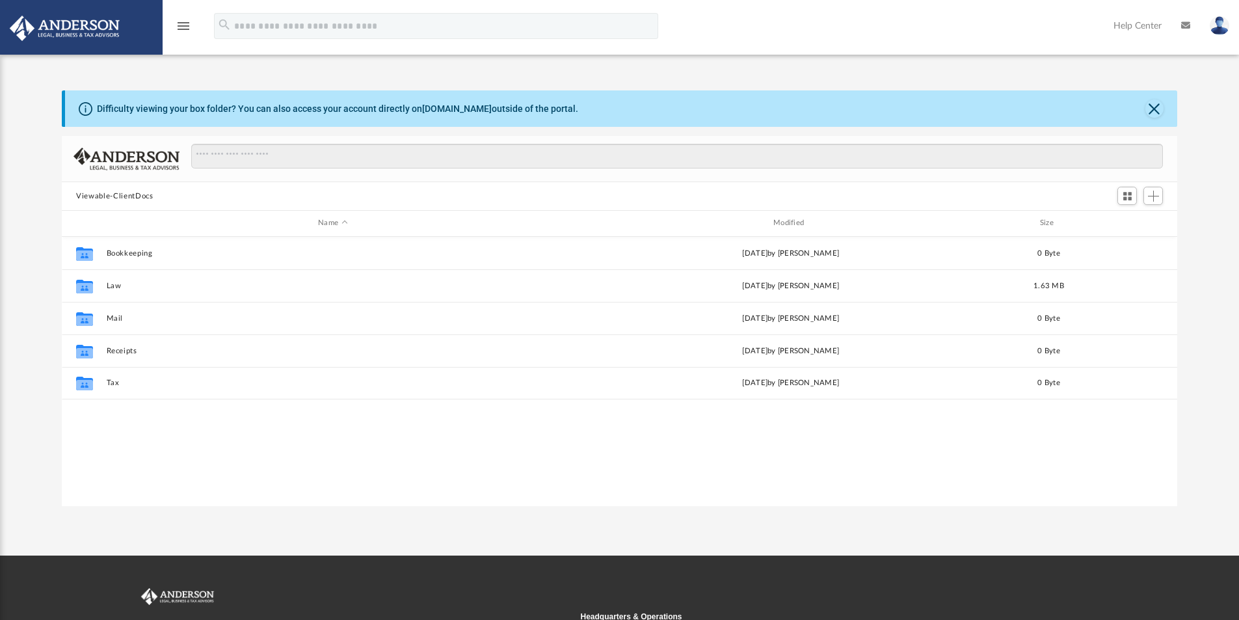
scroll to position [286, 1105]
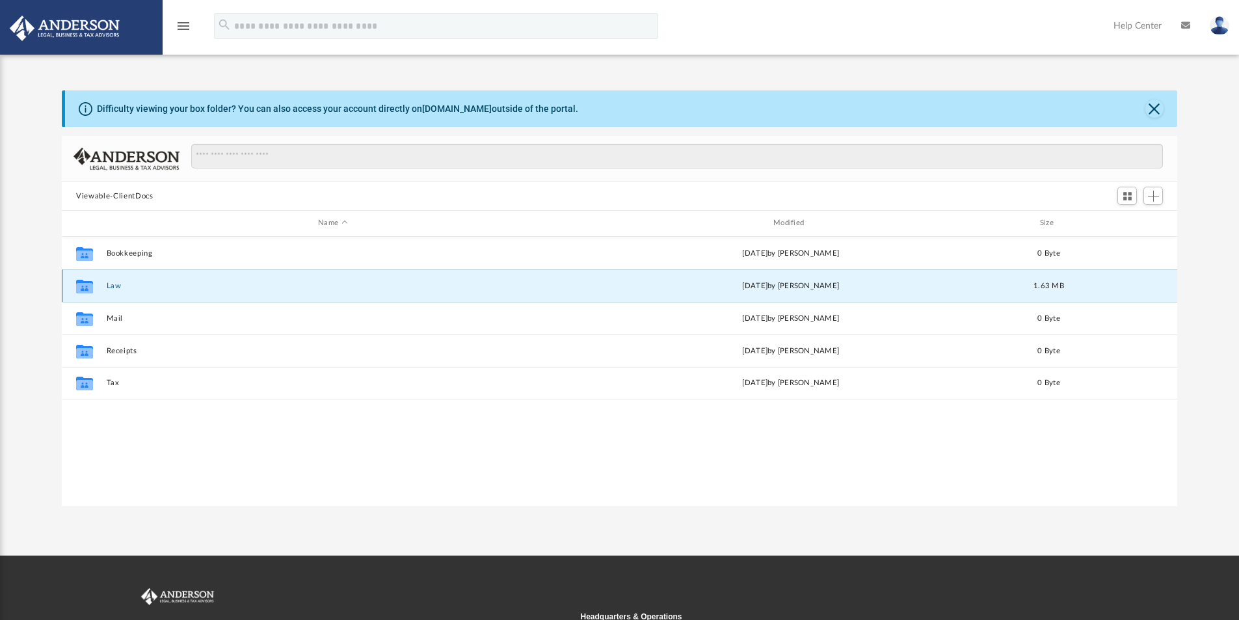
click at [112, 285] on button "Law" at bounding box center [333, 286] width 453 height 8
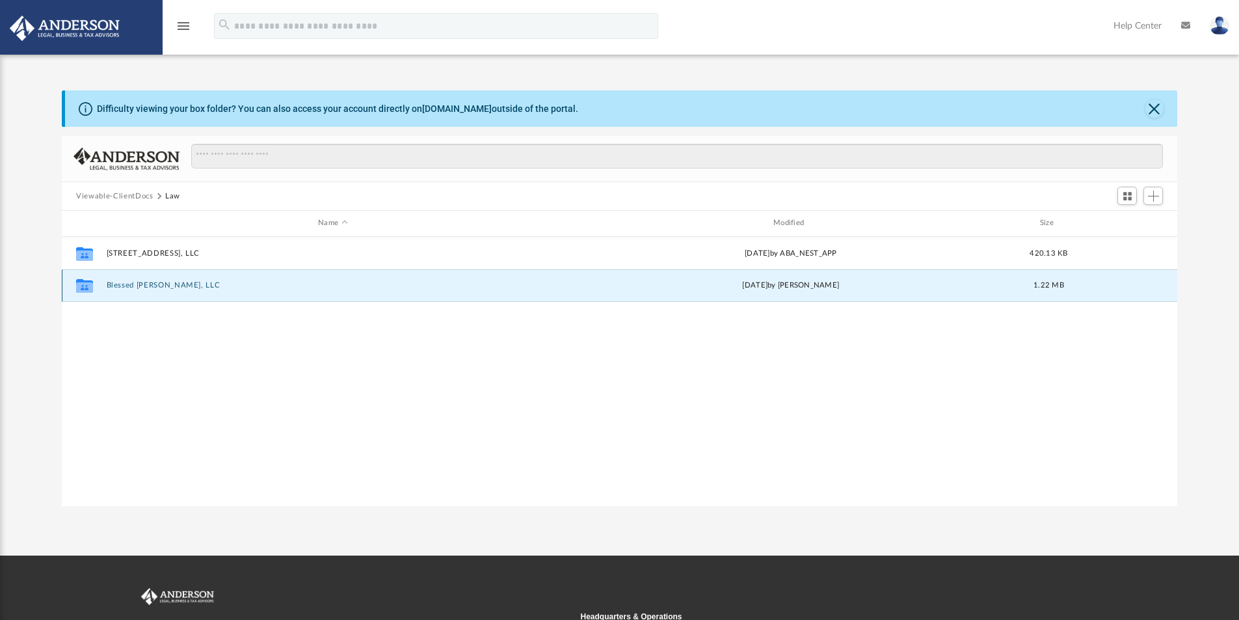
click at [158, 284] on button "Blessed Dino Doll, LLC" at bounding box center [333, 285] width 453 height 8
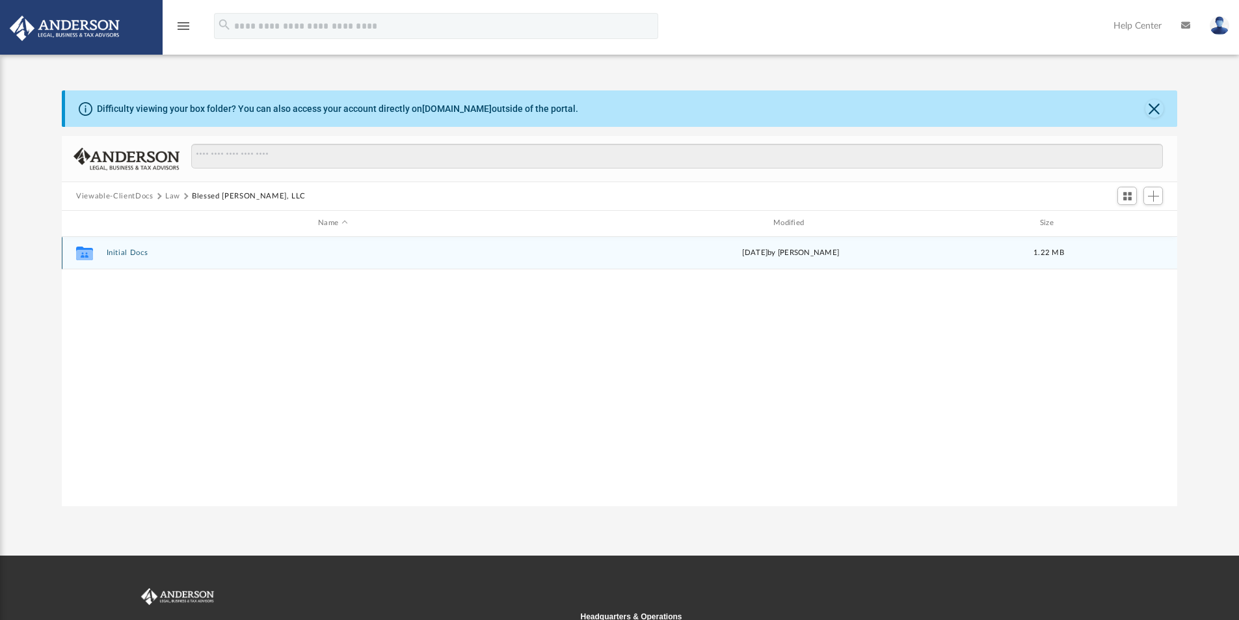
click at [134, 256] on button "Initial Docs" at bounding box center [333, 252] width 453 height 8
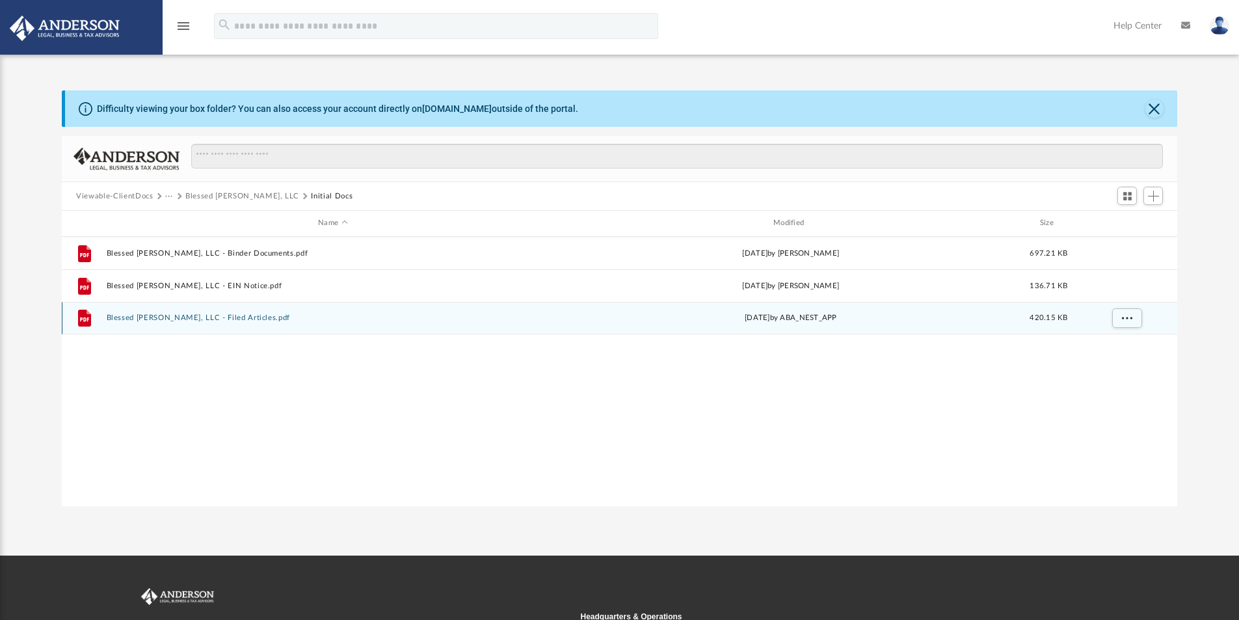
click at [233, 315] on button "Blessed Dino Doll, LLC - Filed Articles.pdf" at bounding box center [333, 317] width 453 height 8
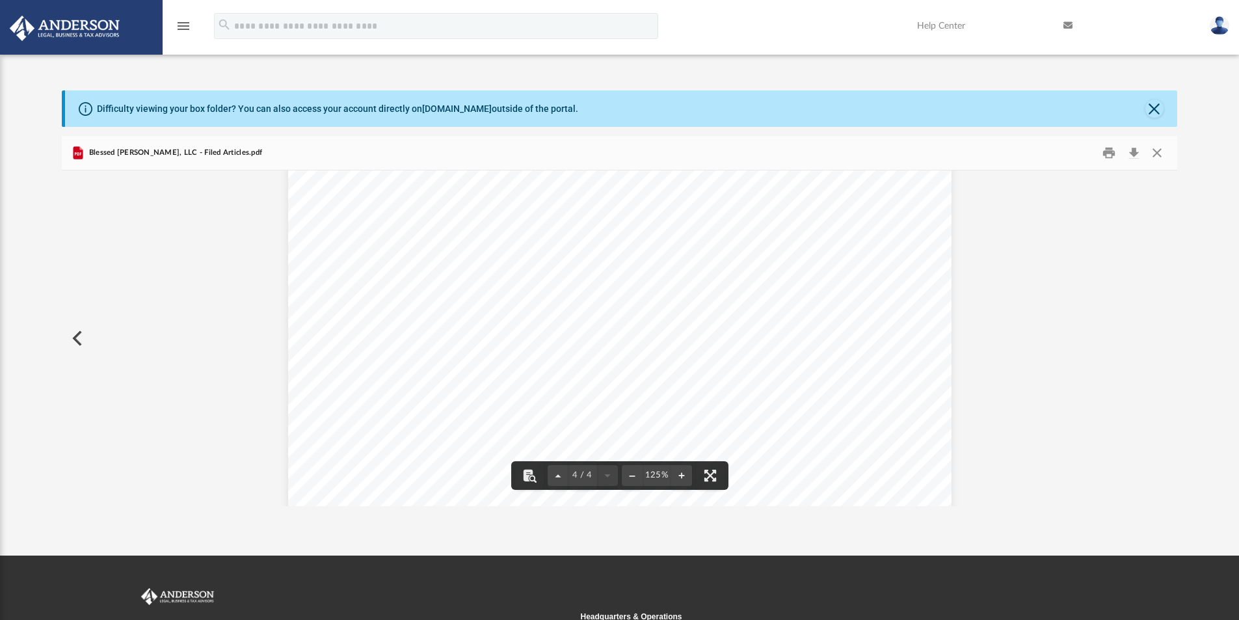
scroll to position [2504, 0]
click at [79, 337] on button "Preview" at bounding box center [76, 338] width 29 height 36
click at [72, 340] on button "Preview" at bounding box center [76, 338] width 29 height 36
drag, startPoint x: 388, startPoint y: 291, endPoint x: 607, endPoint y: 322, distance: 222.0
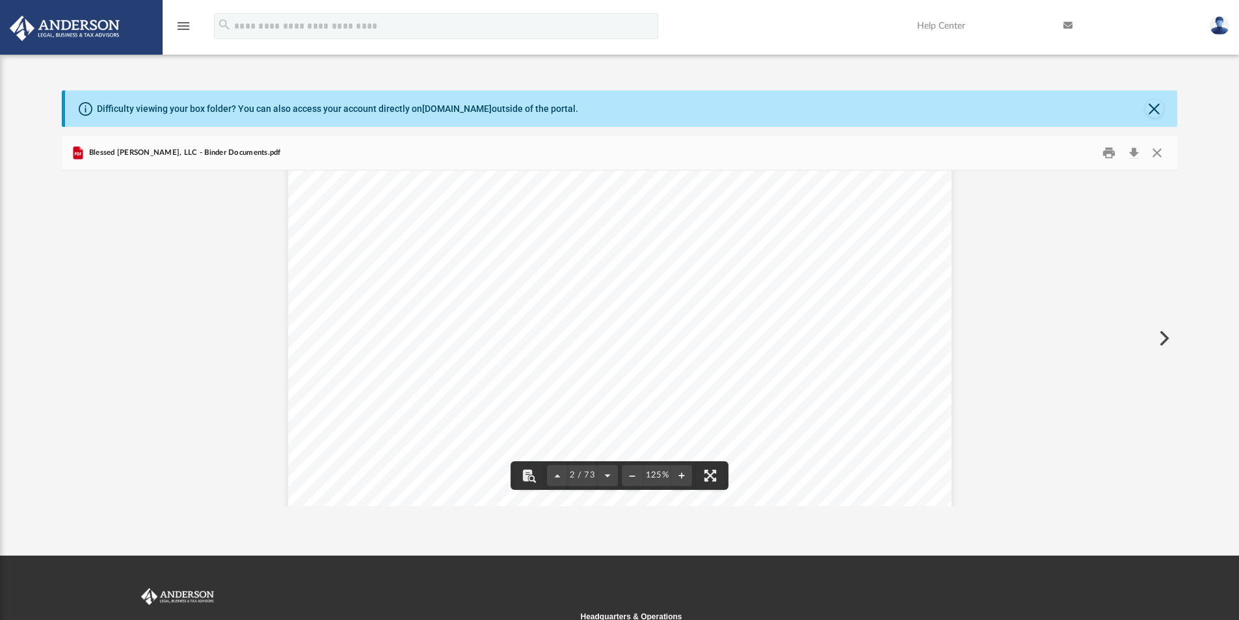
click at [607, 322] on div "Overview of Blessed Dino Doll, LLC Entity Formation Information State of Organi…" at bounding box center [619, 121] width 663 height 858
click at [615, 326] on div "Overview of Blessed Dino Doll, LLC Entity Formation Information State of Organi…" at bounding box center [619, 121] width 663 height 858
click at [587, 313] on span "Disregarded" at bounding box center [593, 313] width 64 height 13
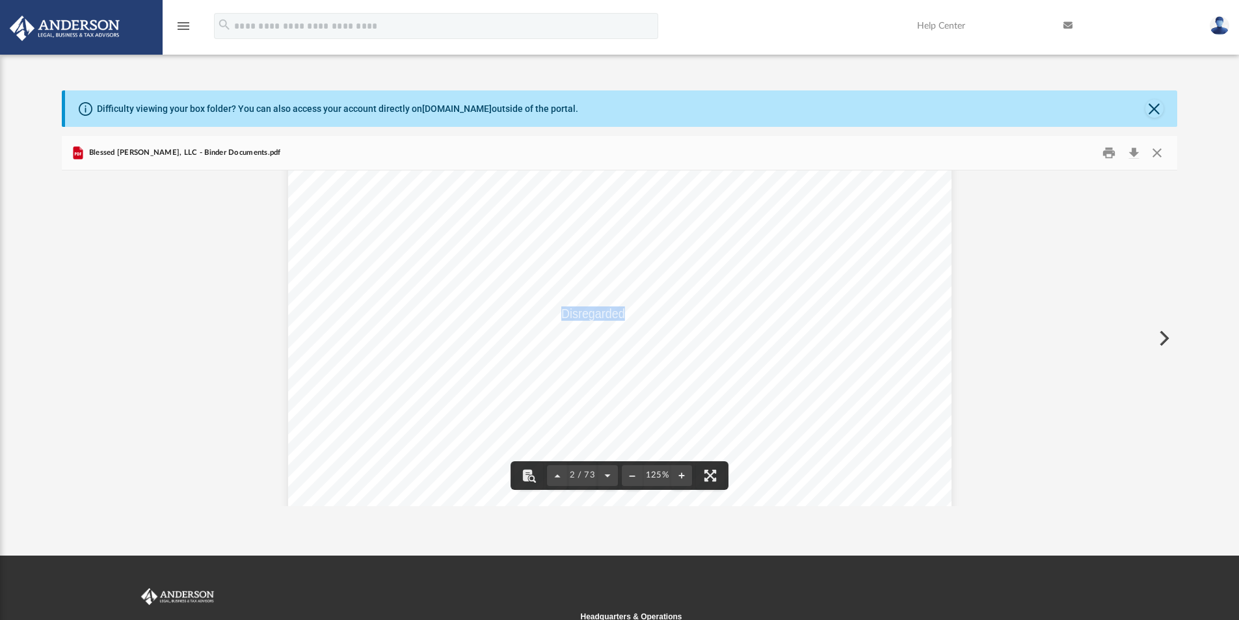
scroll to position [1170, 0]
click at [1159, 155] on button "Close" at bounding box center [1155, 153] width 23 height 20
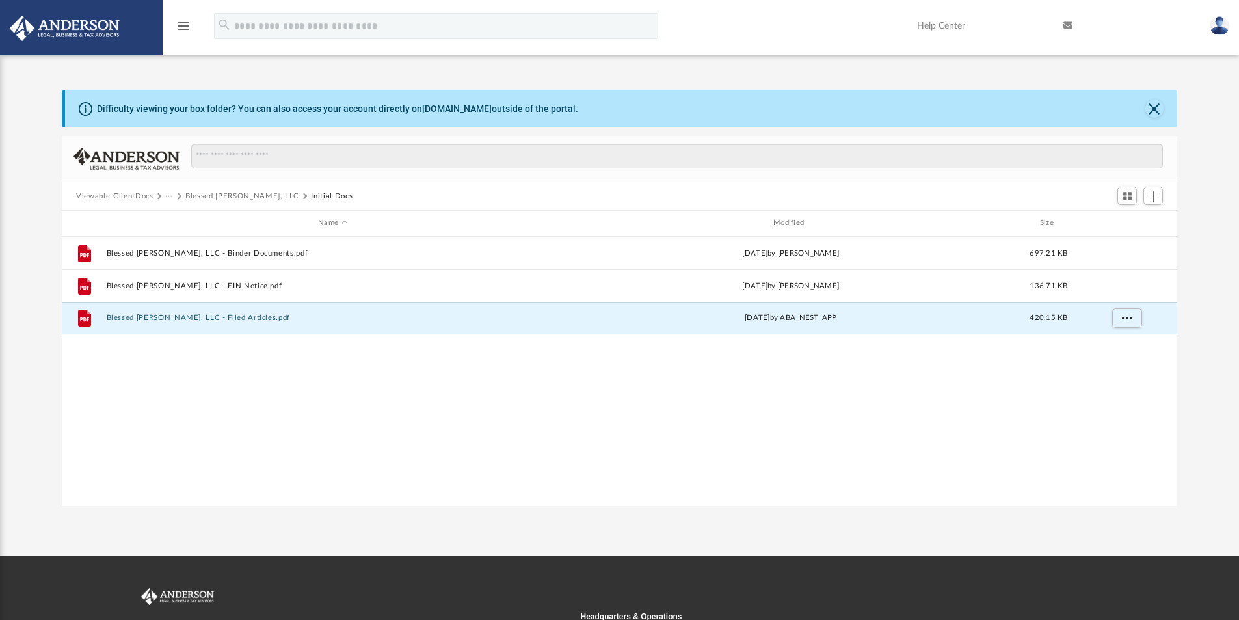
click at [226, 194] on button "Blessed Dino Doll, LLC" at bounding box center [242, 197] width 114 height 12
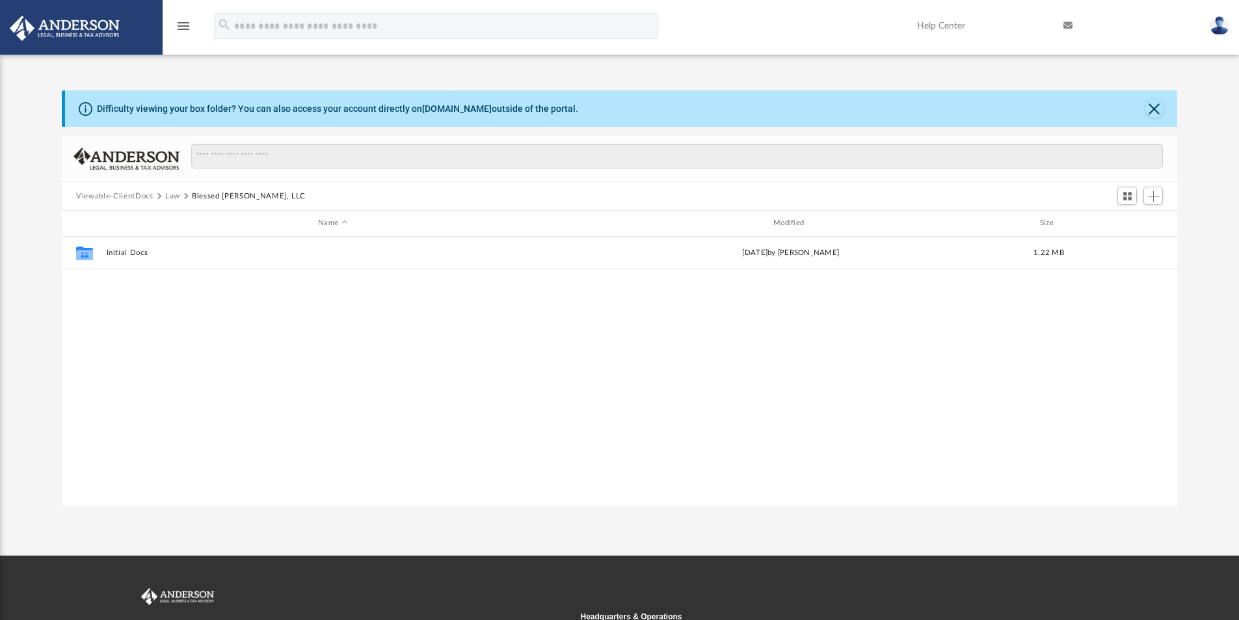
click at [179, 193] on span "Law" at bounding box center [178, 197] width 27 height 12
click at [176, 194] on button "Law" at bounding box center [172, 197] width 15 height 12
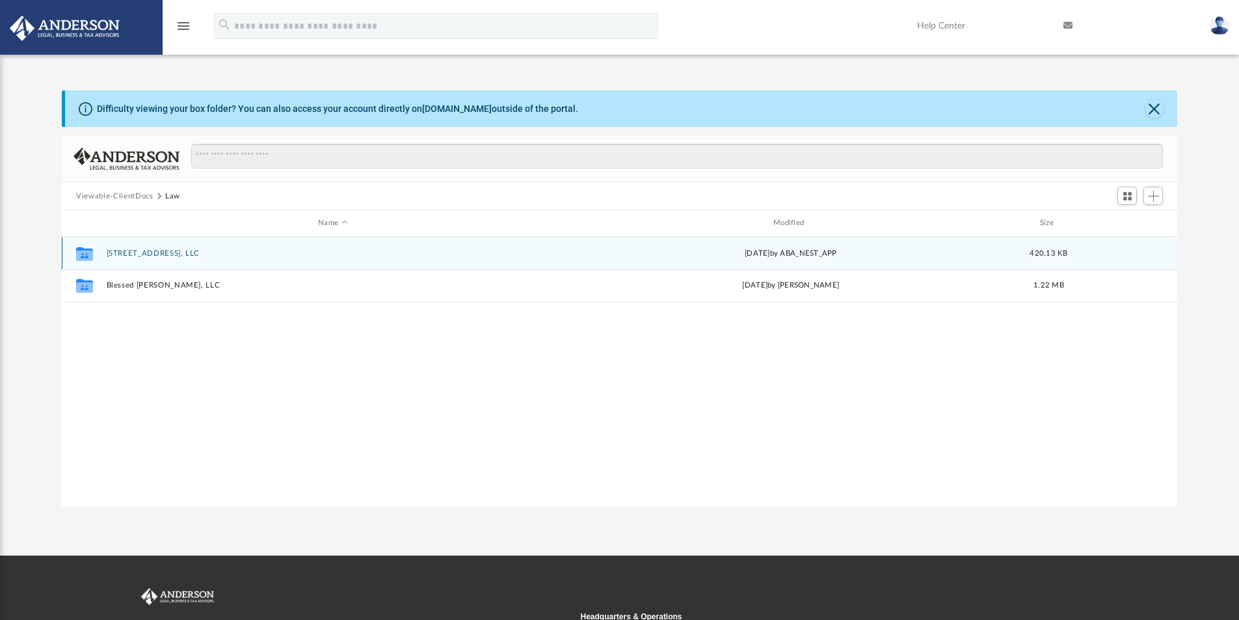
click at [129, 250] on button "6520 Debs Ave, LLC" at bounding box center [333, 253] width 453 height 8
click at [128, 256] on button "Initial Docs" at bounding box center [333, 252] width 453 height 8
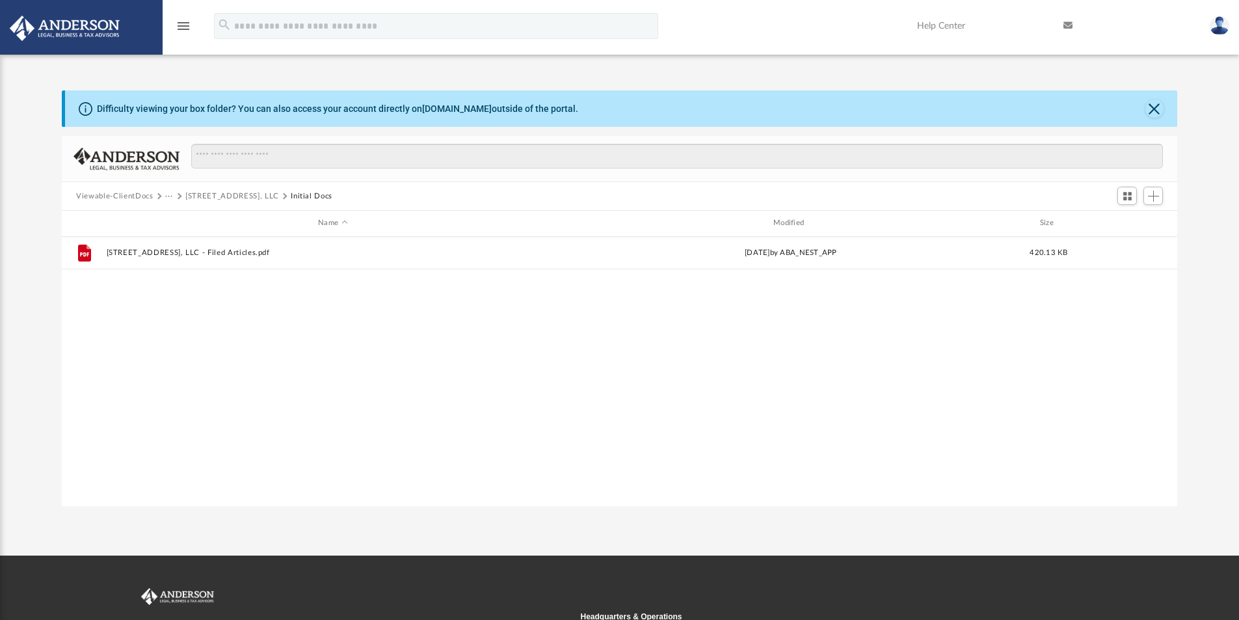
click at [185, 193] on button "6520 Debs Ave, LLC" at bounding box center [232, 197] width 94 height 12
click at [171, 198] on button "Law" at bounding box center [172, 197] width 15 height 12
click at [174, 26] on div "menu" at bounding box center [184, 26] width 42 height 33
click at [180, 29] on icon "menu" at bounding box center [184, 26] width 16 height 16
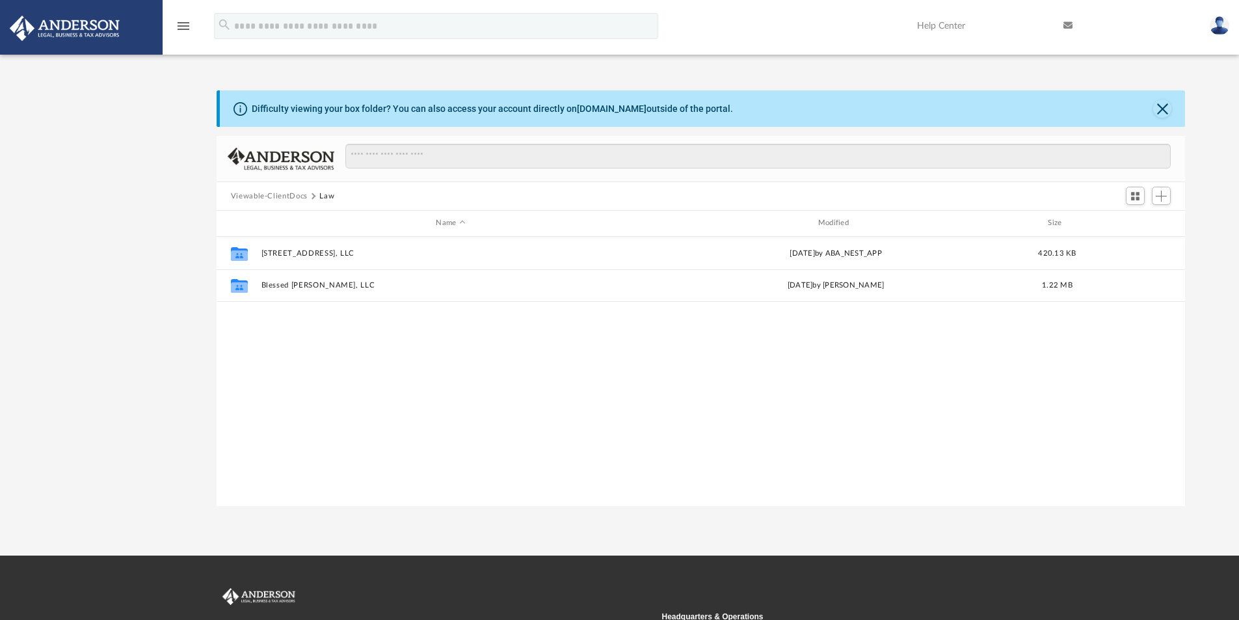
scroll to position [286, 958]
click at [1165, 112] on button "Close" at bounding box center [1162, 108] width 18 height 18
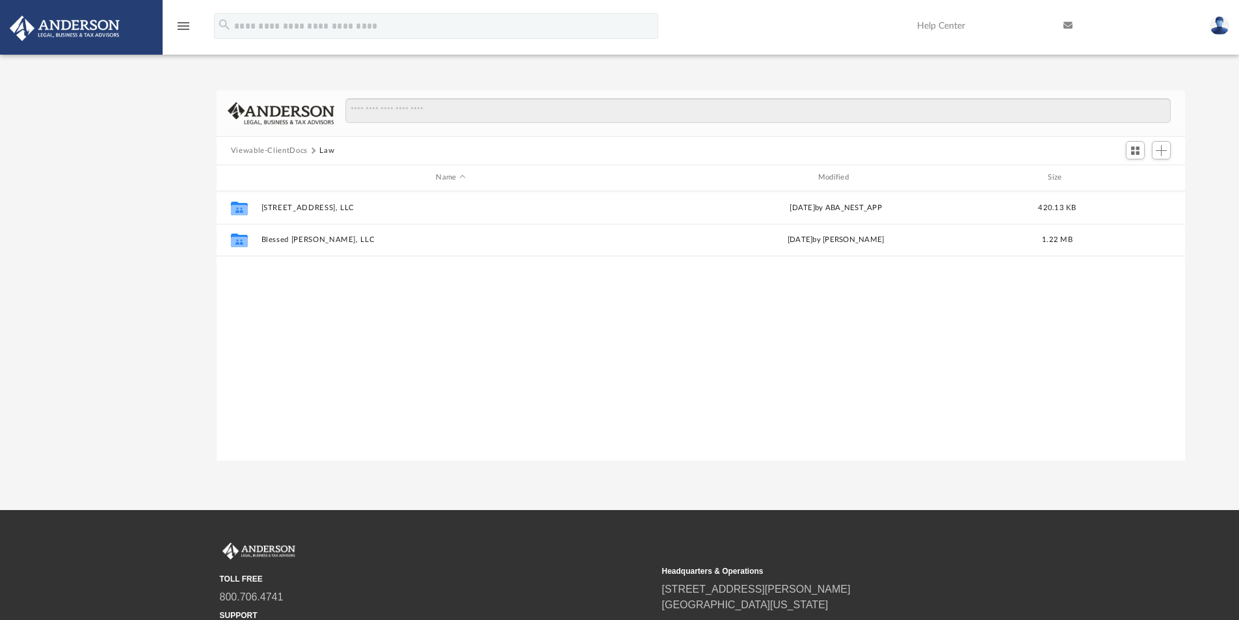
click at [188, 31] on icon "menu" at bounding box center [184, 26] width 16 height 16
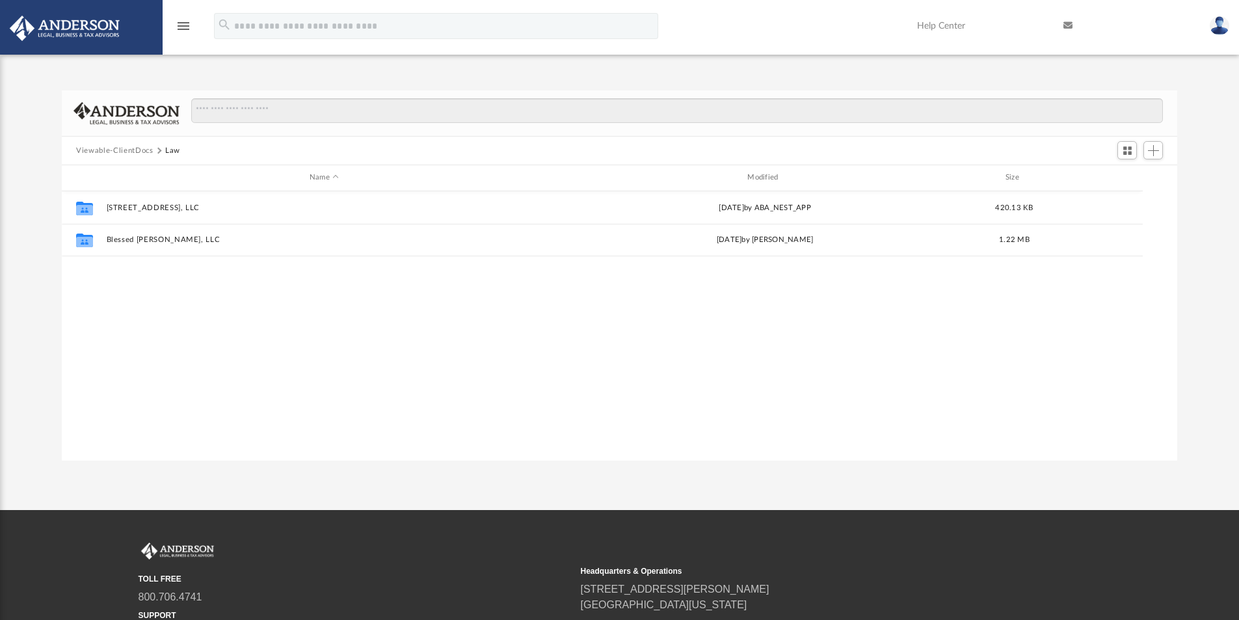
scroll to position [286, 1105]
click at [185, 26] on icon "menu" at bounding box center [184, 26] width 16 height 16
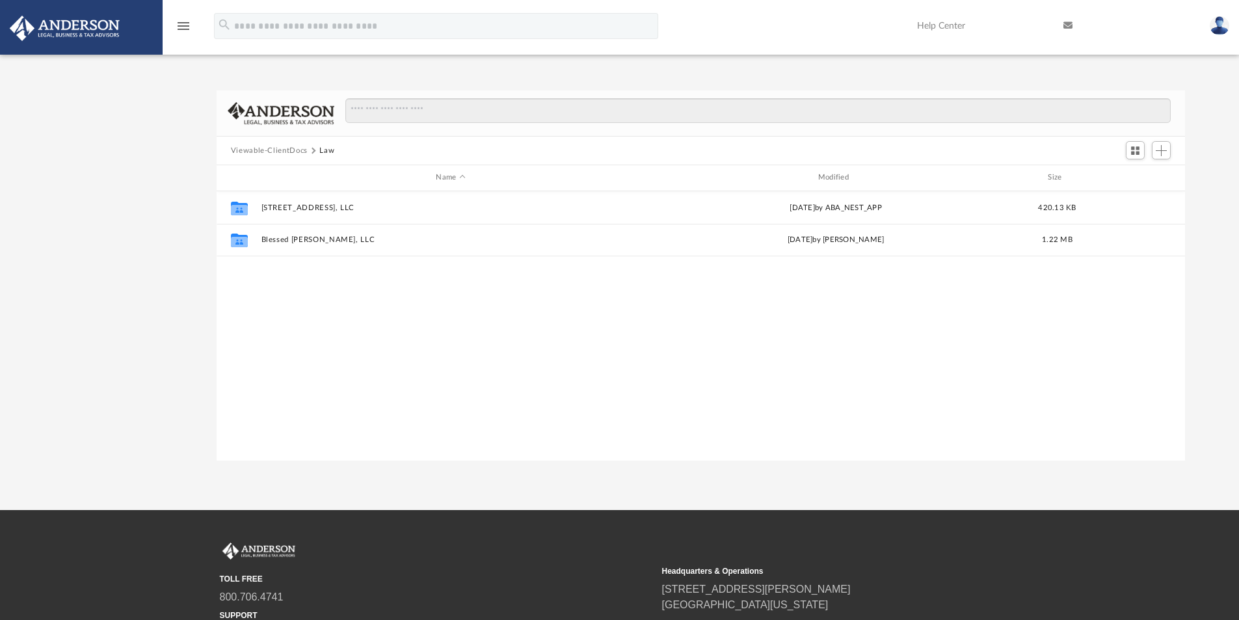
scroll to position [286, 958]
click at [186, 27] on icon "menu" at bounding box center [184, 26] width 16 height 16
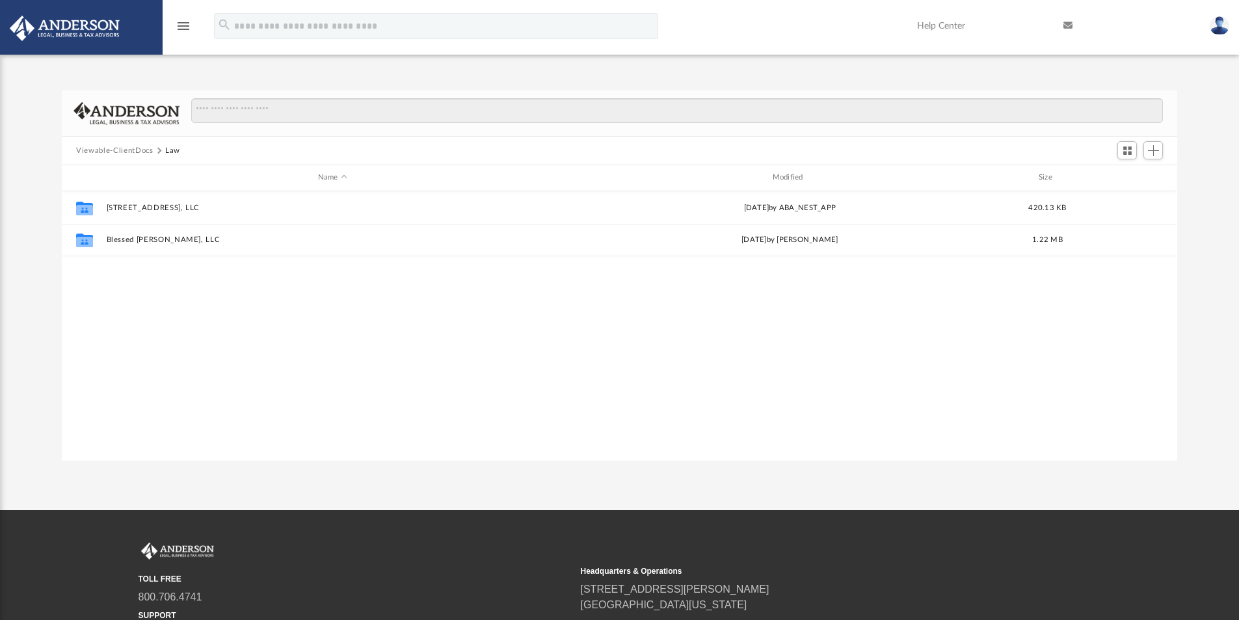
scroll to position [10, 10]
click at [185, 27] on icon "menu" at bounding box center [184, 26] width 16 height 16
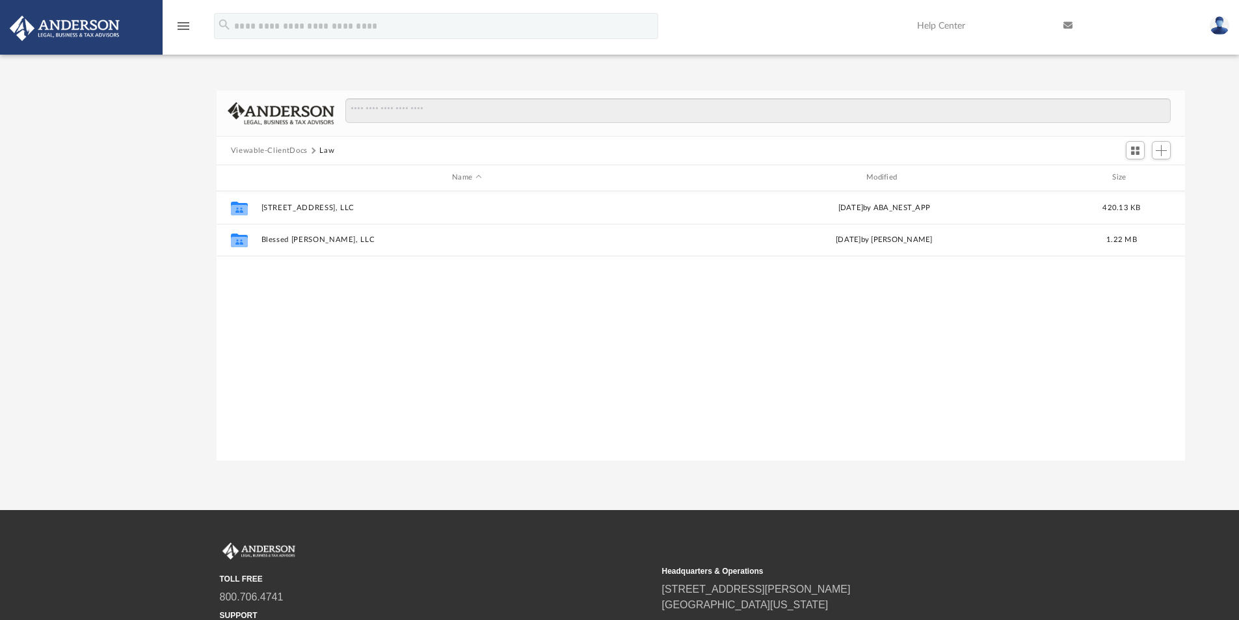
scroll to position [286, 958]
click at [185, 27] on icon "menu" at bounding box center [184, 26] width 16 height 16
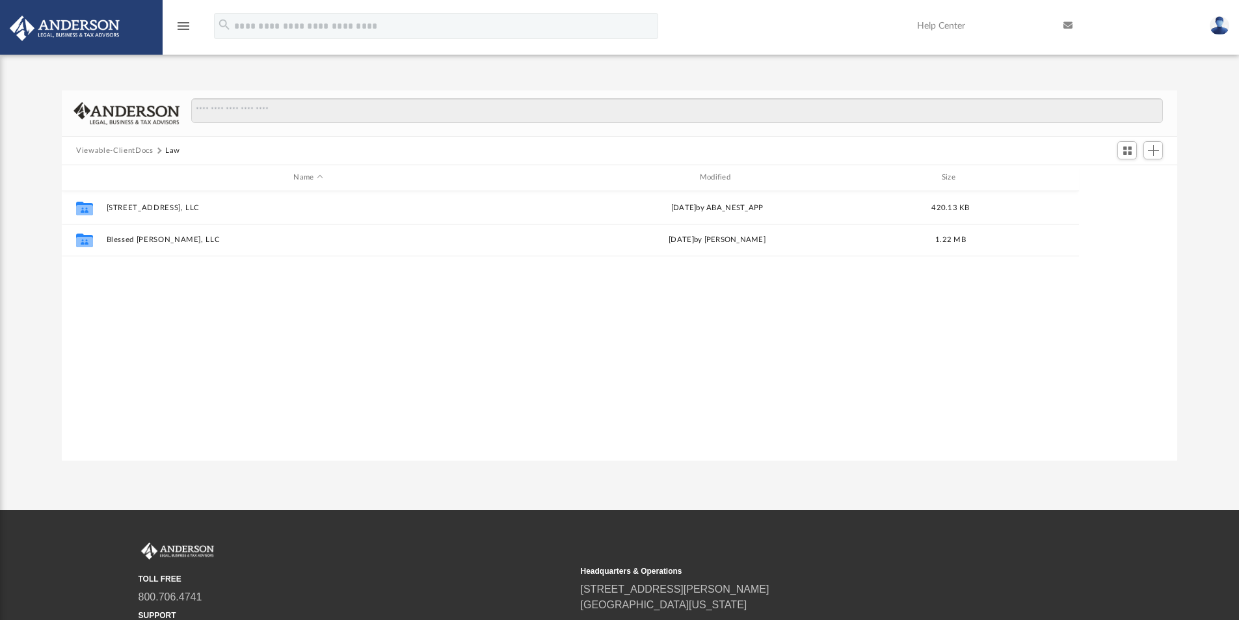
scroll to position [10, 10]
click at [185, 26] on icon "menu" at bounding box center [184, 26] width 16 height 16
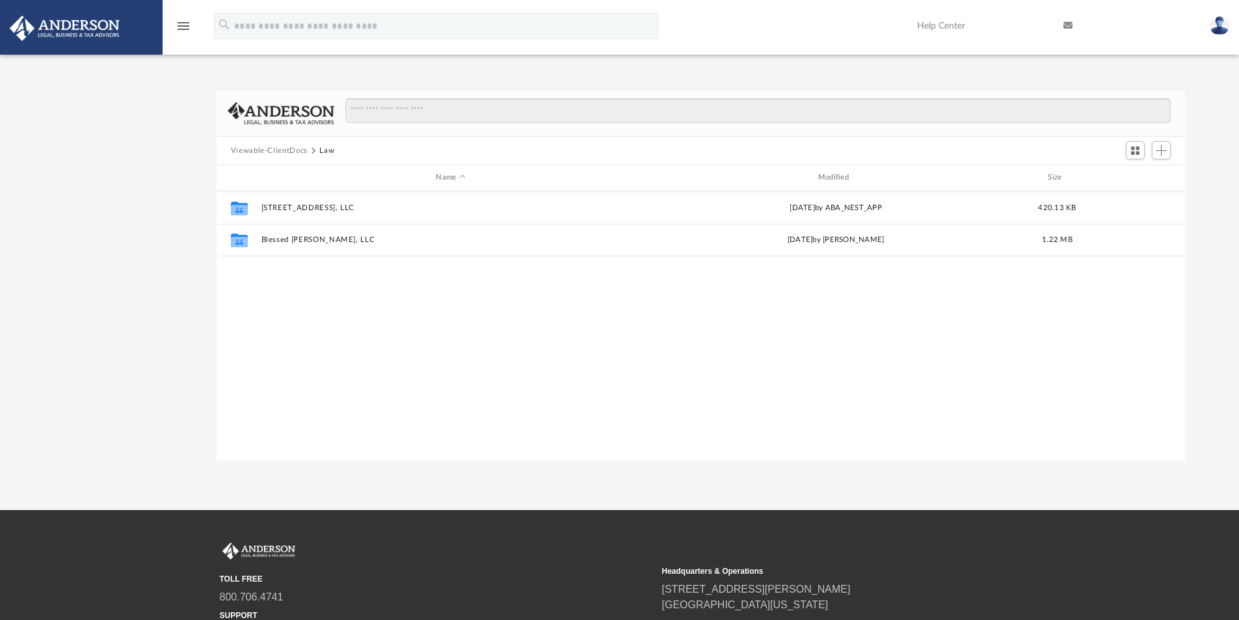
scroll to position [286, 958]
click at [185, 26] on icon "menu" at bounding box center [184, 26] width 16 height 16
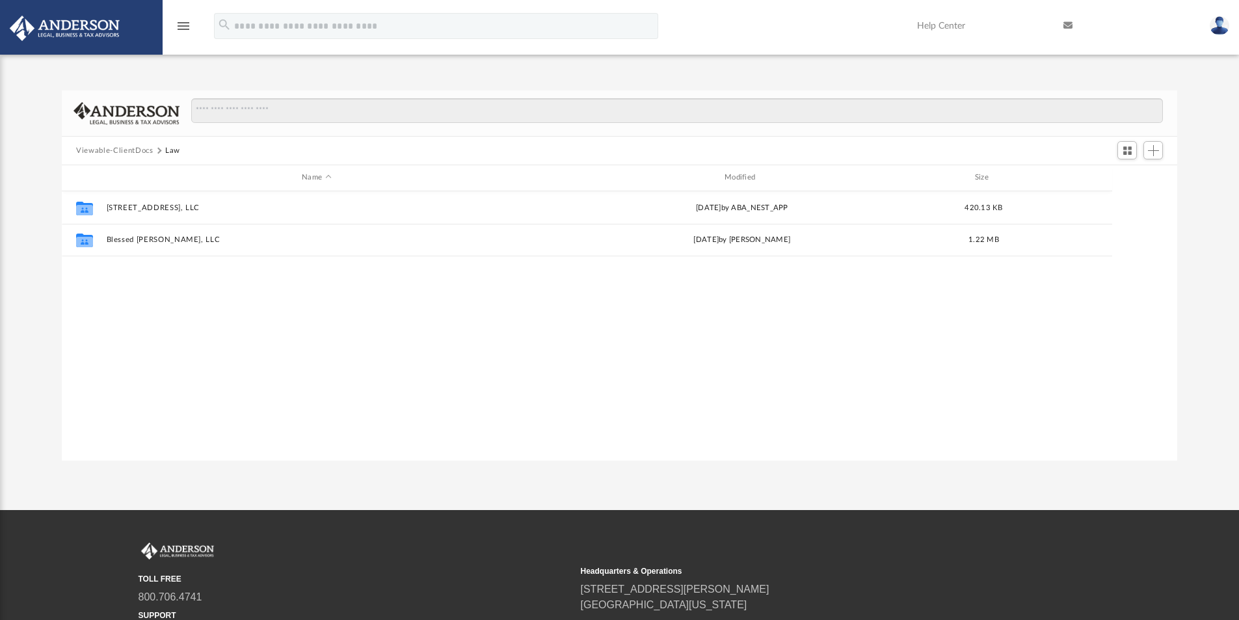
scroll to position [10, 10]
click at [185, 26] on icon "menu" at bounding box center [184, 26] width 16 height 16
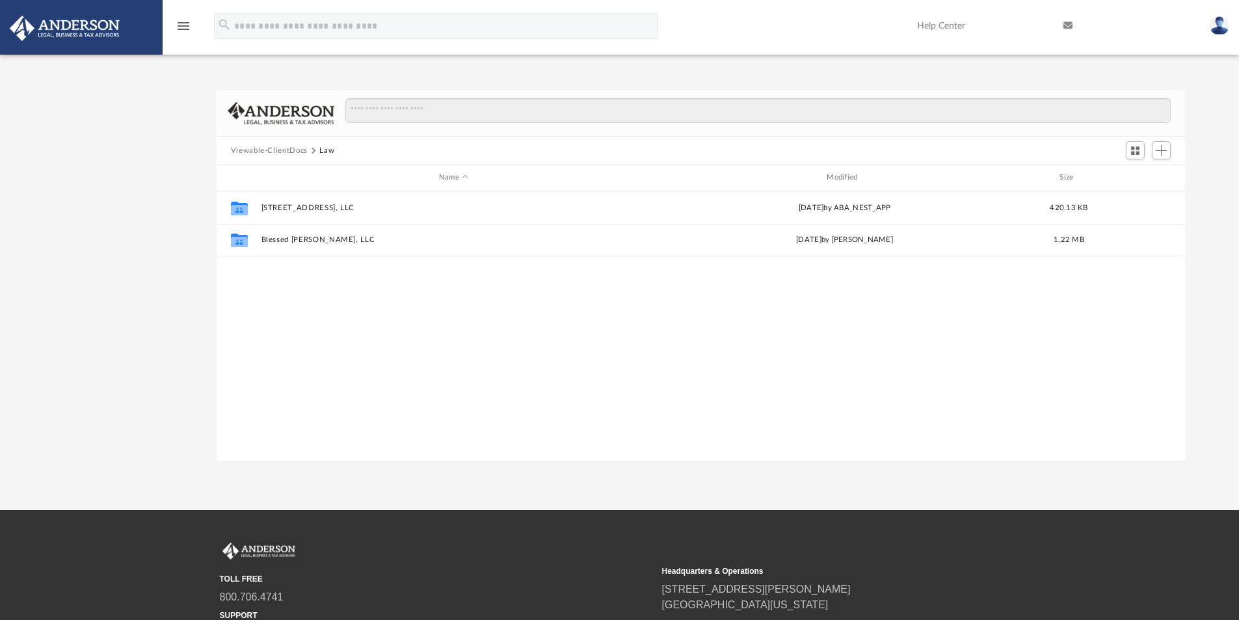
scroll to position [286, 958]
click at [7, 172] on div "App saurin.kumar@yahoo.com Sign Out saurin.kumar@yahoo.com Home Online Ordering…" at bounding box center [619, 254] width 1239 height 411
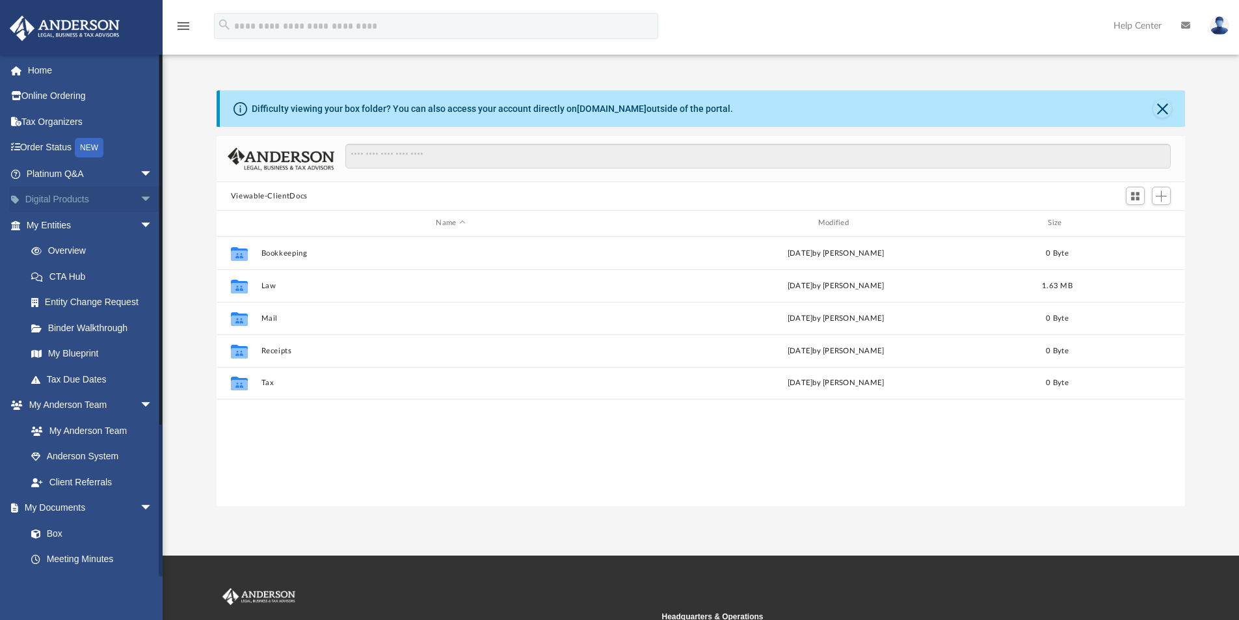
click at [54, 200] on link "Digital Products arrow_drop_down" at bounding box center [90, 200] width 163 height 26
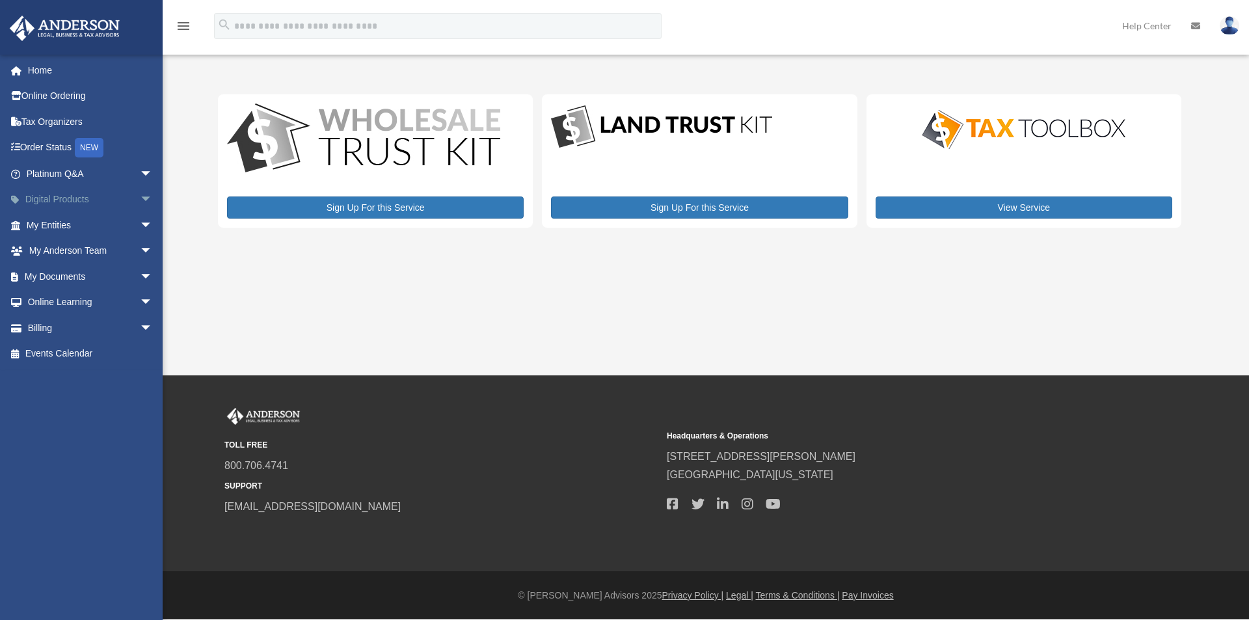
click at [140, 200] on span "arrow_drop_down" at bounding box center [153, 200] width 26 height 27
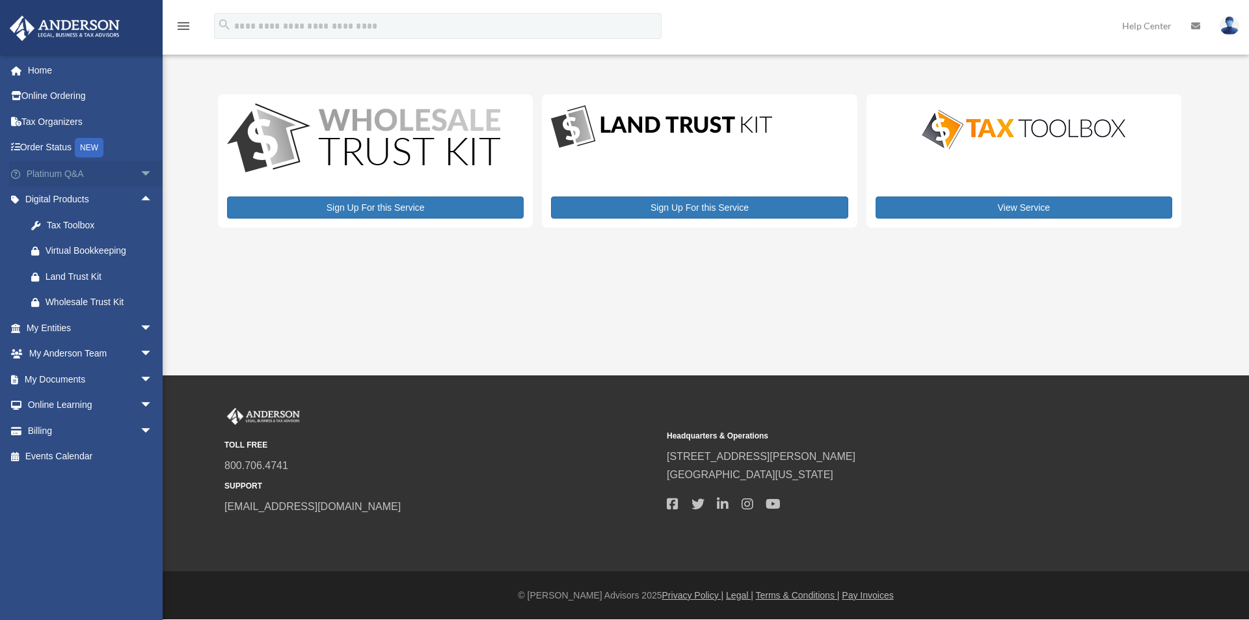
click at [140, 170] on span "arrow_drop_down" at bounding box center [153, 174] width 26 height 27
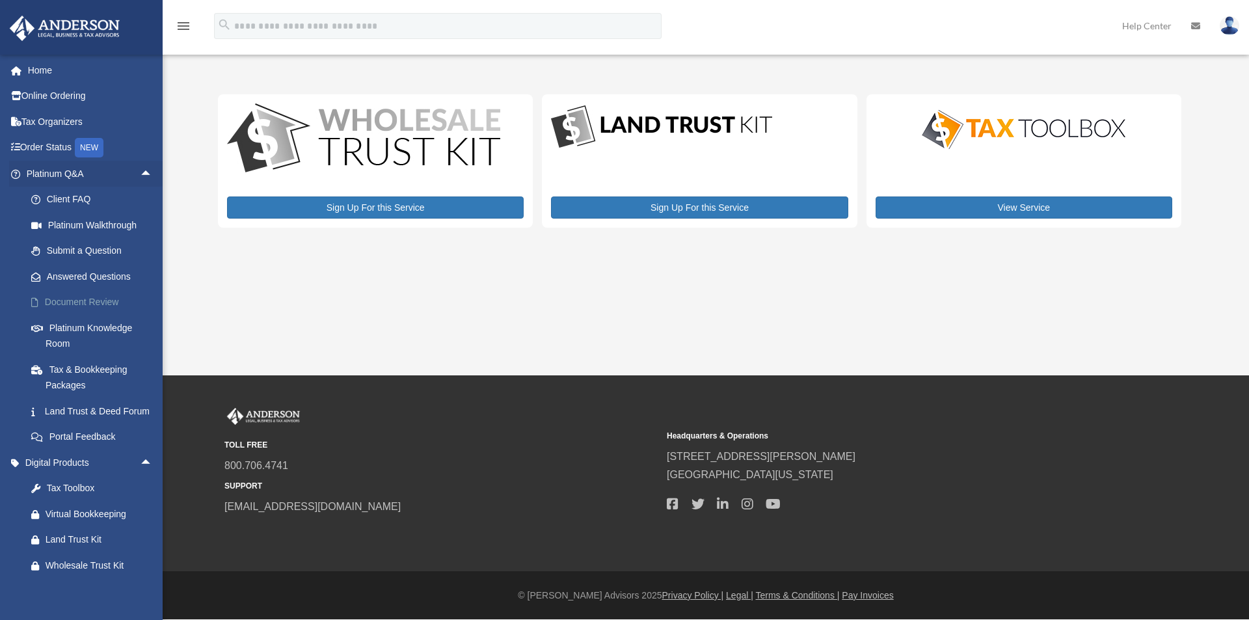
click at [89, 301] on link "Document Review" at bounding box center [95, 302] width 154 height 26
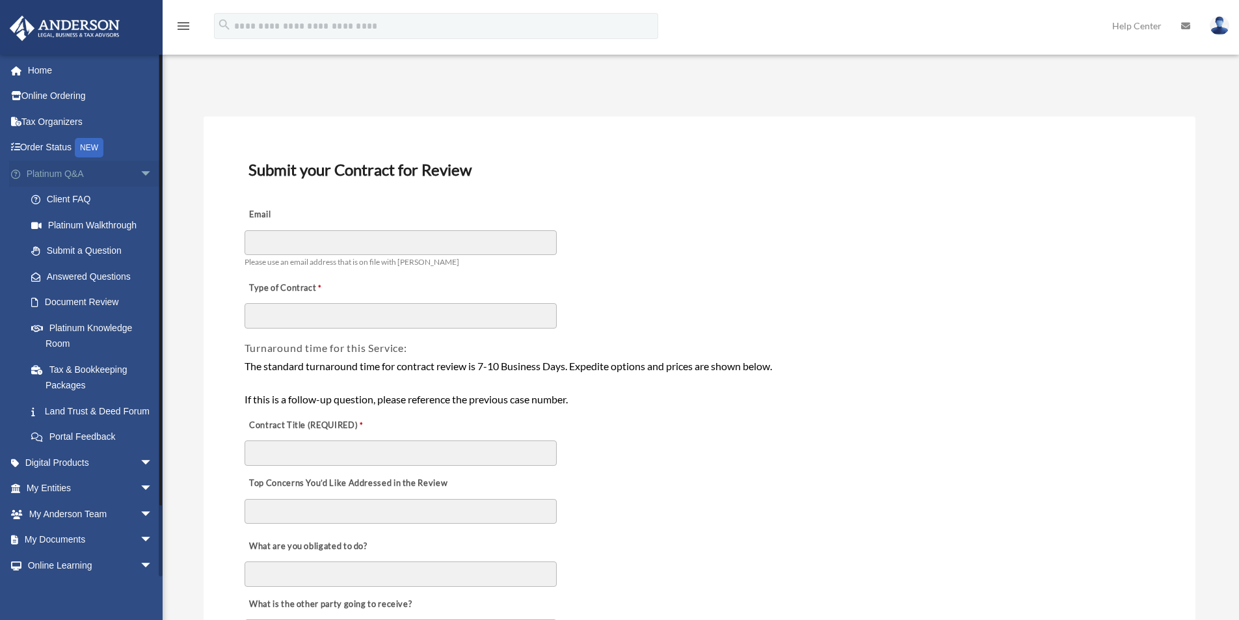
click at [140, 174] on span "arrow_drop_down" at bounding box center [153, 174] width 26 height 27
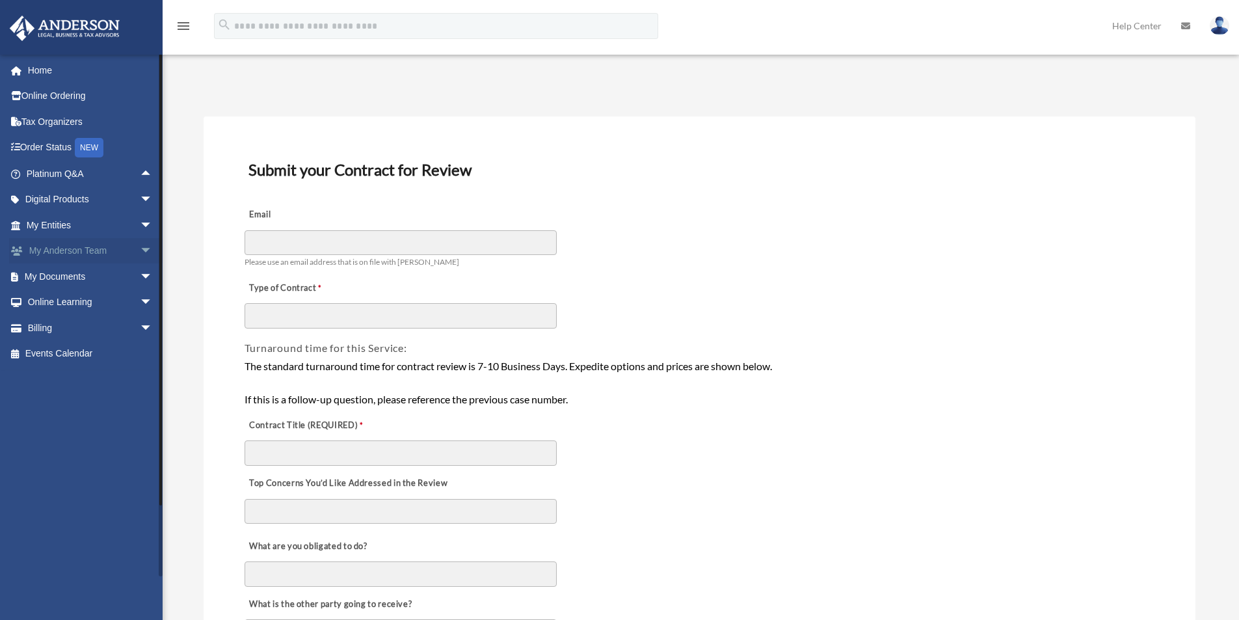
click at [140, 245] on span "arrow_drop_down" at bounding box center [153, 251] width 26 height 27
click at [85, 304] on link "Anderson System" at bounding box center [95, 302] width 154 height 26
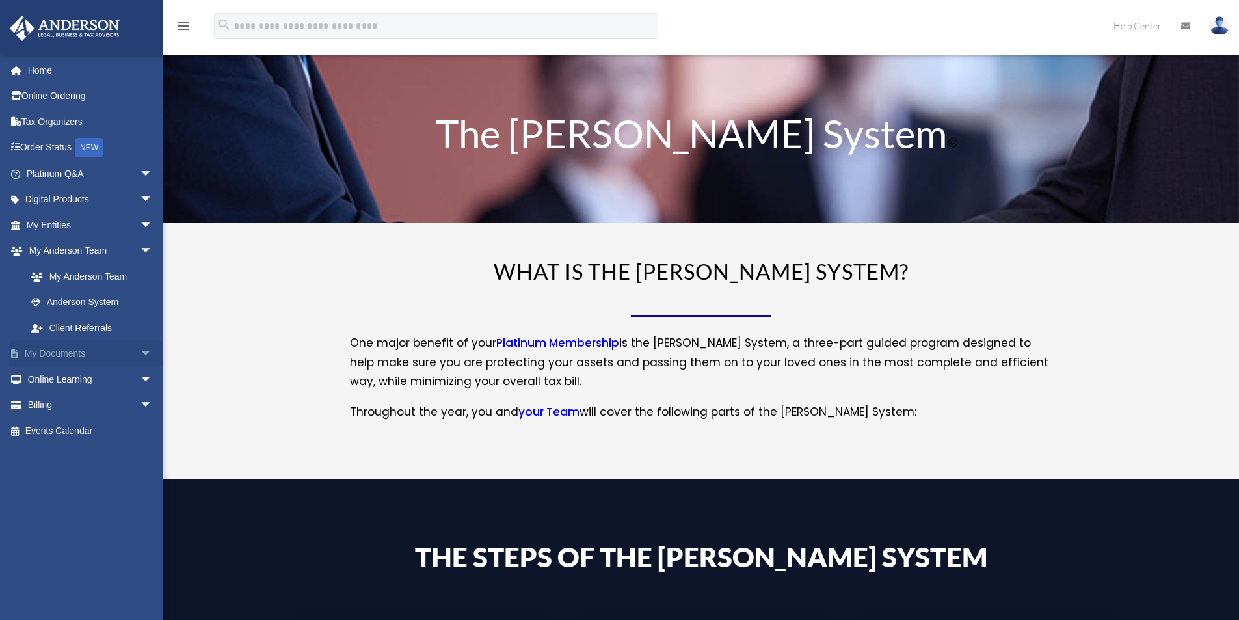
click at [140, 352] on span "arrow_drop_down" at bounding box center [153, 354] width 26 height 27
click at [87, 430] on link "Forms Library" at bounding box center [95, 430] width 154 height 26
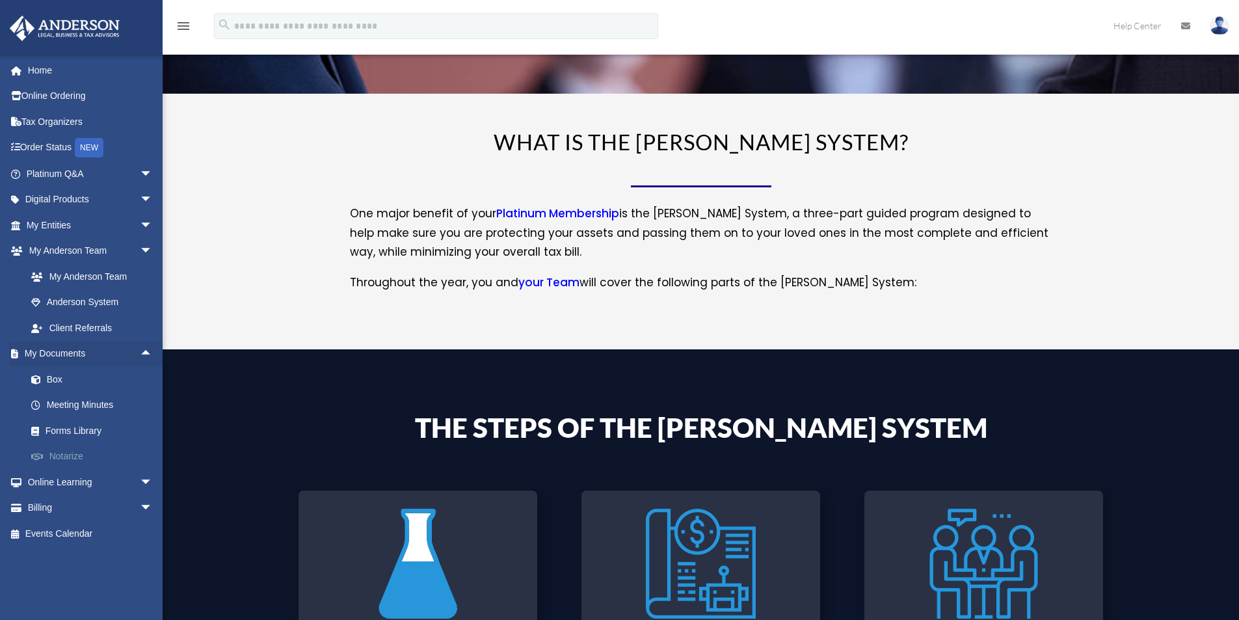
scroll to position [130, 0]
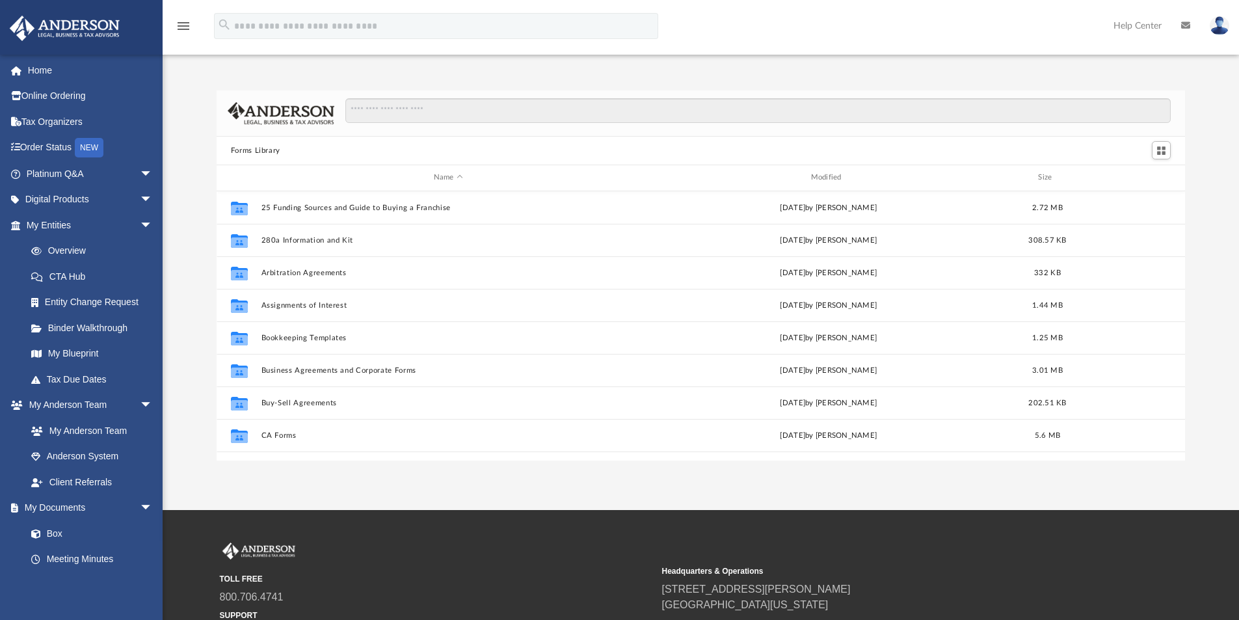
scroll to position [286, 958]
click at [140, 202] on span "arrow_drop_down" at bounding box center [153, 200] width 26 height 27
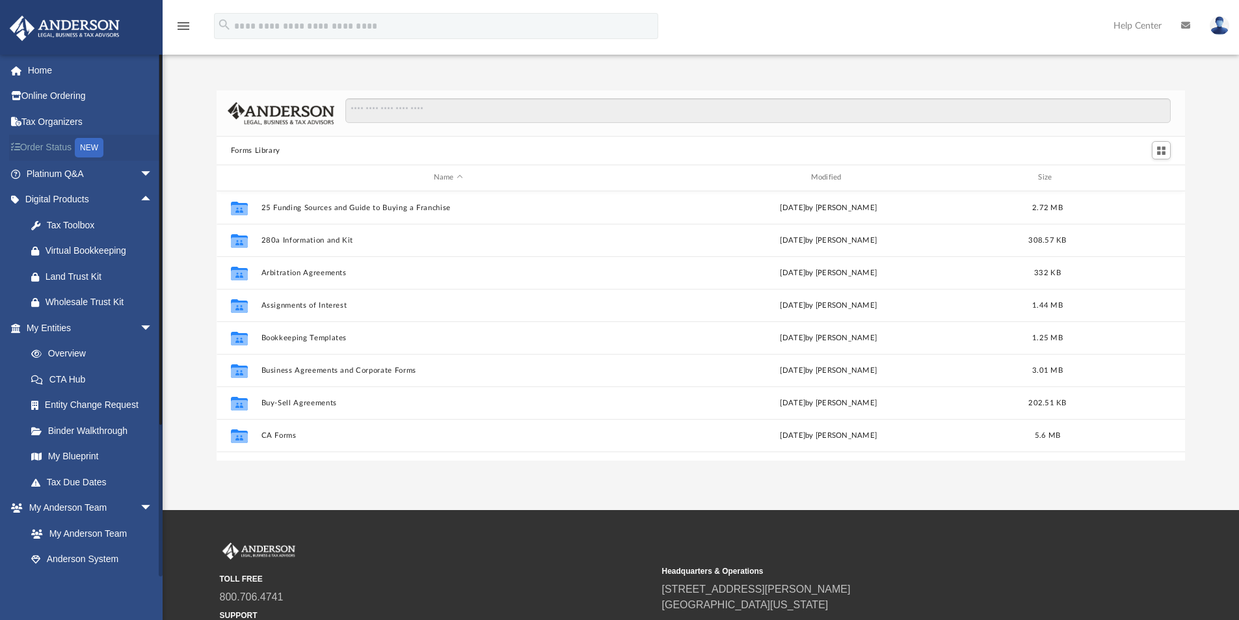
click at [48, 146] on link "Order Status NEW" at bounding box center [90, 148] width 163 height 27
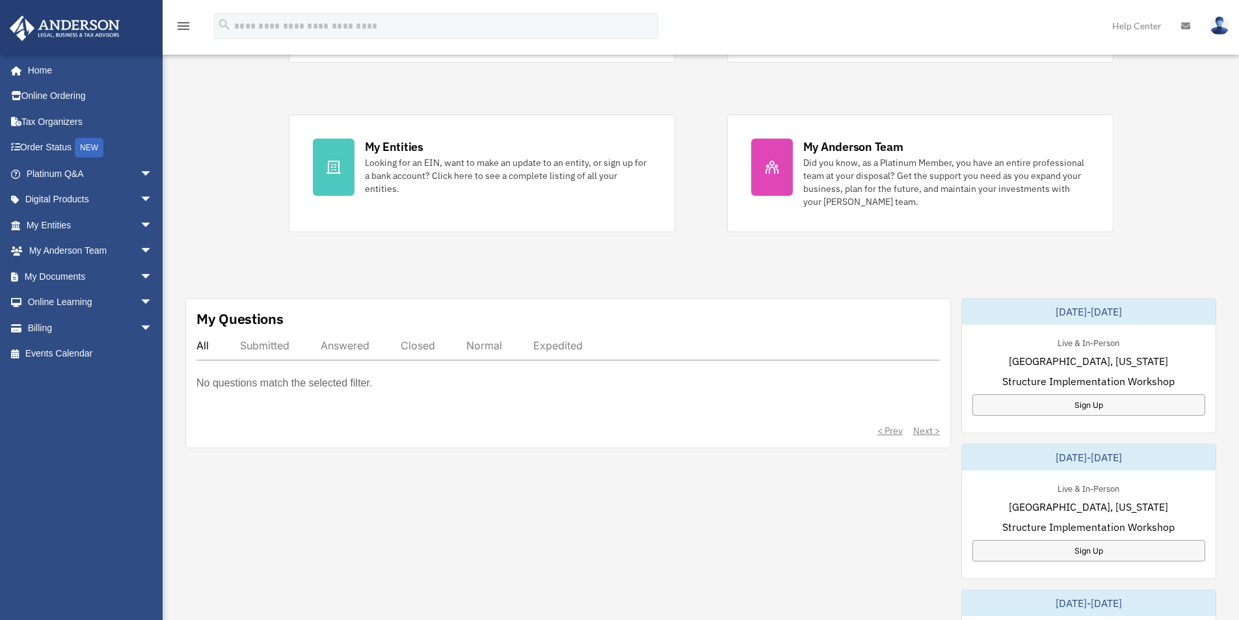
scroll to position [260, 0]
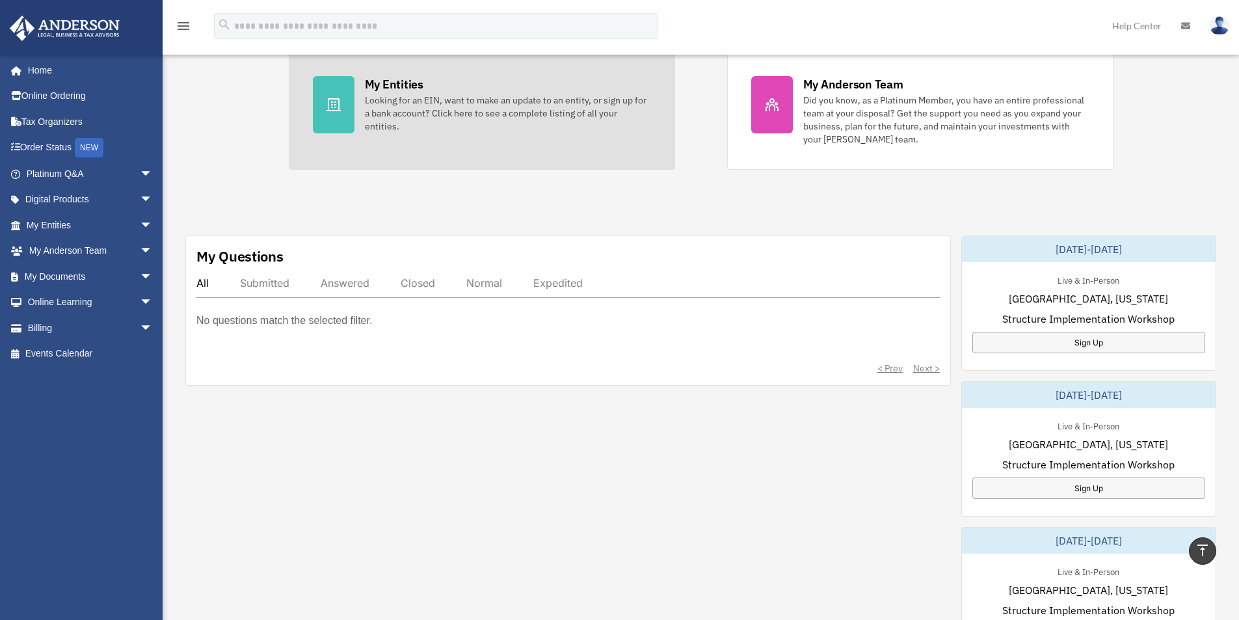
click at [427, 120] on div "Looking for an EIN, want to make an update to an entity, or sign up for a bank …" at bounding box center [508, 113] width 286 height 39
click at [424, 111] on div "Looking for an EIN, want to make an update to an entity, or sign up for a bank …" at bounding box center [508, 113] width 286 height 39
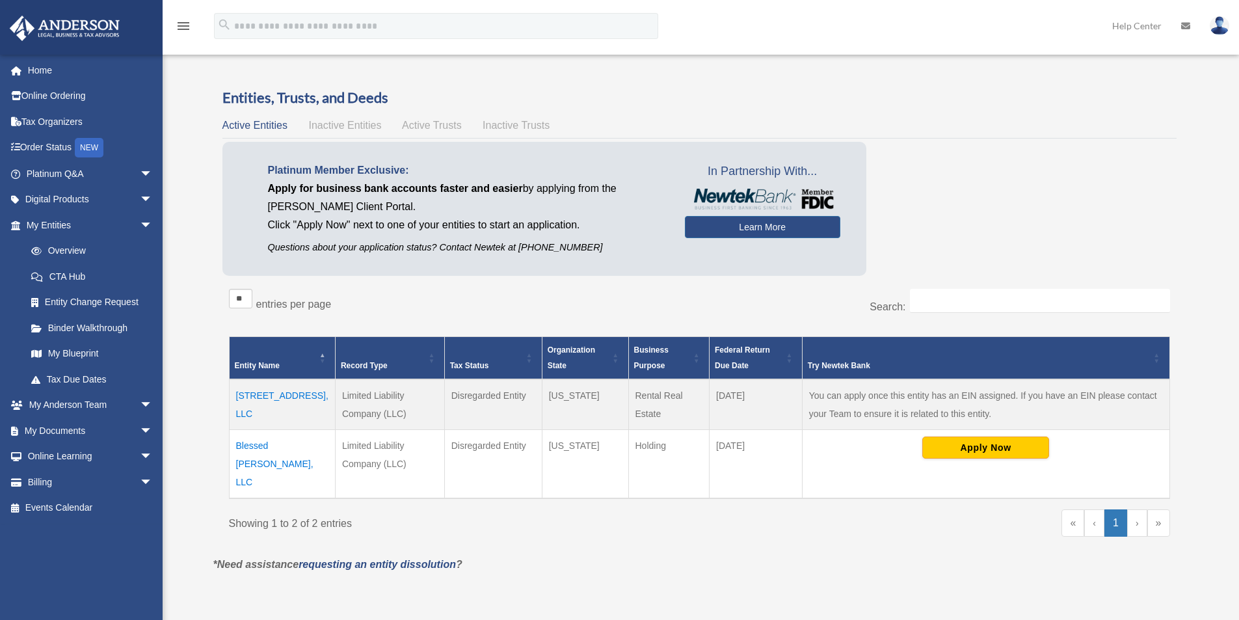
click at [358, 125] on span "Inactive Entities" at bounding box center [344, 125] width 73 height 11
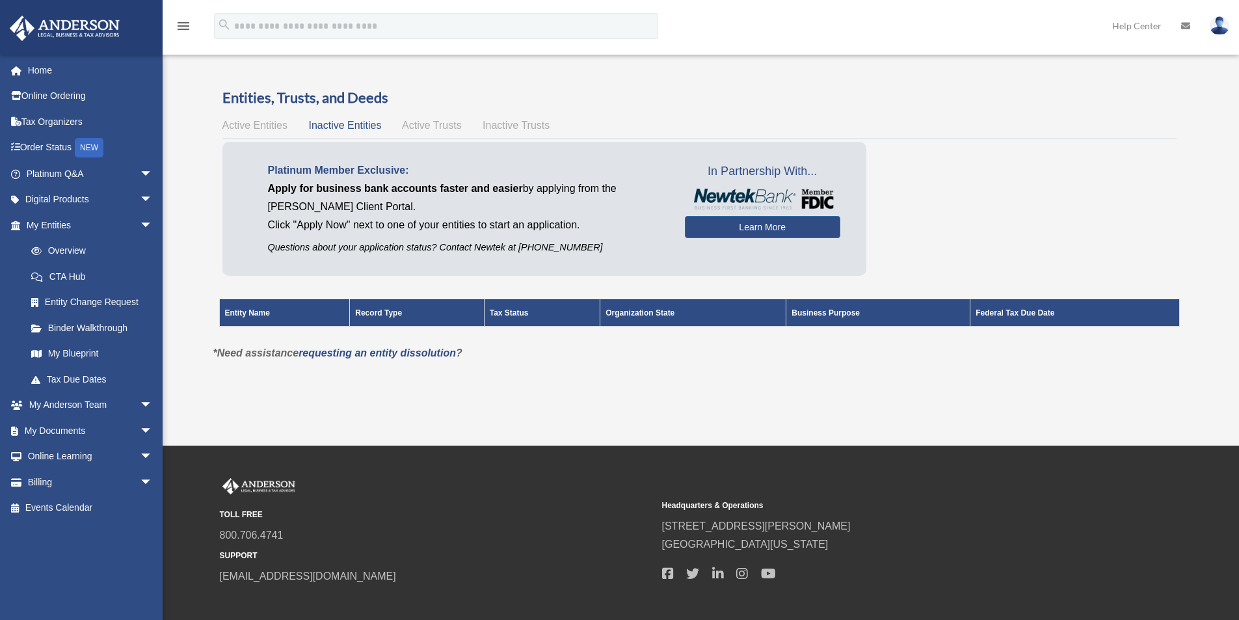
click at [443, 133] on div "Active Entities Inactive Entities Active Trusts Inactive Trusts" at bounding box center [699, 125] width 954 height 18
click at [444, 127] on span "Active Trusts" at bounding box center [432, 125] width 60 height 11
click at [505, 124] on span "Inactive Trusts" at bounding box center [515, 125] width 67 height 11
click at [253, 124] on span "Active Entities" at bounding box center [254, 125] width 65 height 11
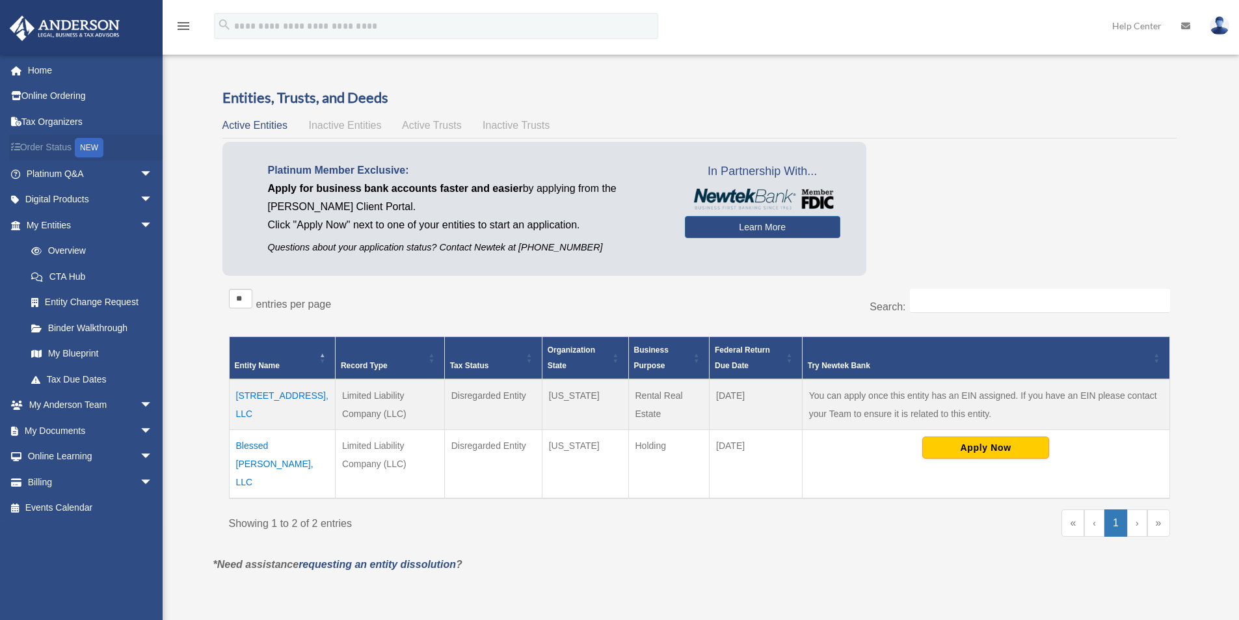
click at [57, 148] on link "Order Status NEW" at bounding box center [90, 148] width 163 height 27
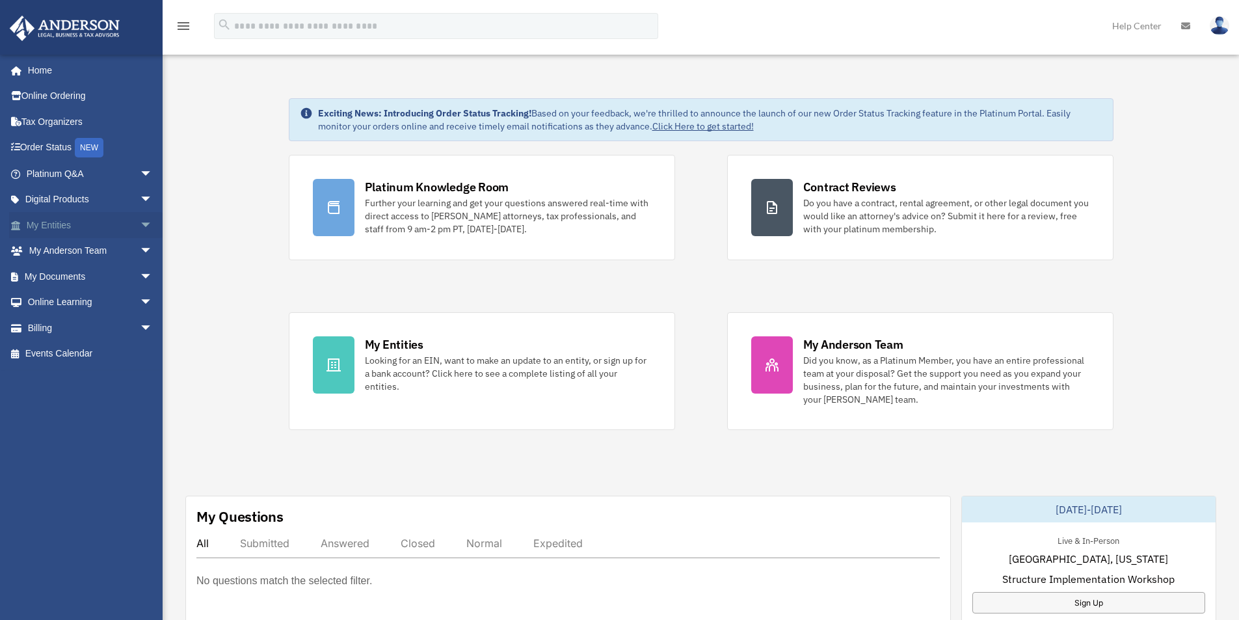
click at [59, 226] on link "My Entities arrow_drop_down" at bounding box center [90, 225] width 163 height 26
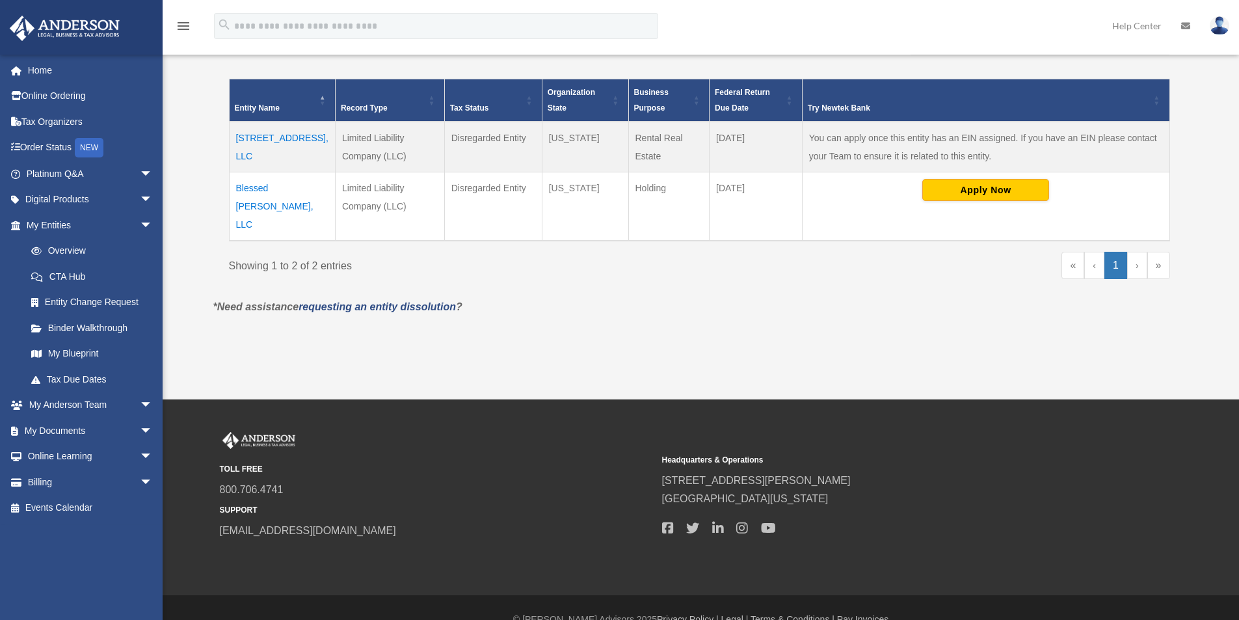
scroll to position [263, 0]
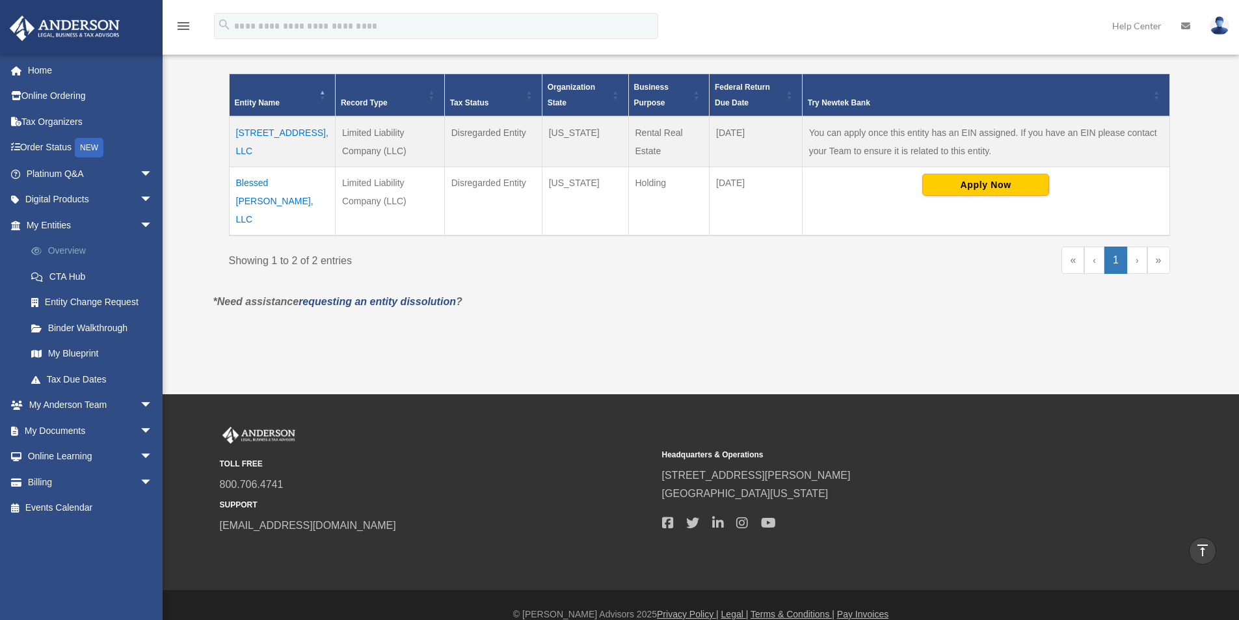
click at [76, 249] on link "Overview" at bounding box center [95, 251] width 154 height 26
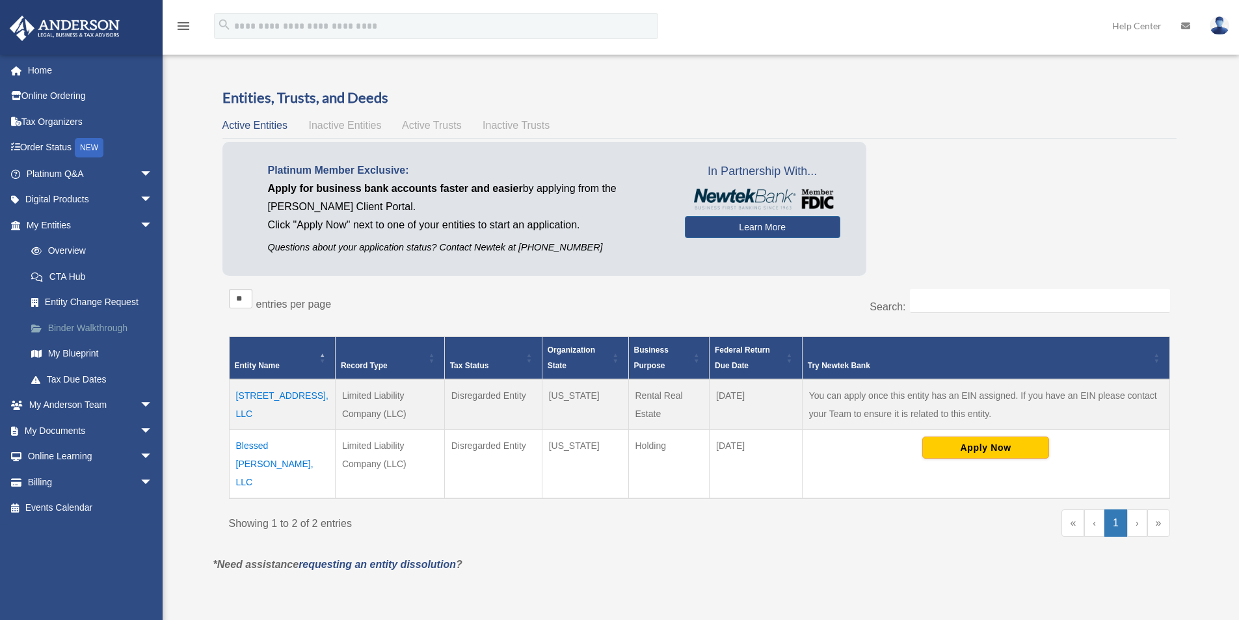
click at [90, 328] on link "Binder Walkthrough" at bounding box center [95, 328] width 154 height 26
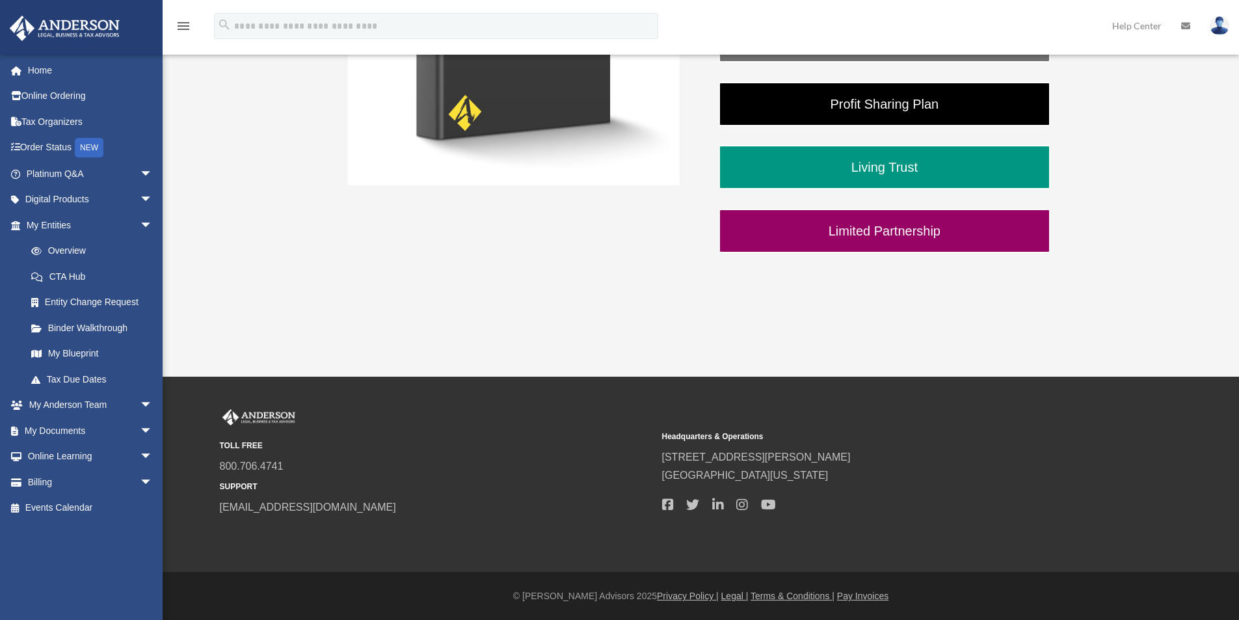
scroll to position [437, 0]
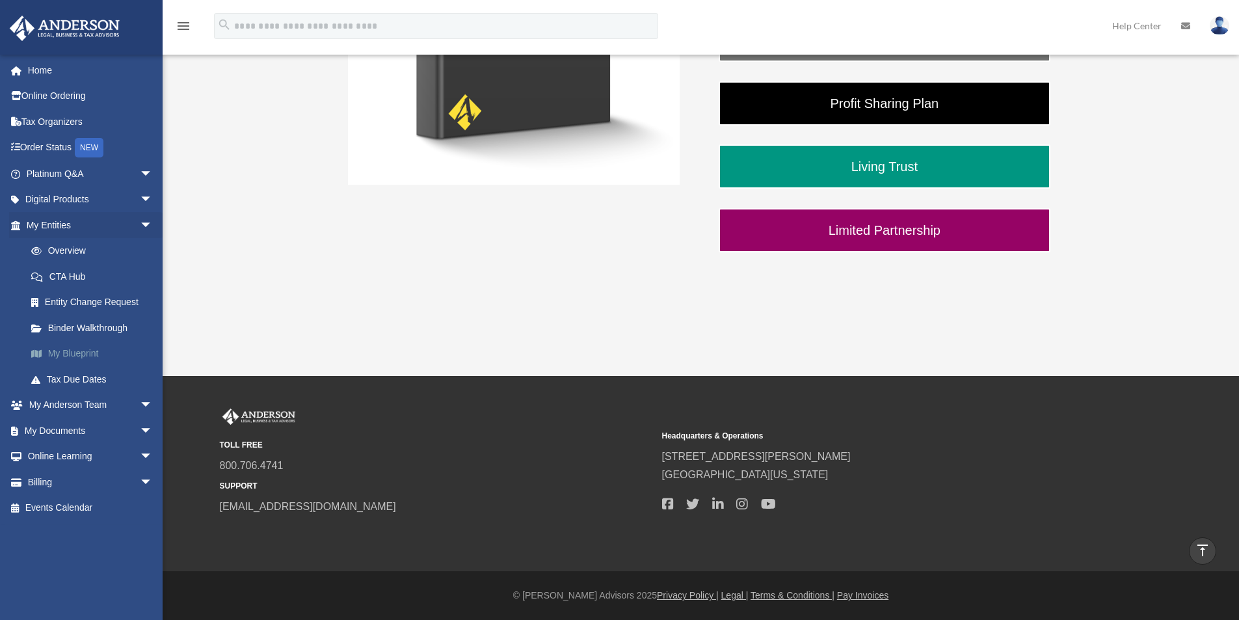
click at [86, 348] on link "My Blueprint" at bounding box center [95, 354] width 154 height 26
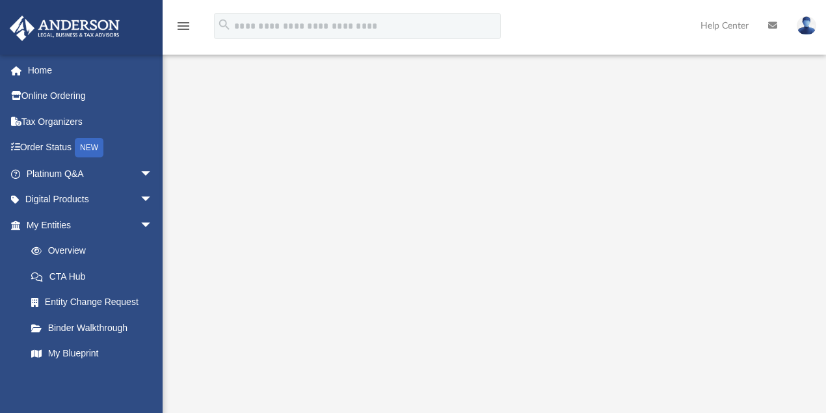
scroll to position [43, 0]
click at [805, 29] on img at bounding box center [807, 25] width 20 height 19
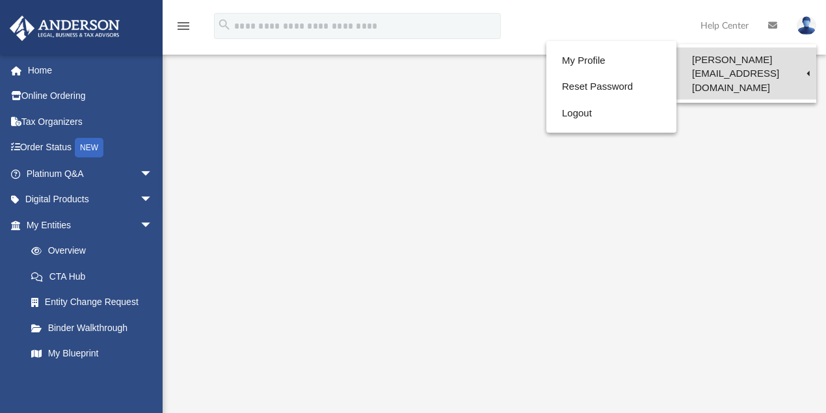
click at [756, 64] on link "[PERSON_NAME][EMAIL_ADDRESS][DOMAIN_NAME]" at bounding box center [746, 73] width 140 height 52
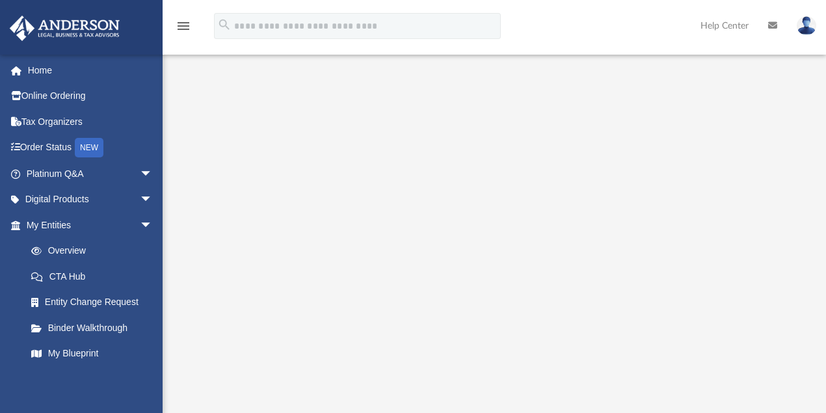
click at [806, 28] on img at bounding box center [807, 25] width 20 height 19
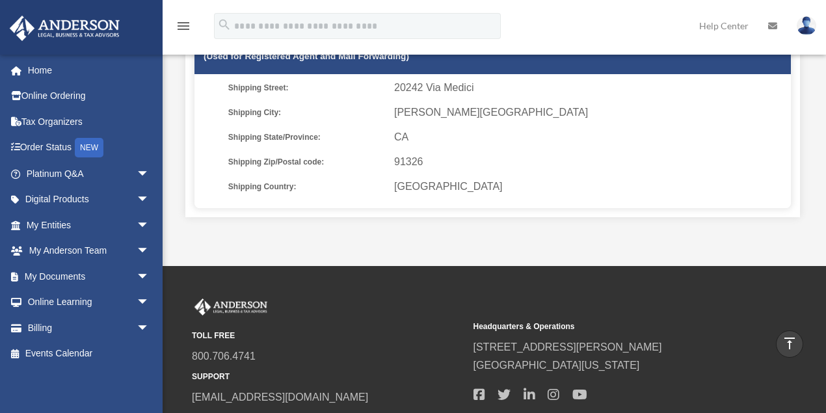
scroll to position [477, 0]
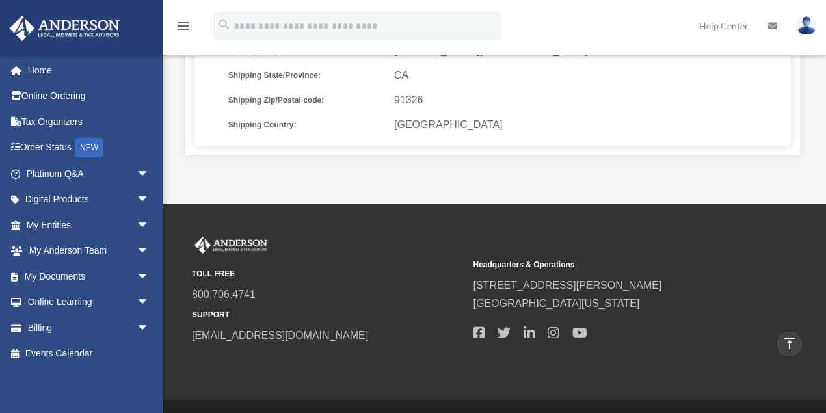
click at [806, 28] on img at bounding box center [807, 25] width 20 height 19
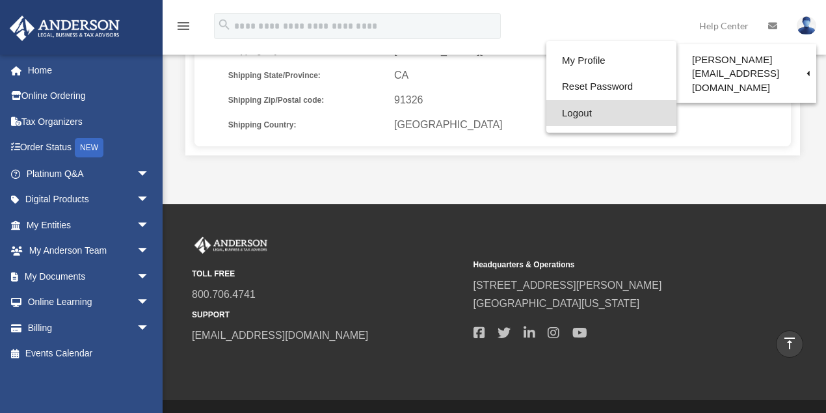
click at [562, 115] on link "Logout" at bounding box center [611, 113] width 130 height 27
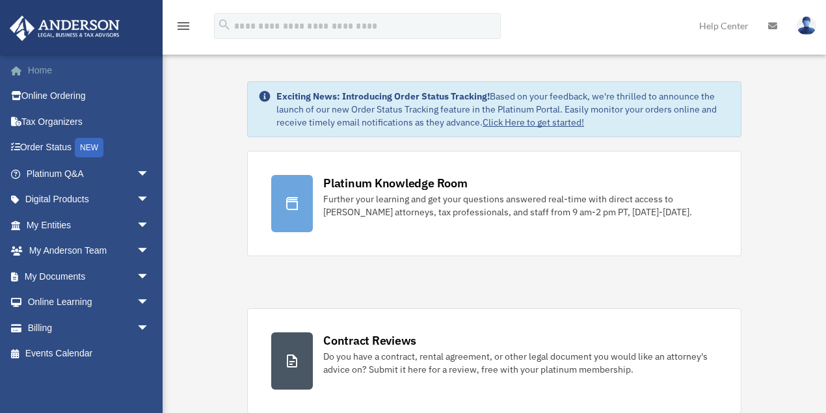
click at [51, 72] on link "Home" at bounding box center [89, 70] width 160 height 26
